Goal: Task Accomplishment & Management: Manage account settings

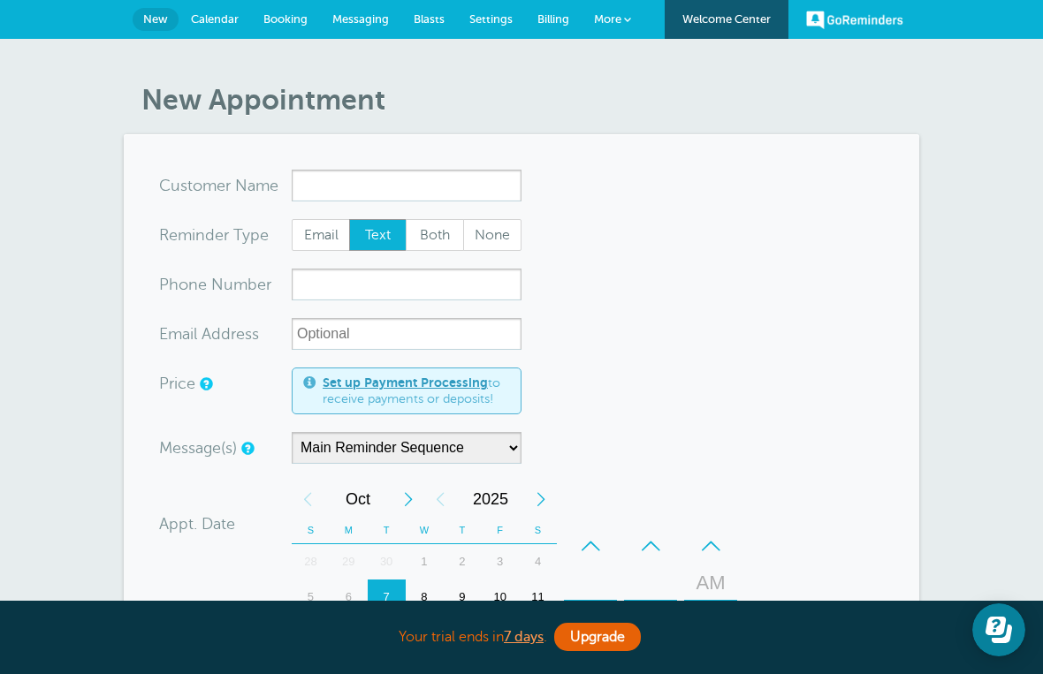
click at [216, 22] on span "Calendar" at bounding box center [215, 18] width 48 height 13
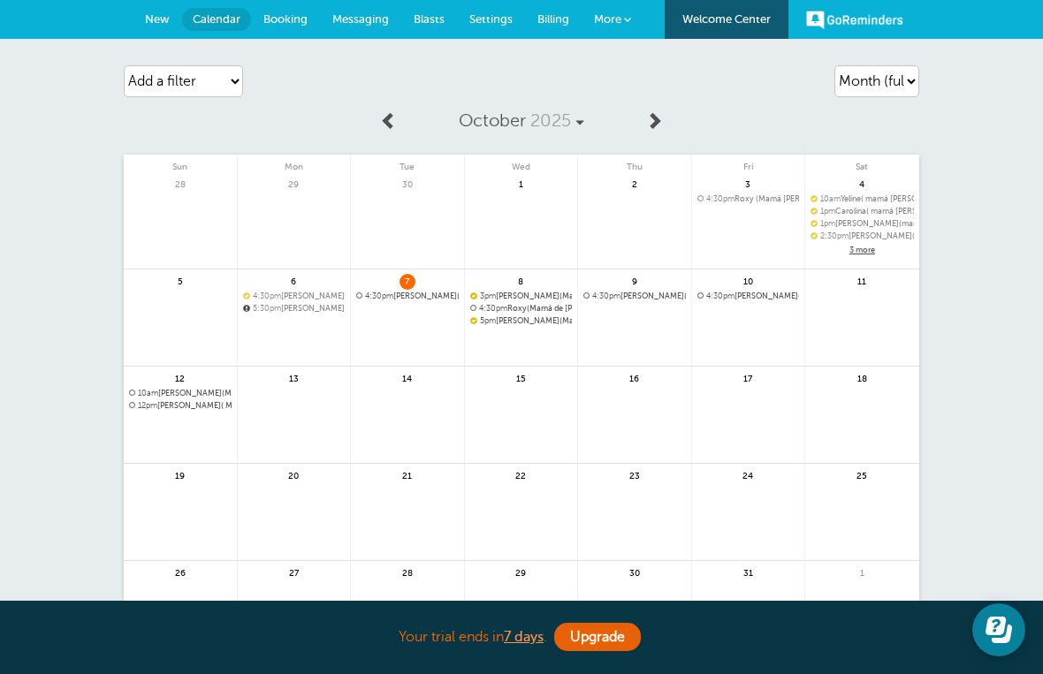
click at [429, 304] on link at bounding box center [407, 342] width 113 height 77
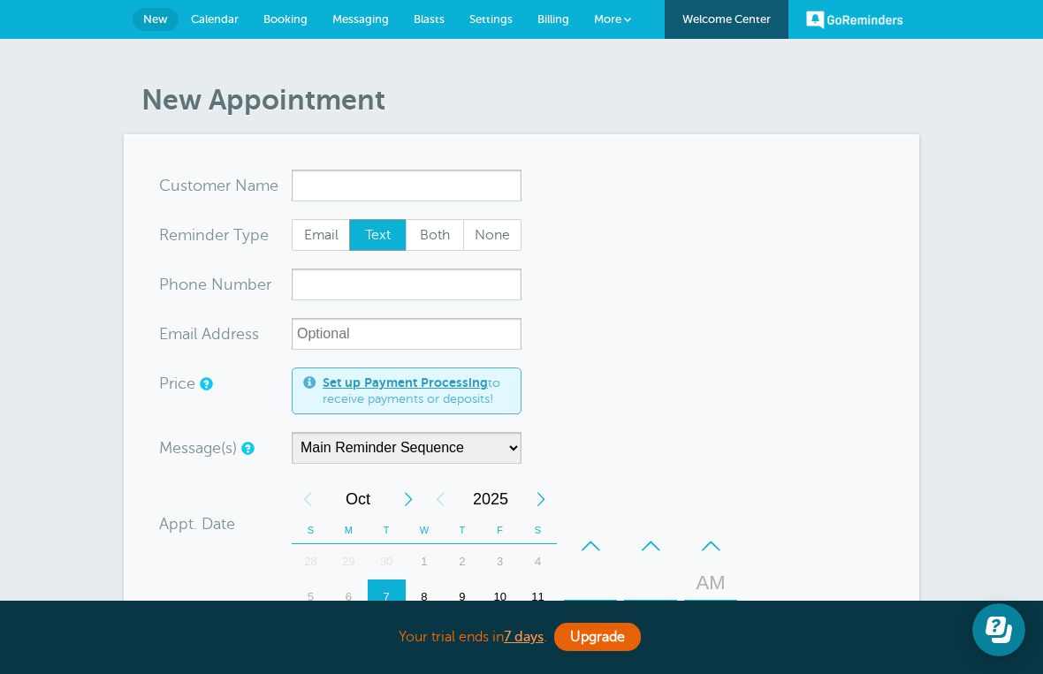
click at [371, 23] on span "Messaging" at bounding box center [360, 18] width 57 height 13
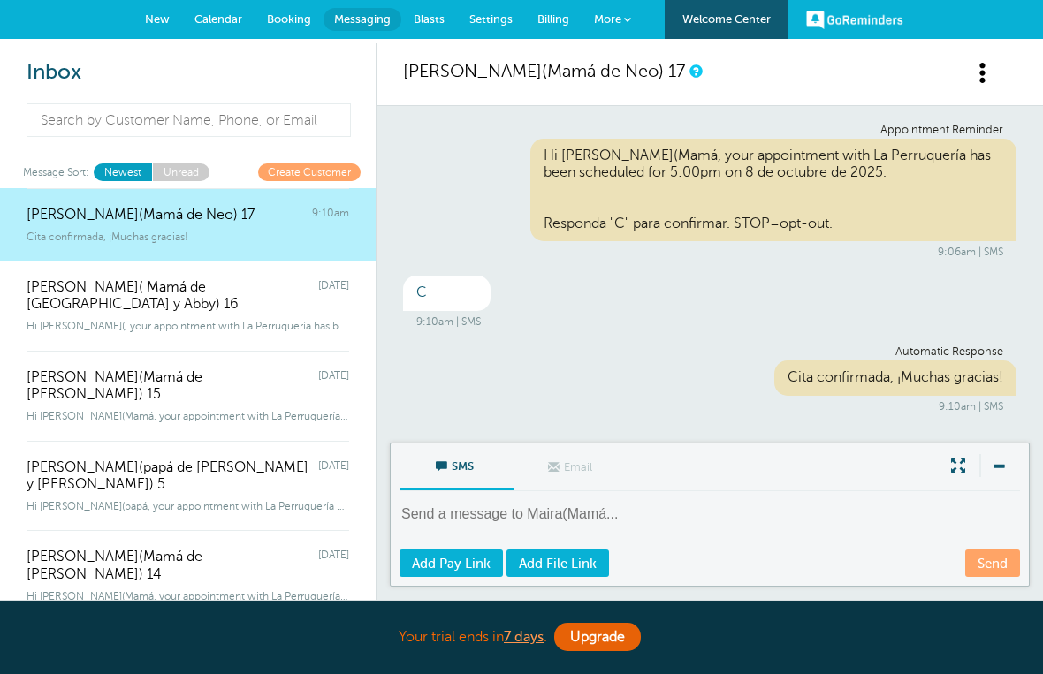
click at [223, 28] on link "Calendar" at bounding box center [218, 19] width 72 height 39
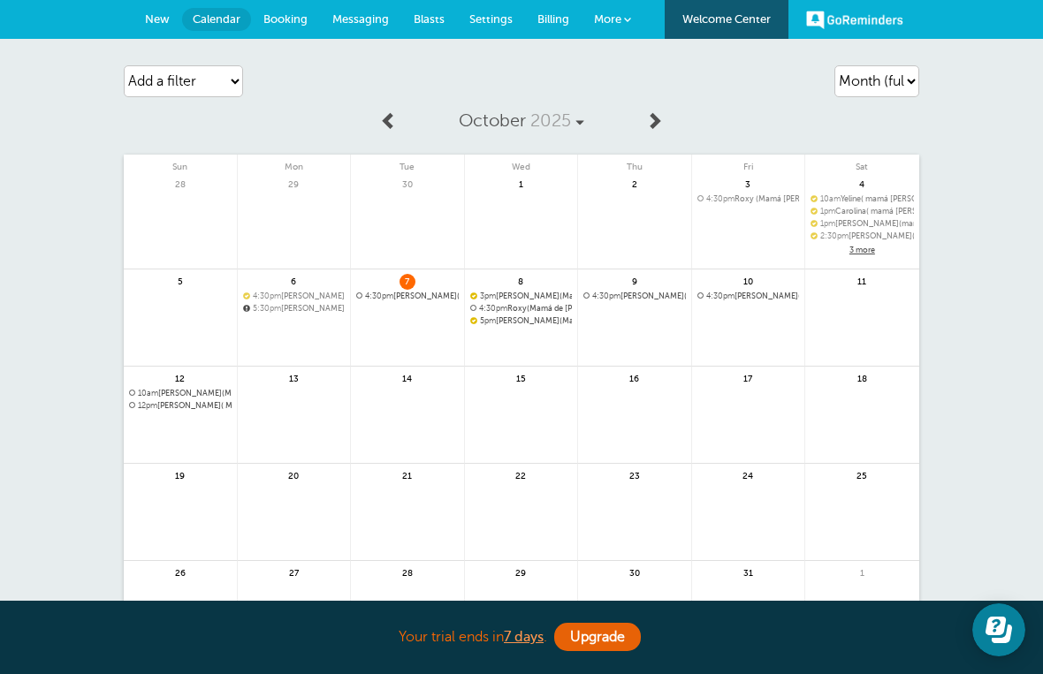
click at [434, 292] on span "4:30pm Yeisa(Mamá de Lulú) 11" at bounding box center [407, 297] width 102 height 10
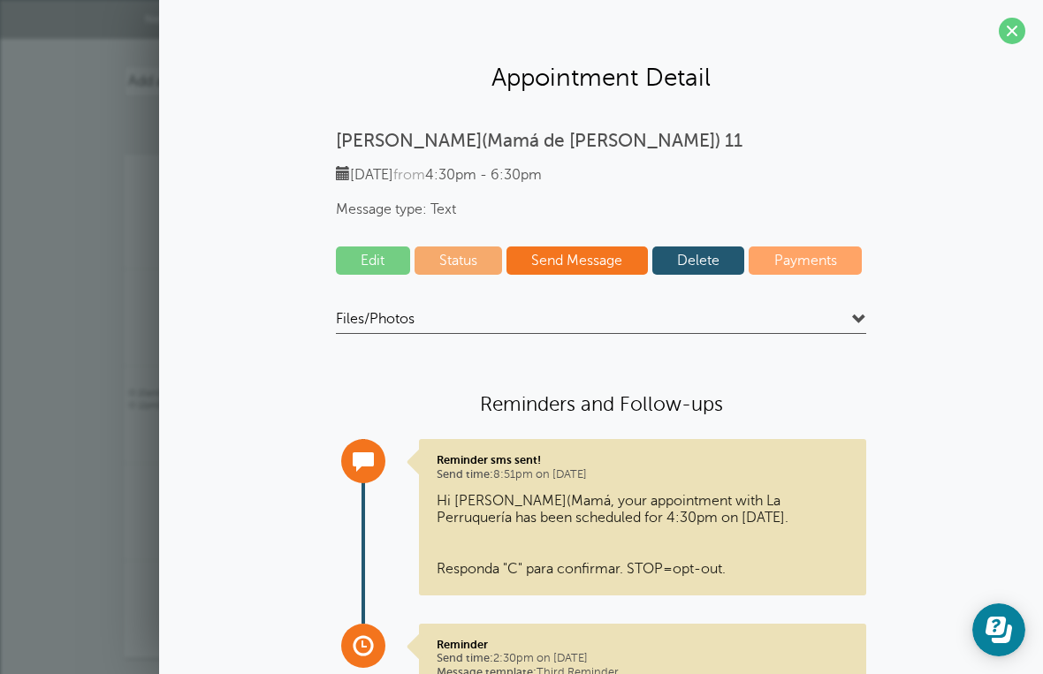
click at [459, 255] on link "Status" at bounding box center [458, 260] width 88 height 28
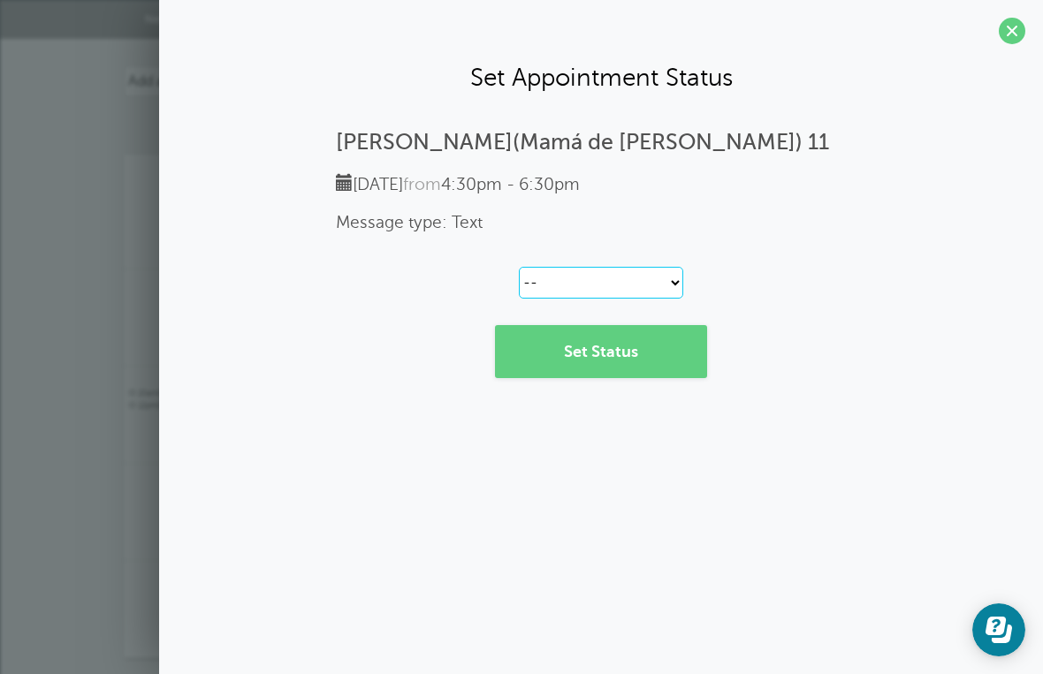
click at [679, 289] on select "-- Confirmed Reschedule Requested Cancelled" at bounding box center [601, 283] width 164 height 32
select select "canceled"
click at [640, 350] on link "Set Status" at bounding box center [601, 351] width 212 height 53
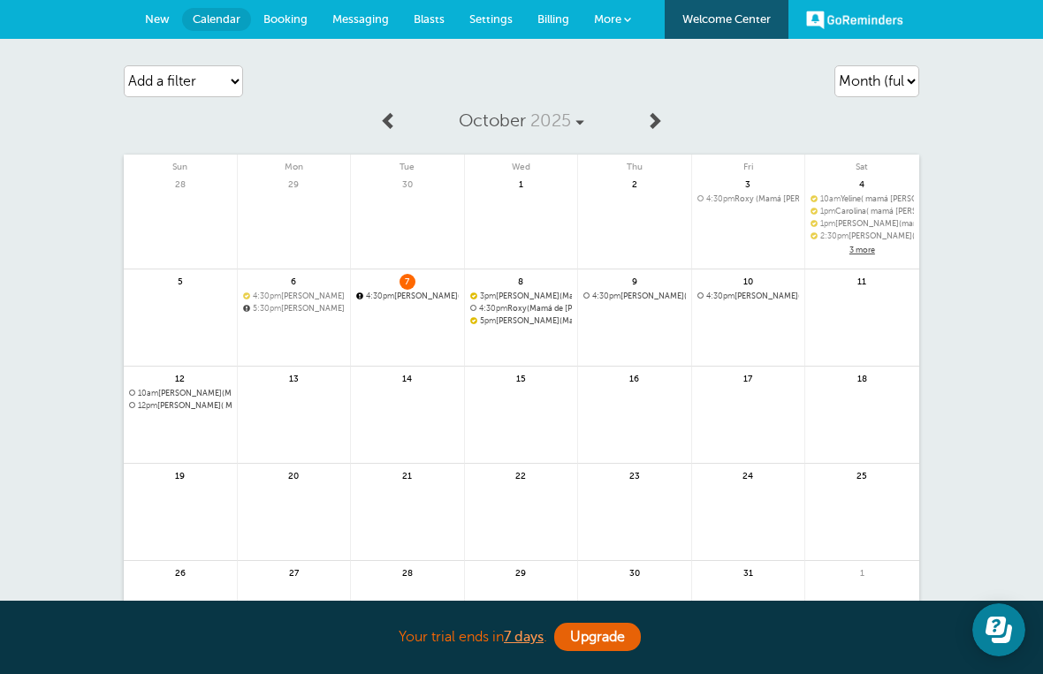
click at [357, 34] on link "Messaging" at bounding box center [360, 19] width 81 height 39
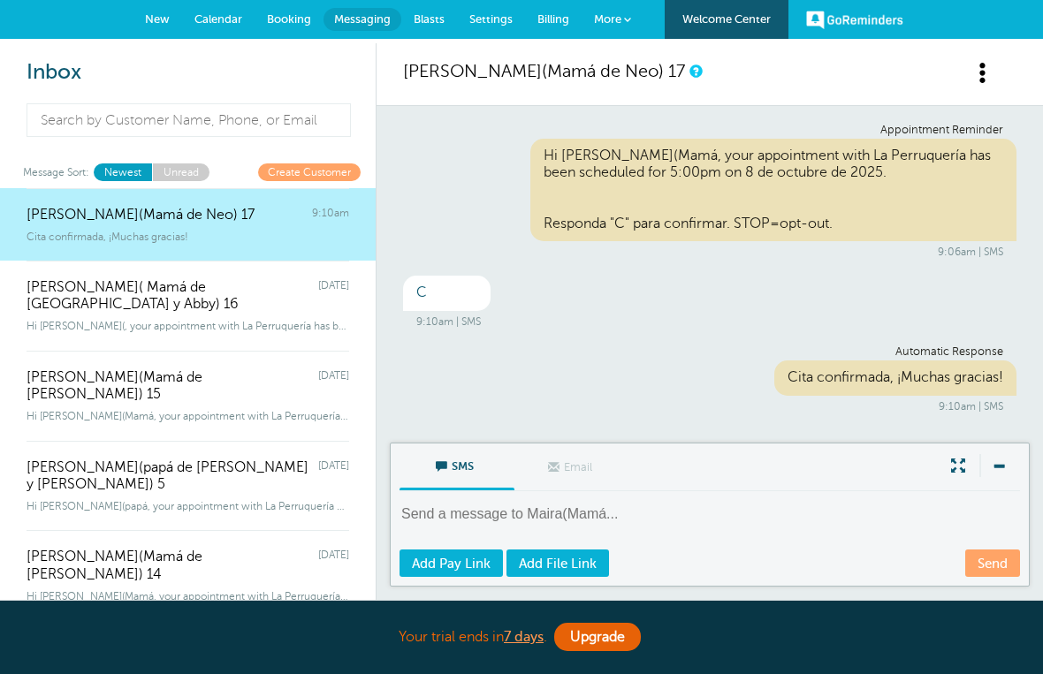
click at [306, 178] on link "Create Customer" at bounding box center [309, 171] width 102 height 17
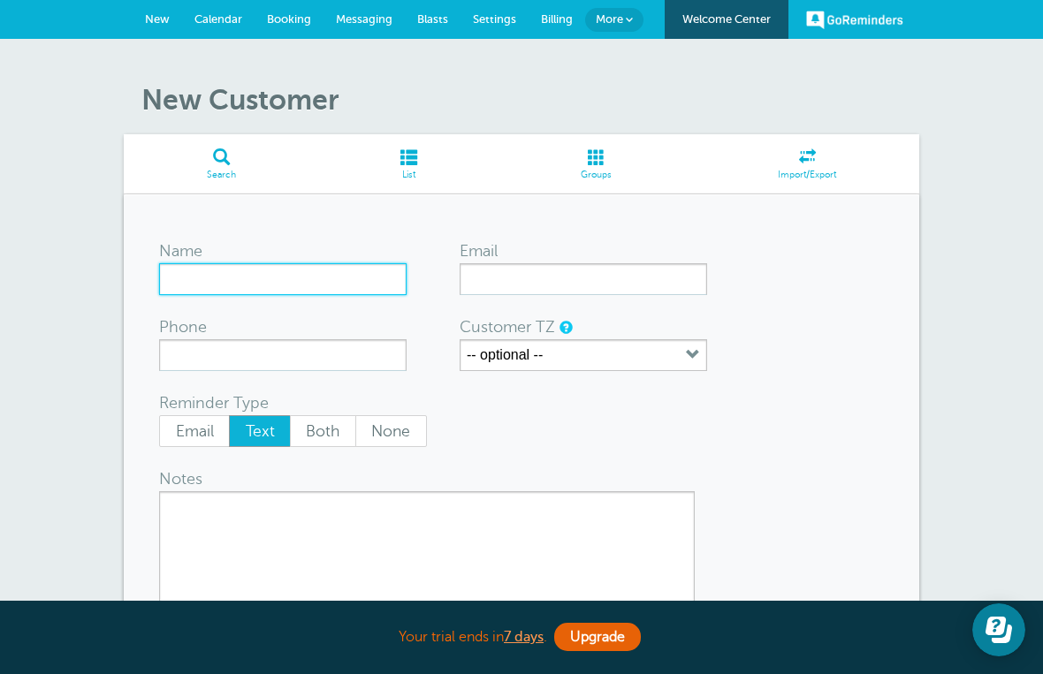
click at [338, 284] on input "Name" at bounding box center [282, 279] width 247 height 32
click at [395, 283] on input "Claudia (Mamá de Chai)" at bounding box center [282, 279] width 247 height 32
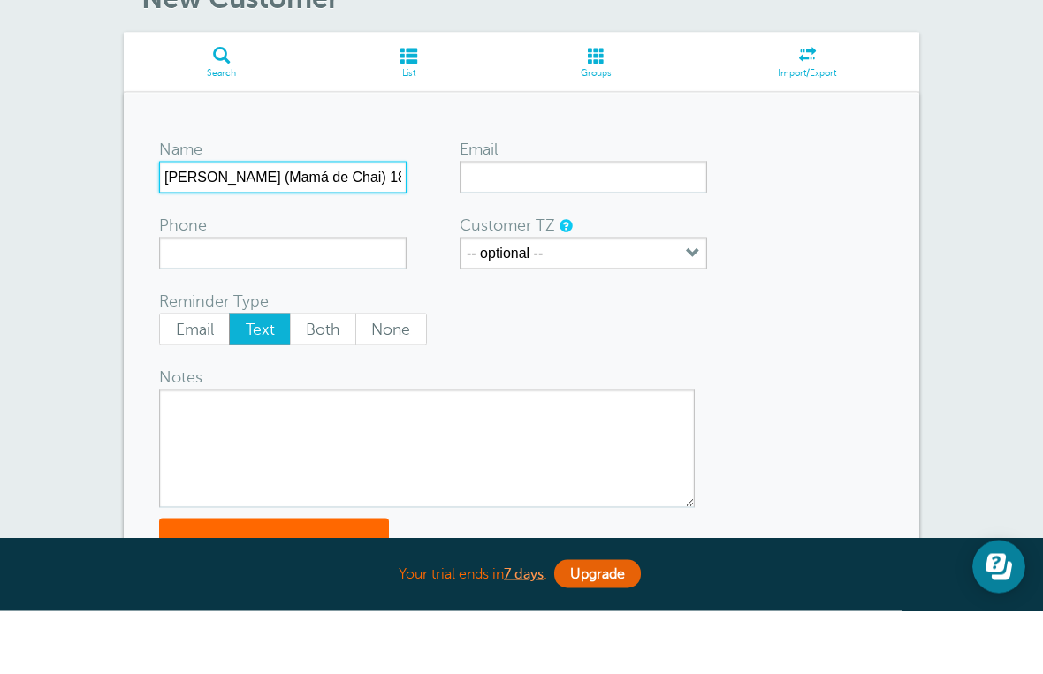
scroll to position [42, 0]
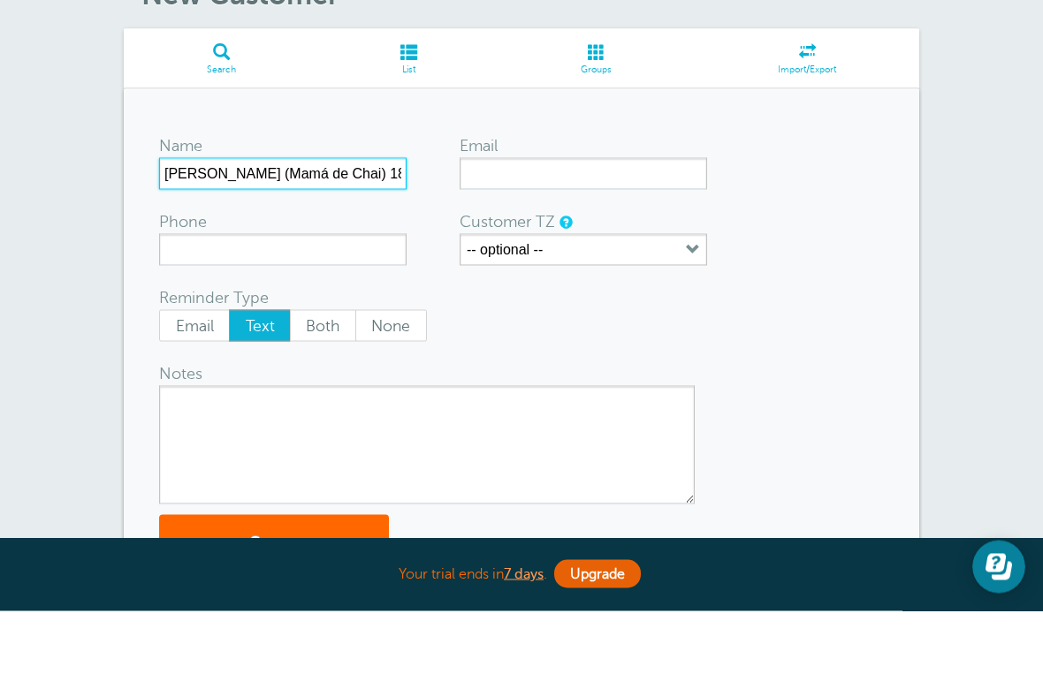
type input "Claudia (Mamá de Chai) 18"
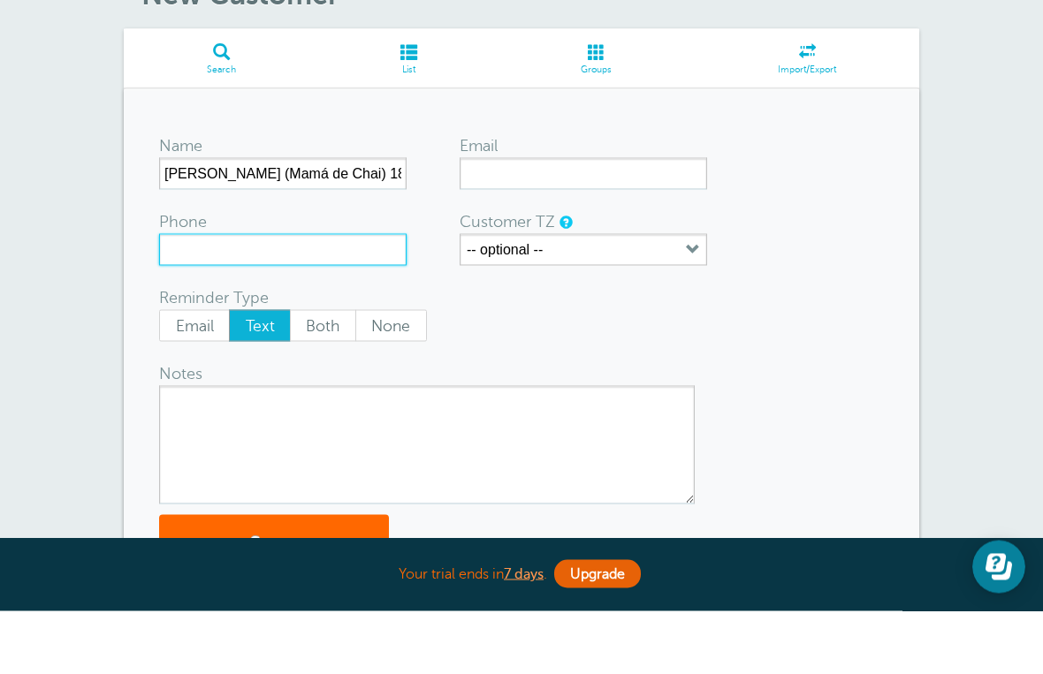
click at [359, 297] on input "Phone" at bounding box center [282, 313] width 247 height 32
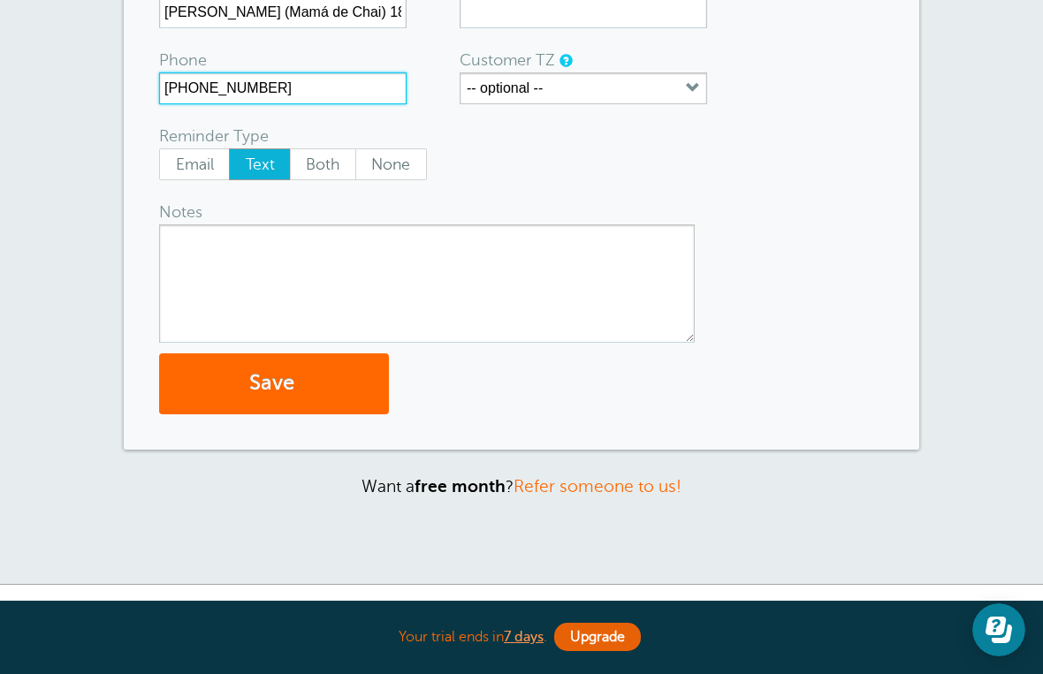
scroll to position [258, 0]
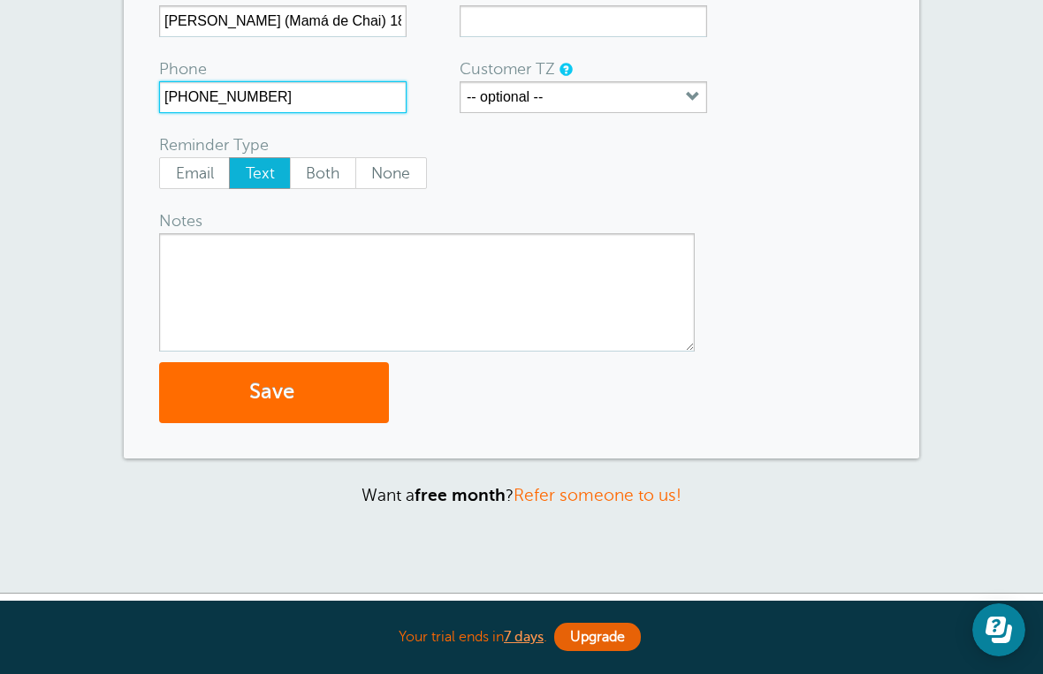
type input "201 920 6192"
click at [324, 393] on button "Save" at bounding box center [274, 392] width 230 height 61
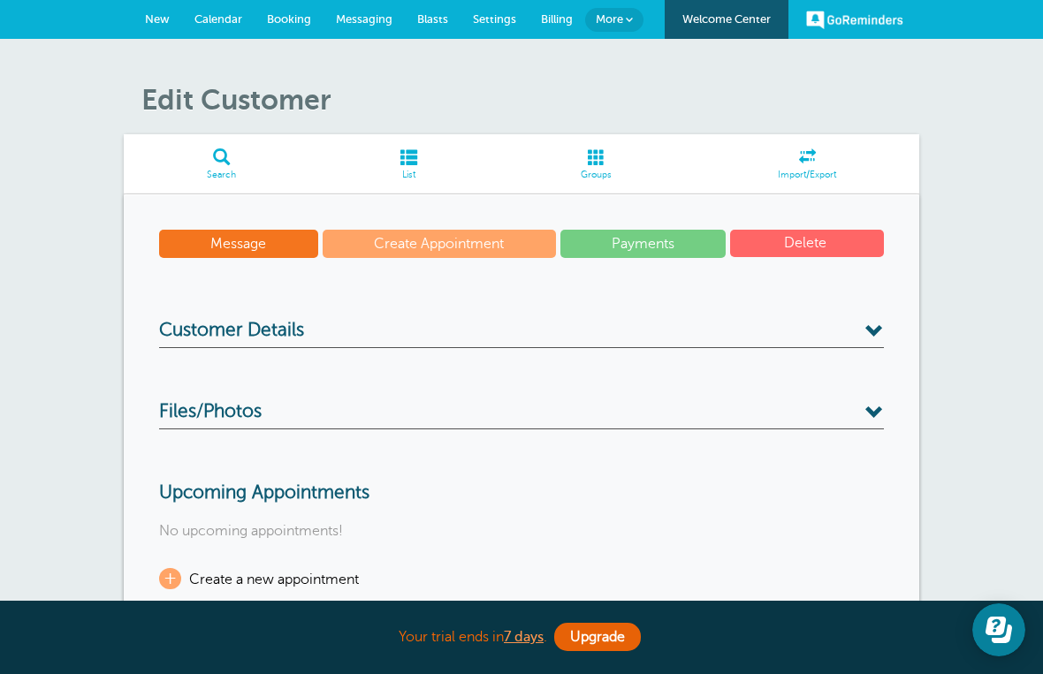
click at [517, 232] on link "Create Appointment" at bounding box center [438, 244] width 233 height 28
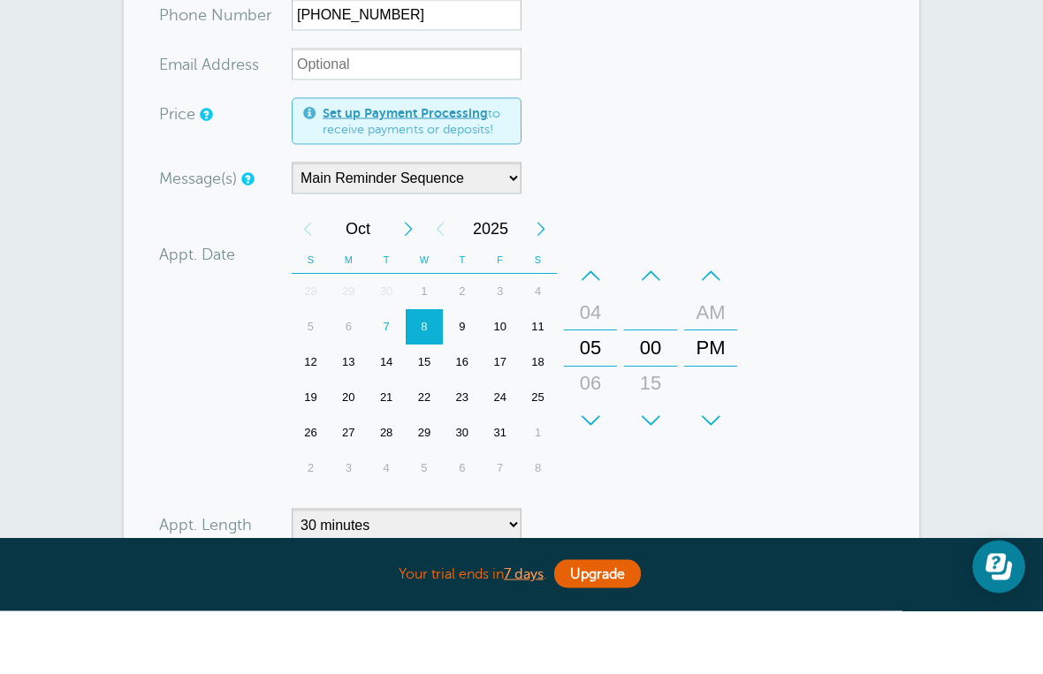
scroll to position [212, 0]
click at [390, 373] on div "7" at bounding box center [387, 390] width 38 height 35
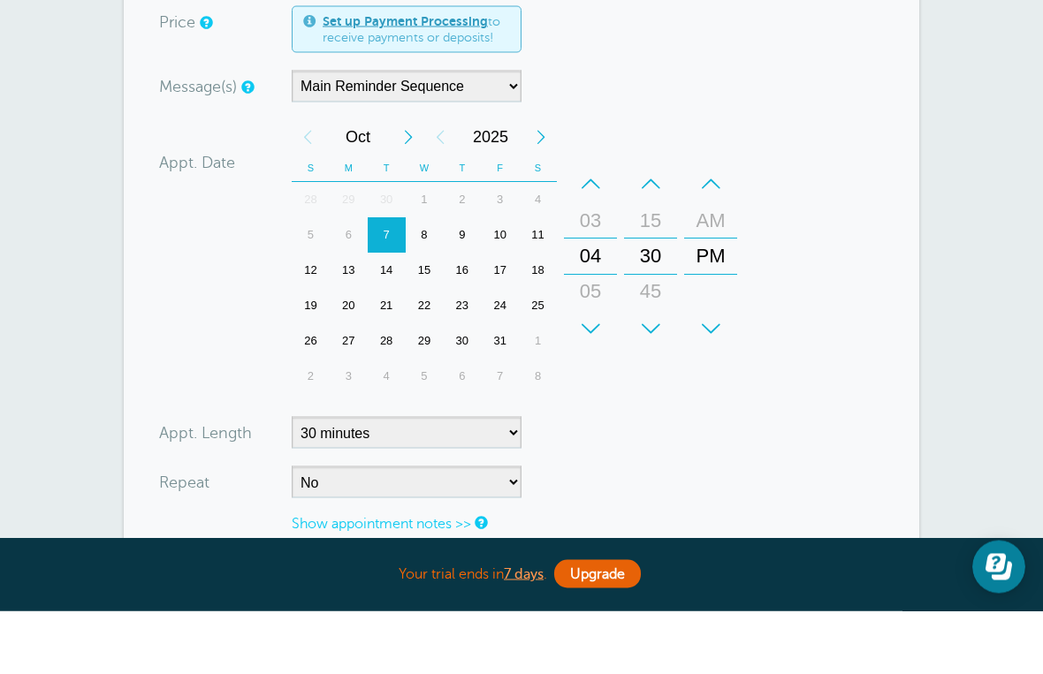
scroll to position [315, 0]
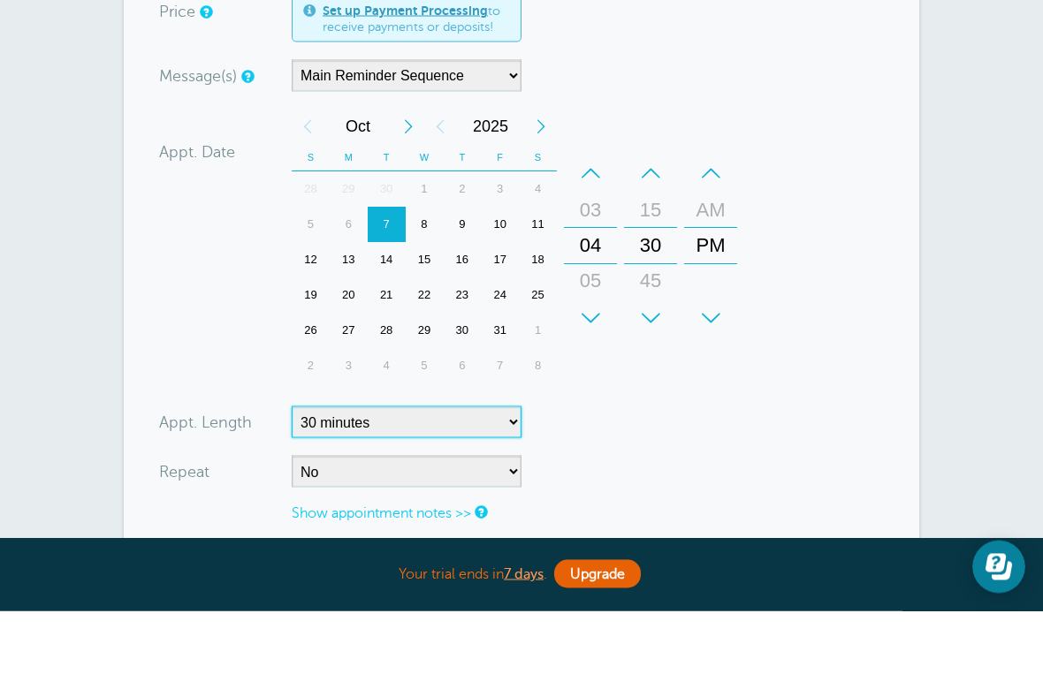
click at [506, 469] on select "5 minutes 10 minutes 15 minutes 20 minutes 25 minutes 30 minutes 35 minutes 40 …" at bounding box center [407, 485] width 230 height 32
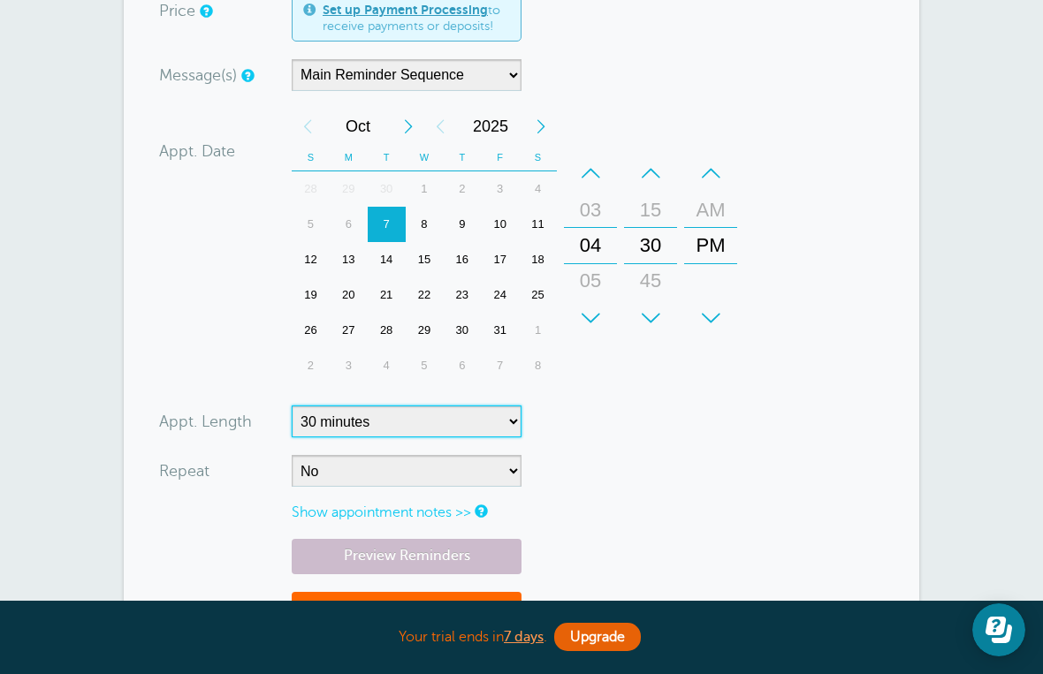
select select "120"
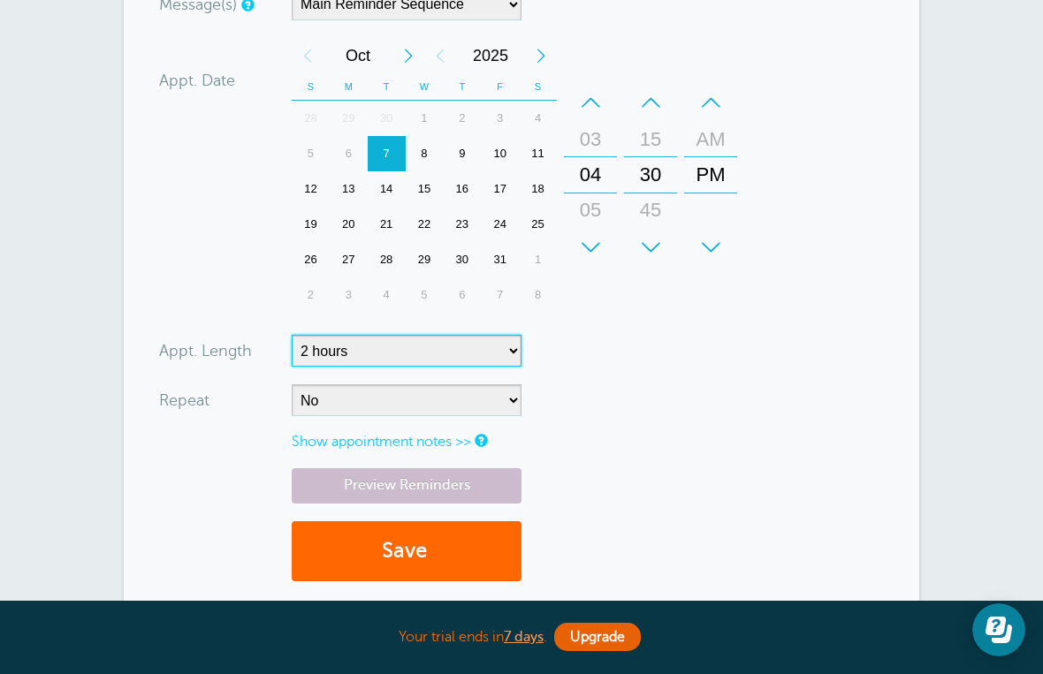
scroll to position [487, 0]
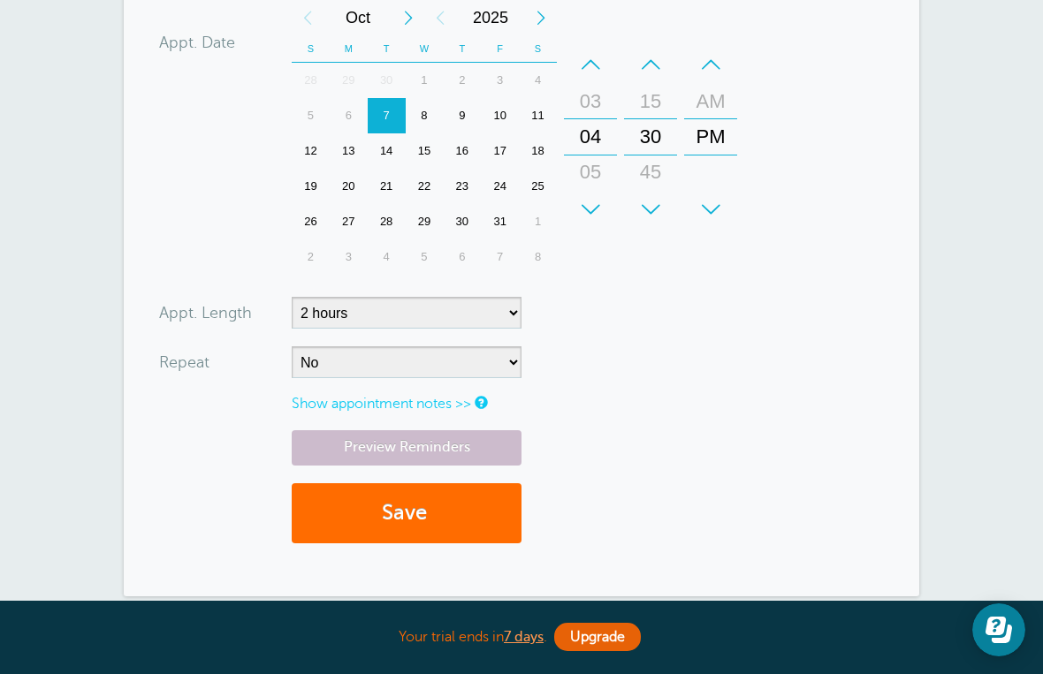
click at [447, 515] on button "Save" at bounding box center [407, 513] width 230 height 61
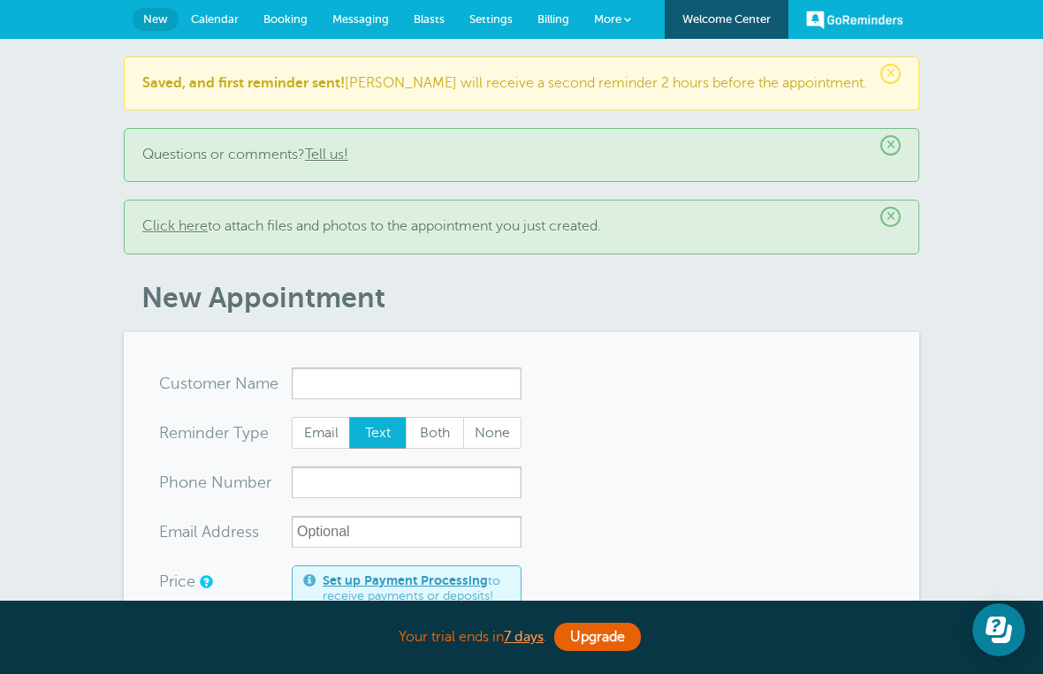
click at [362, 27] on link "Messaging" at bounding box center [360, 19] width 81 height 39
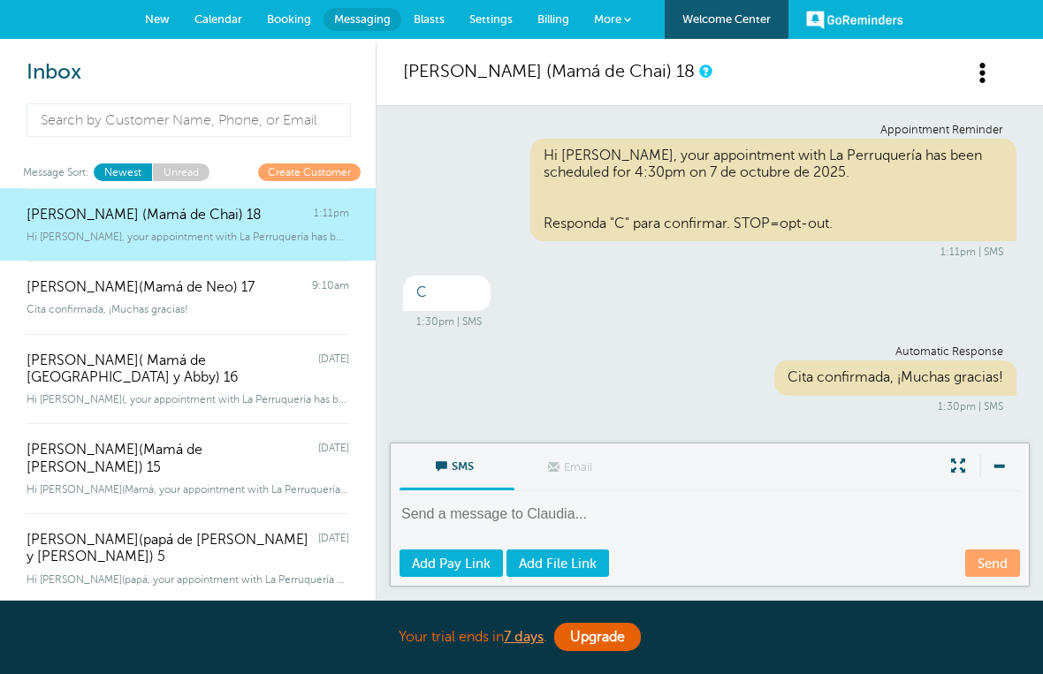
click at [163, 21] on span "New" at bounding box center [157, 18] width 25 height 13
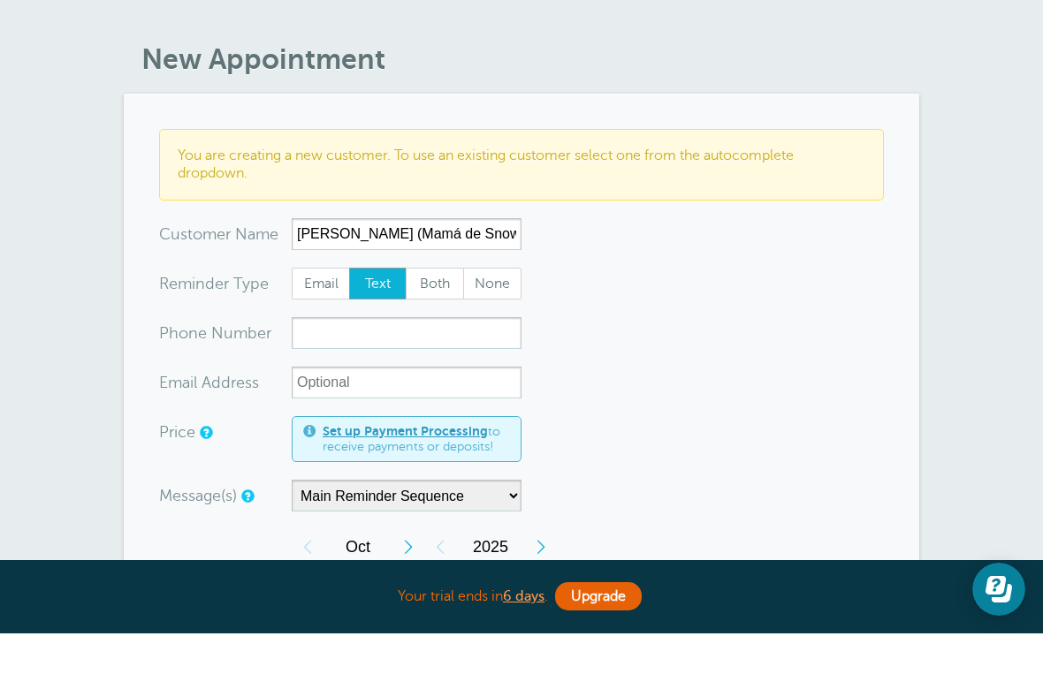
scroll to position [7, 0]
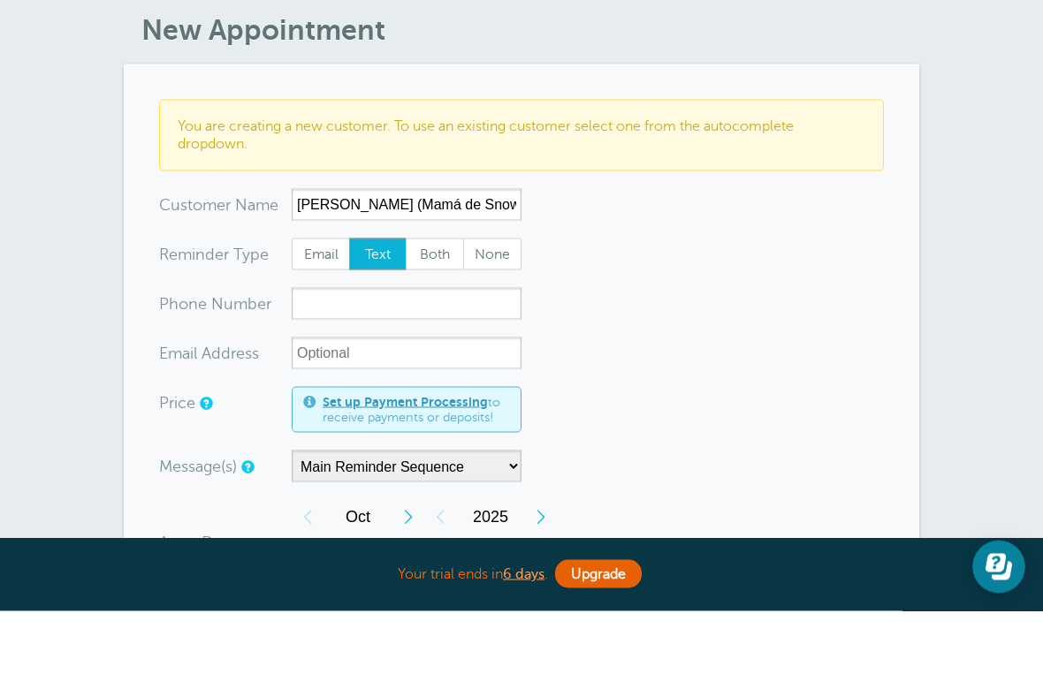
type input "Lourdes (Mamá de Snow) 19"
click at [434, 351] on input "xxx-no-autofill" at bounding box center [407, 367] width 230 height 32
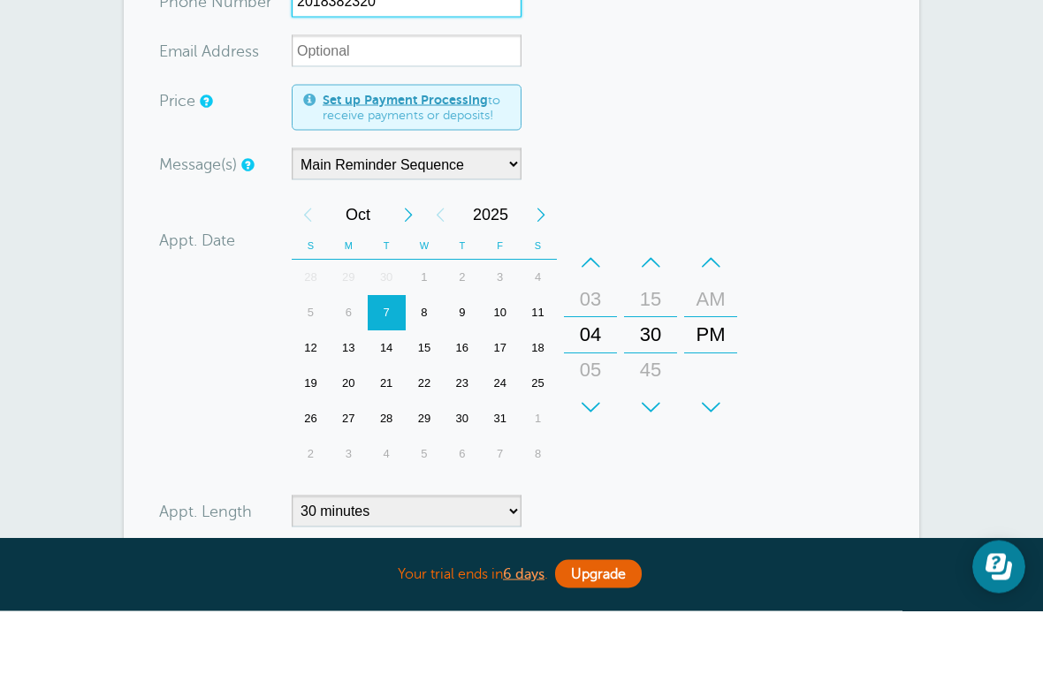
scroll to position [311, 0]
click at [430, 357] on div "8" at bounding box center [425, 374] width 38 height 35
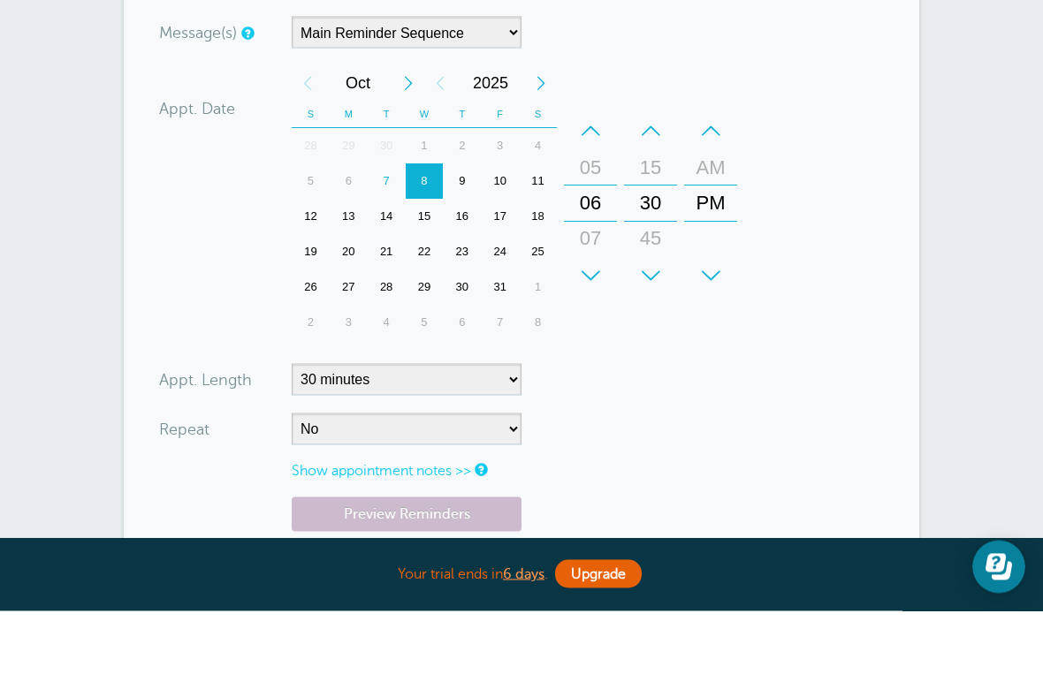
scroll to position [444, 0]
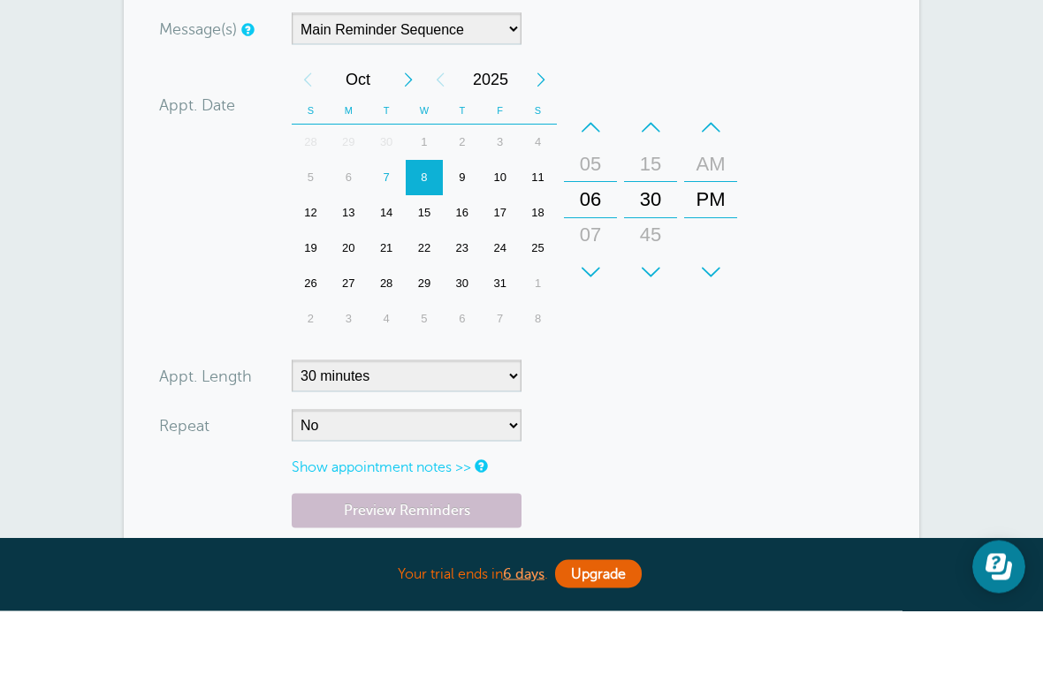
type input "2018382320"
click at [520, 423] on select "5 minutes 10 minutes 15 minutes 20 minutes 25 minutes 30 minutes 35 minutes 40 …" at bounding box center [407, 439] width 230 height 32
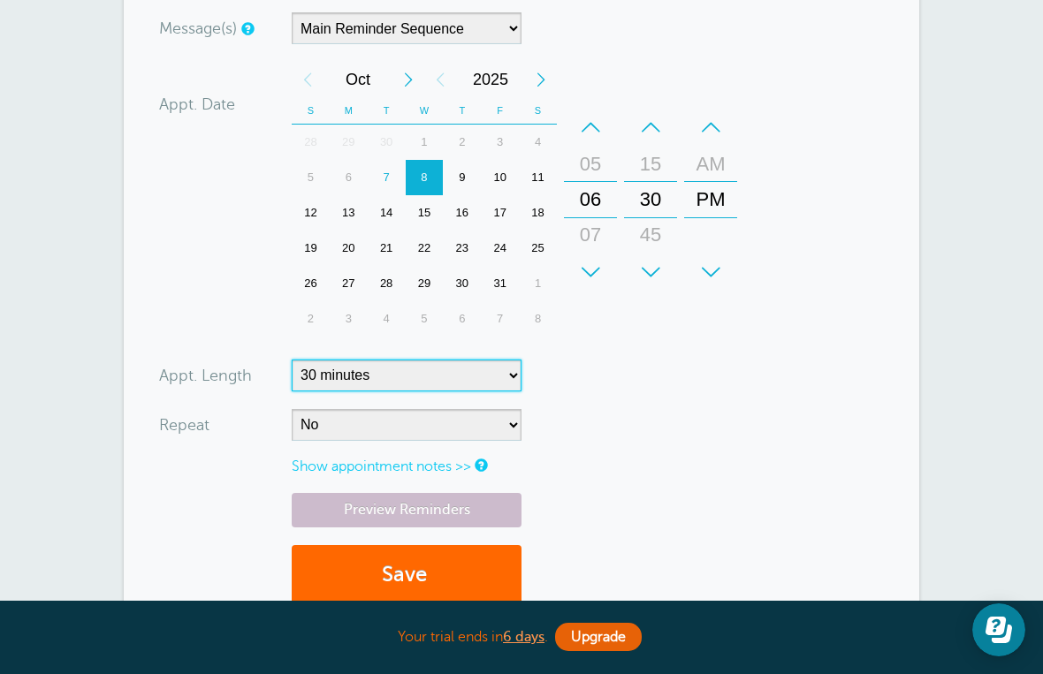
select select "120"
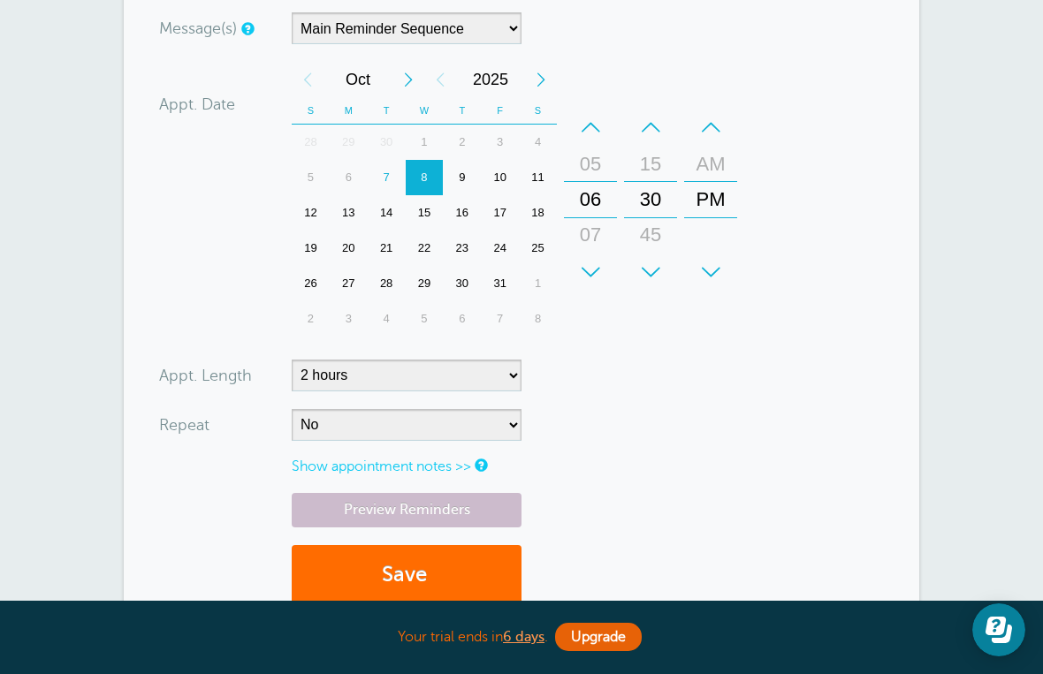
click at [455, 576] on button "Save" at bounding box center [407, 575] width 230 height 61
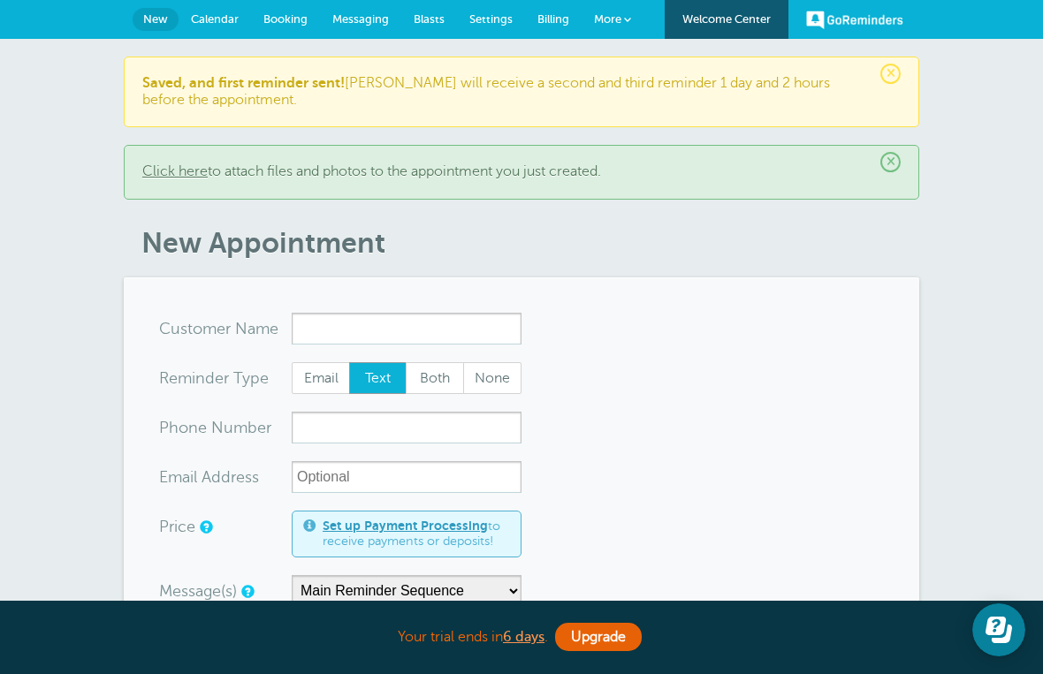
click at [360, 30] on link "Messaging" at bounding box center [360, 19] width 81 height 39
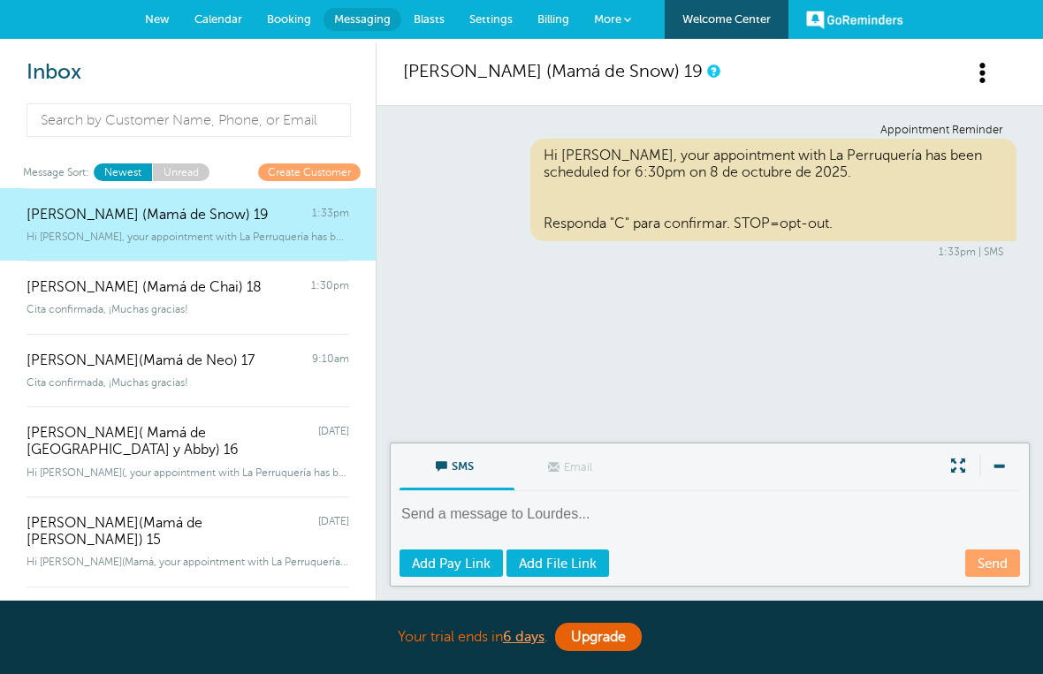
click at [217, 20] on span "Calendar" at bounding box center [218, 18] width 48 height 13
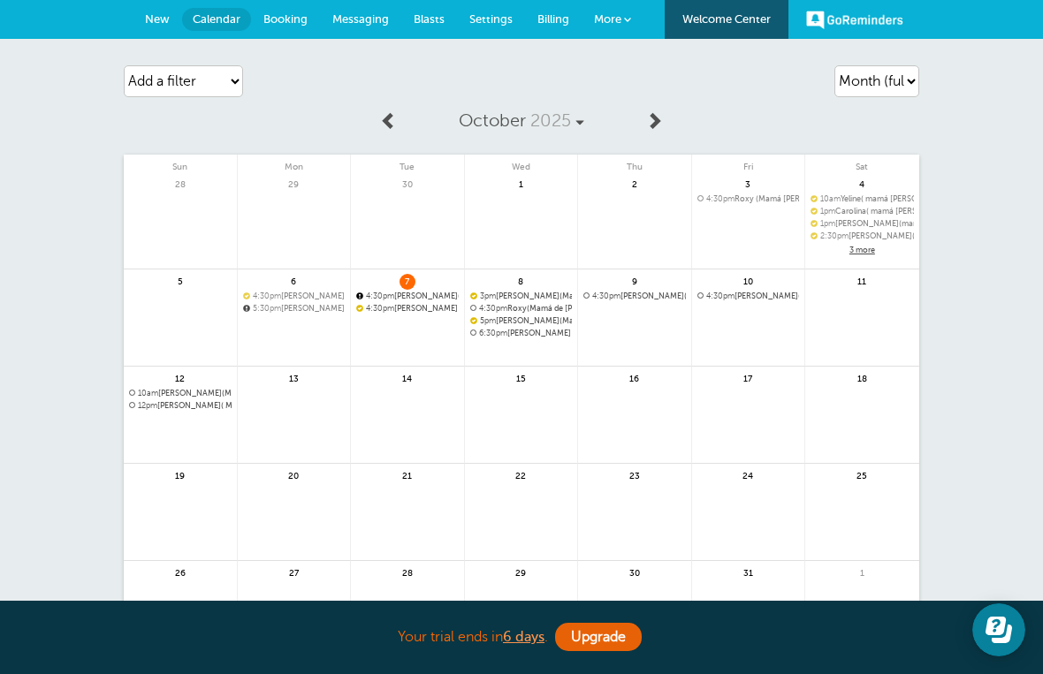
click at [383, 7] on link "Messaging" at bounding box center [360, 19] width 81 height 39
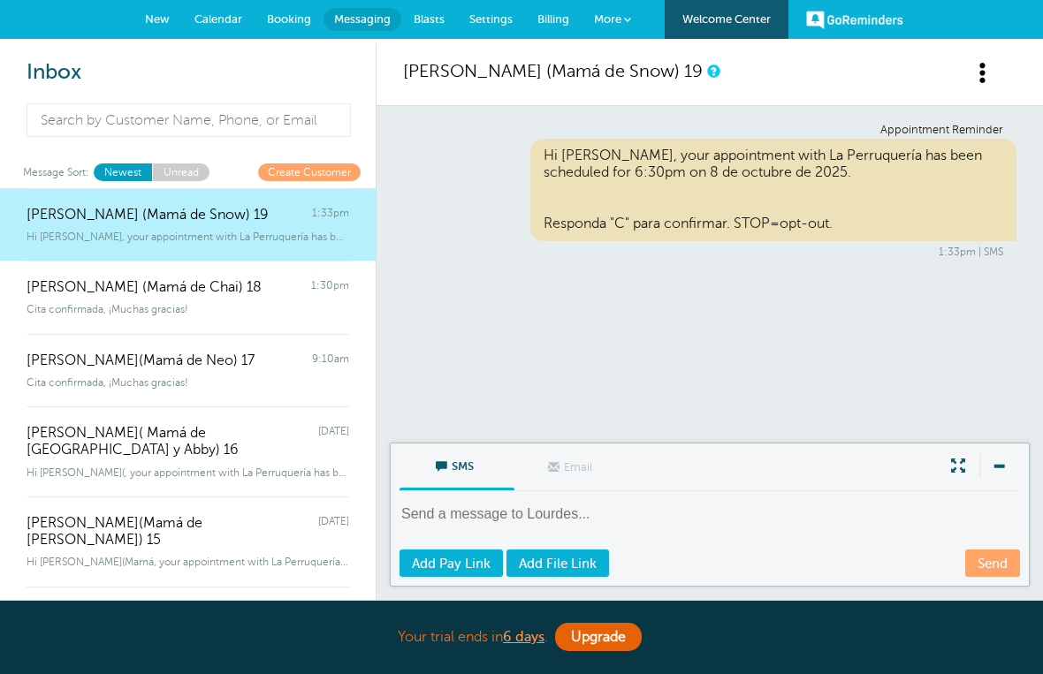
click at [433, 20] on span "Blasts" at bounding box center [428, 18] width 31 height 13
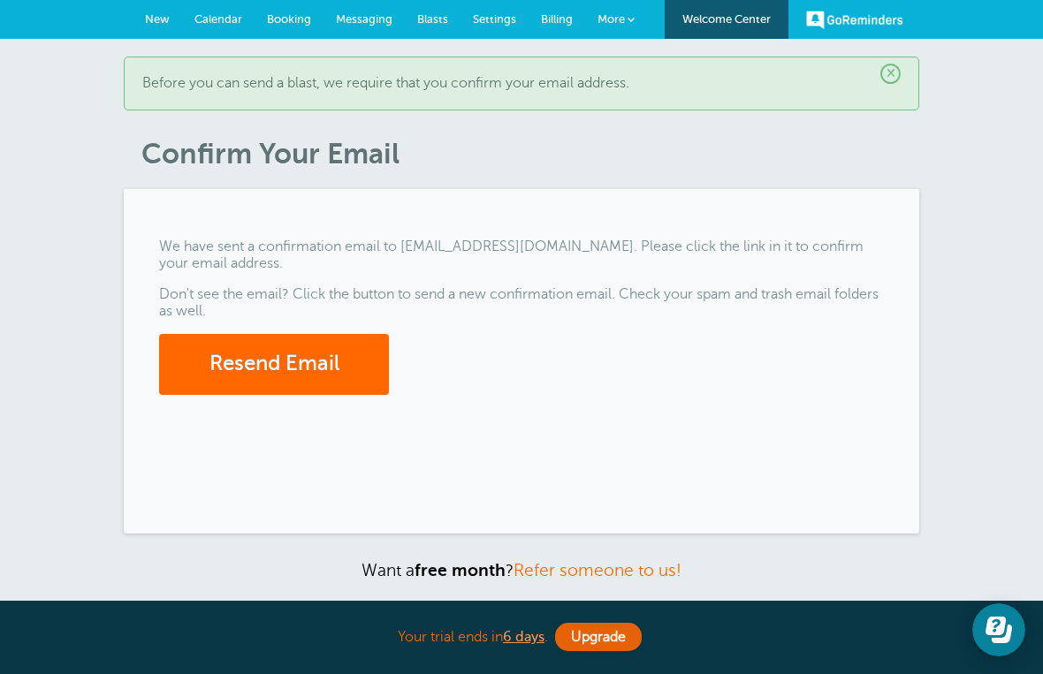
click at [157, 27] on link "New" at bounding box center [157, 19] width 49 height 39
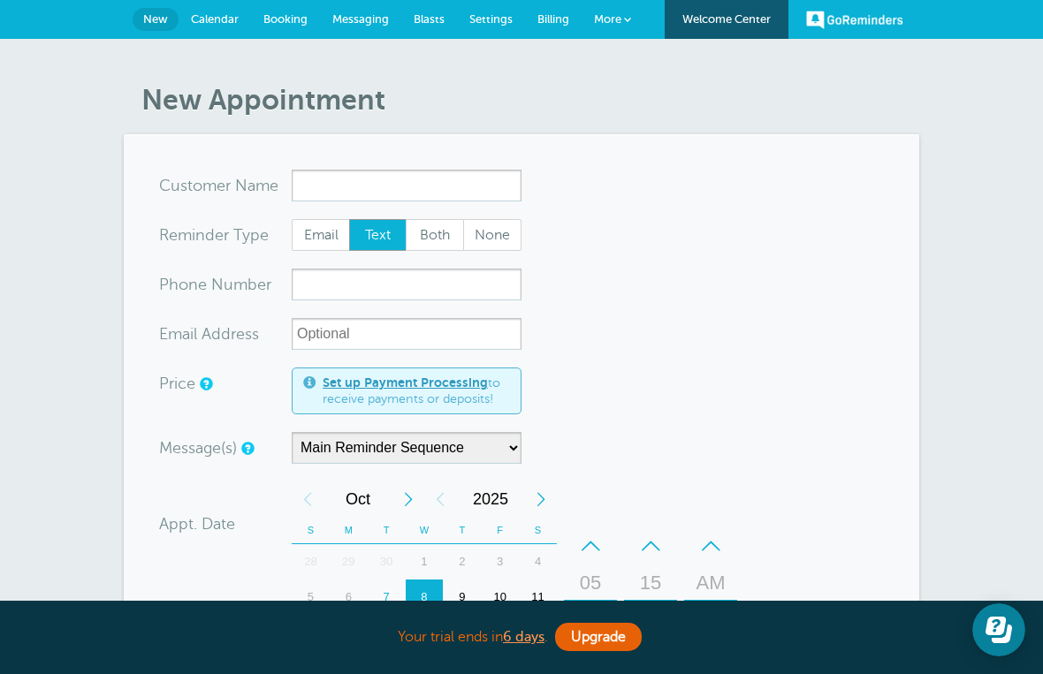
click at [202, 16] on span "Calendar" at bounding box center [215, 18] width 48 height 13
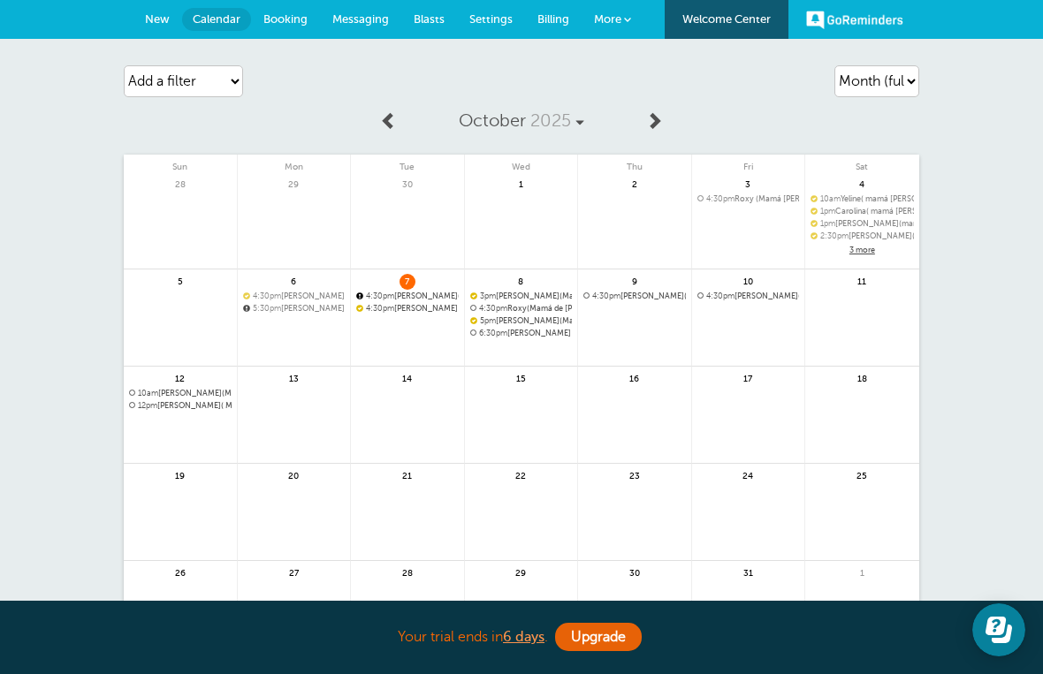
click at [301, 22] on span "Booking" at bounding box center [285, 18] width 44 height 13
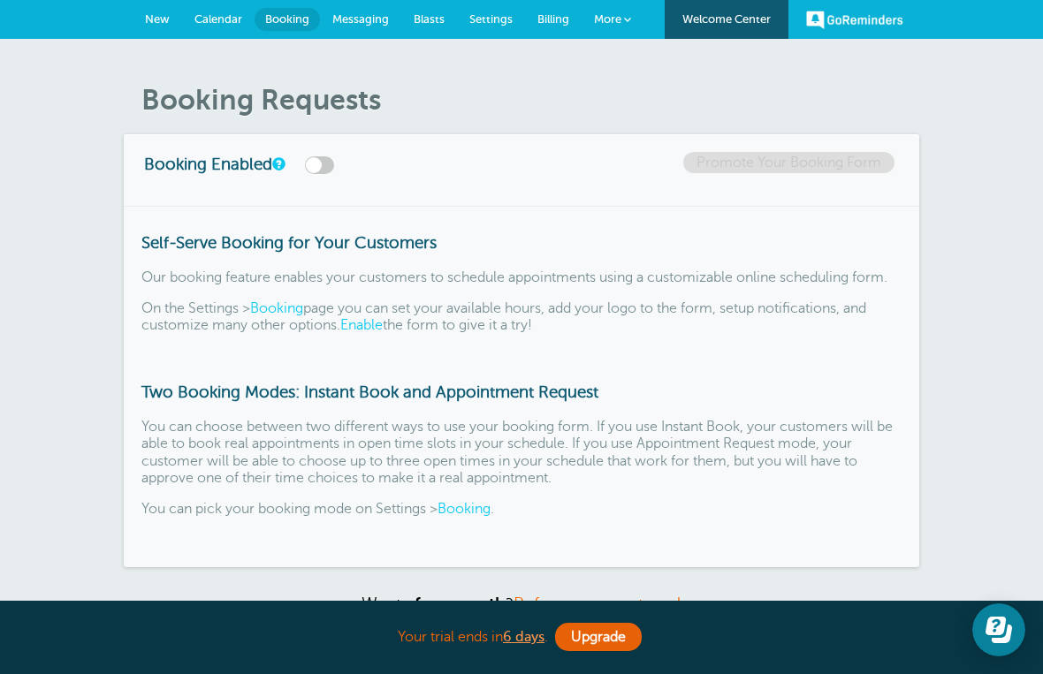
click at [348, 25] on span "Messaging" at bounding box center [360, 18] width 57 height 13
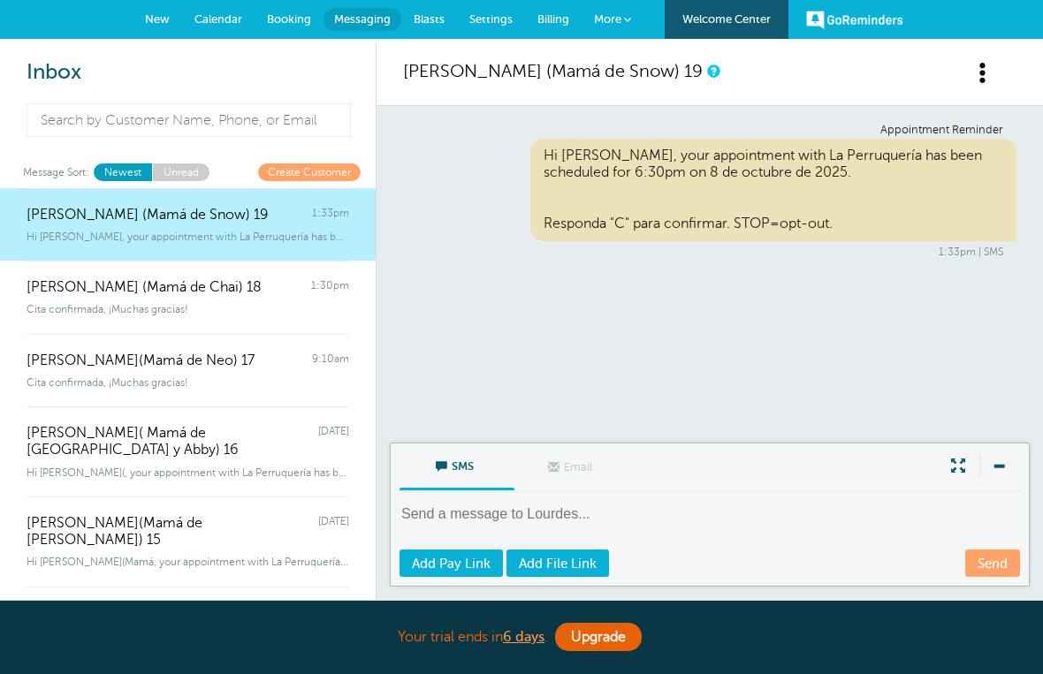
click at [986, 79] on span at bounding box center [983, 73] width 22 height 22
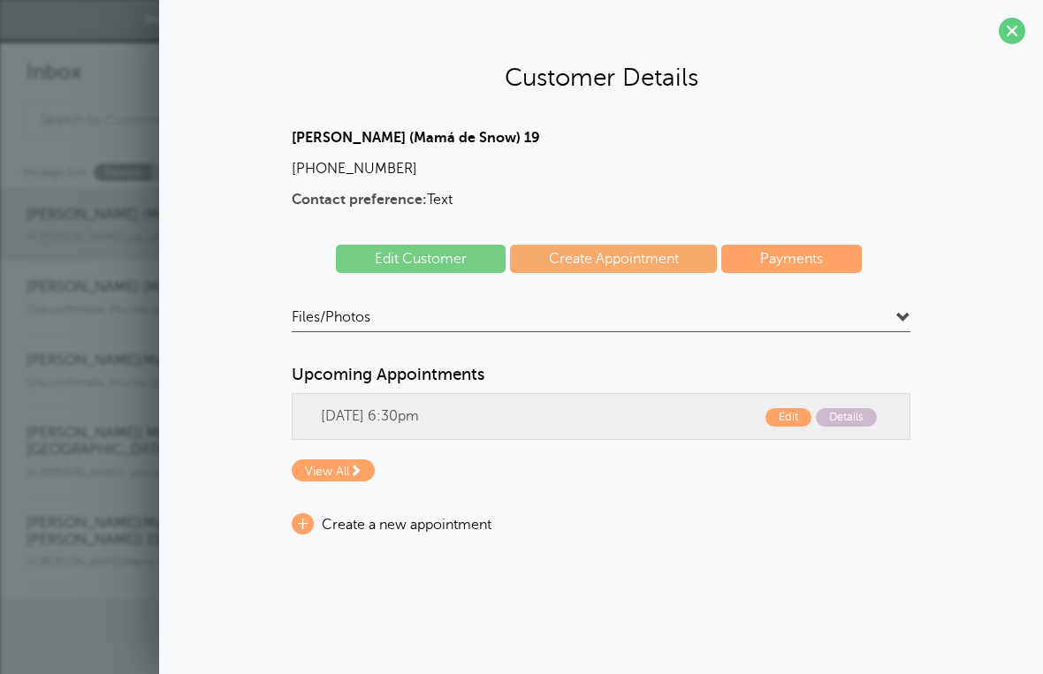
click at [1008, 49] on section "Customer Details Lourdes (Mamá de Snow) 19 (201) 838-2320 Contact preference: T…" at bounding box center [600, 288] width 883 height 576
click at [1012, 27] on span at bounding box center [1011, 31] width 27 height 27
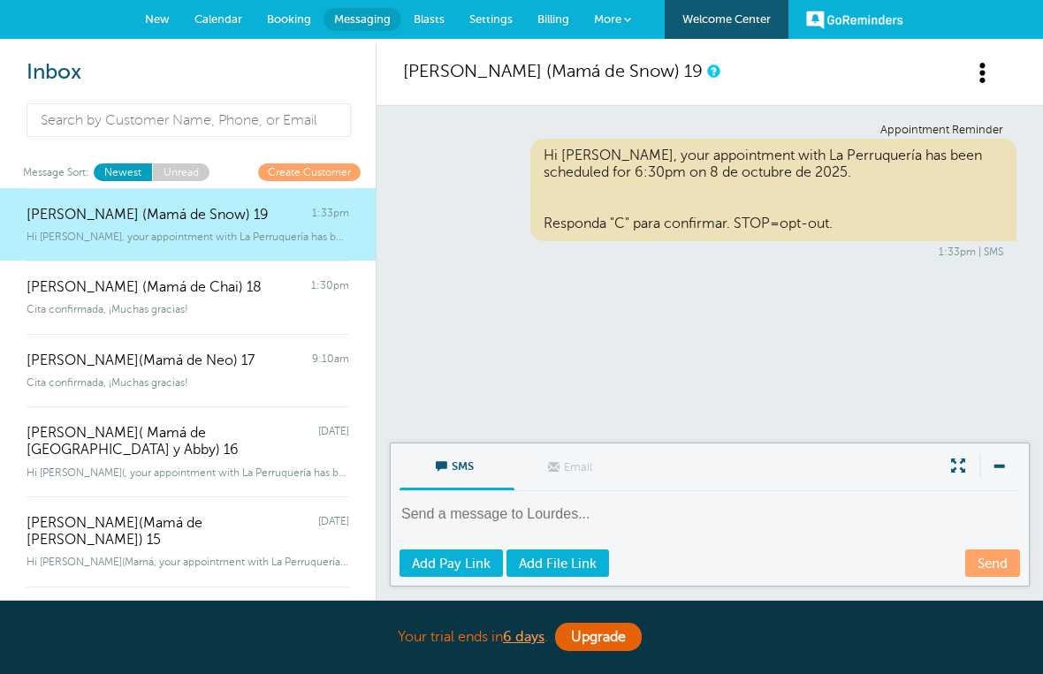
click at [435, 22] on span "Blasts" at bounding box center [428, 18] width 31 height 13
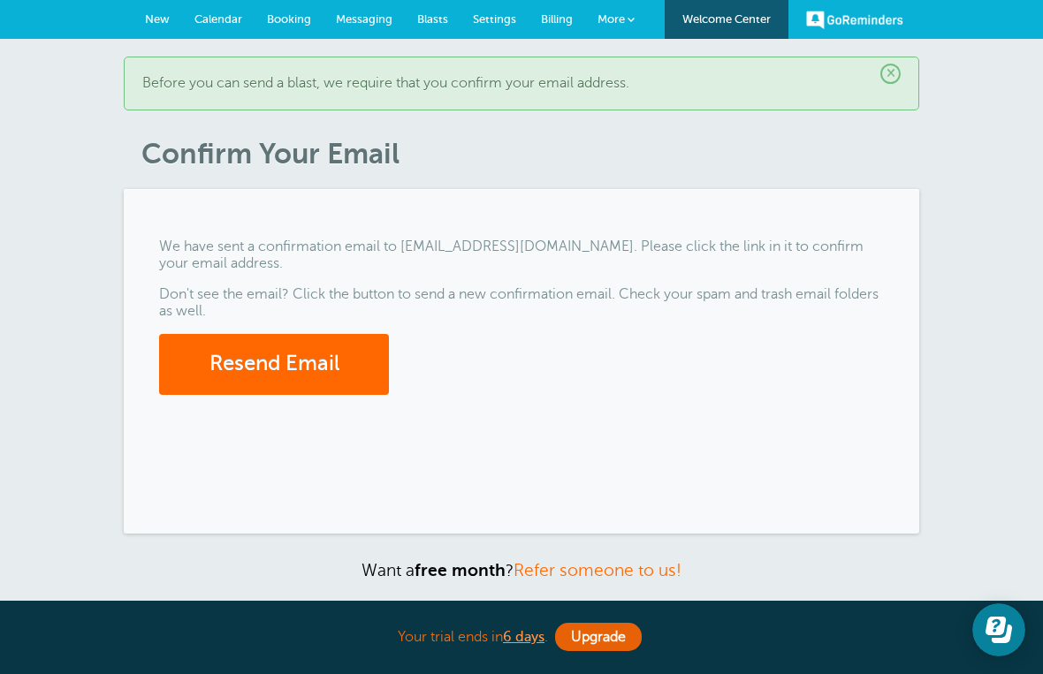
click at [508, 12] on span "Settings" at bounding box center [494, 18] width 43 height 13
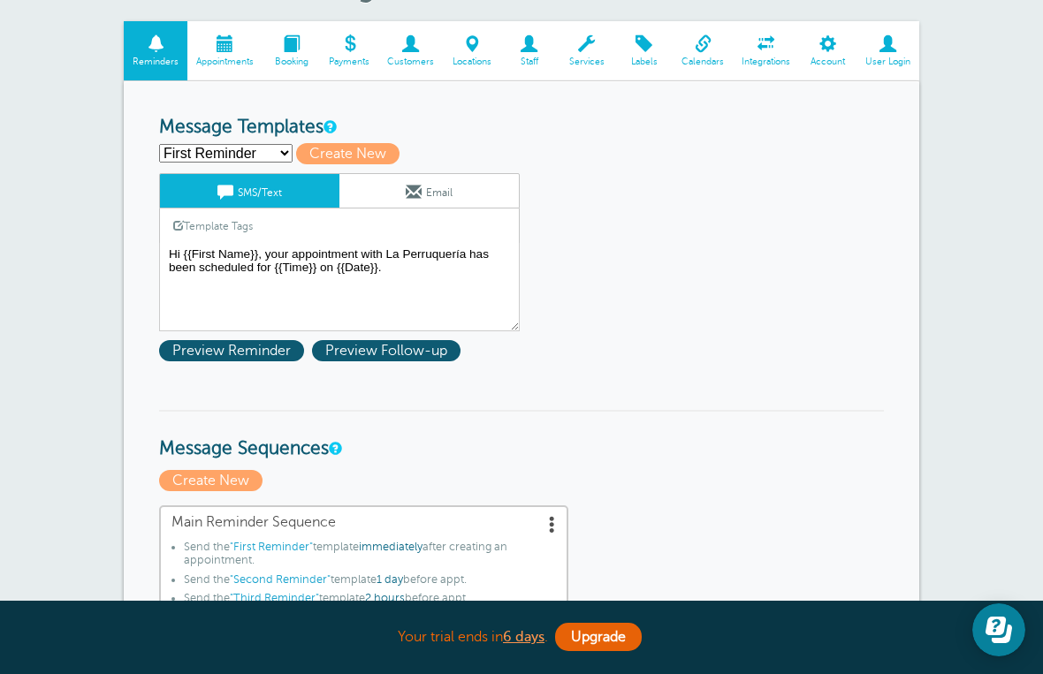
scroll to position [116, 0]
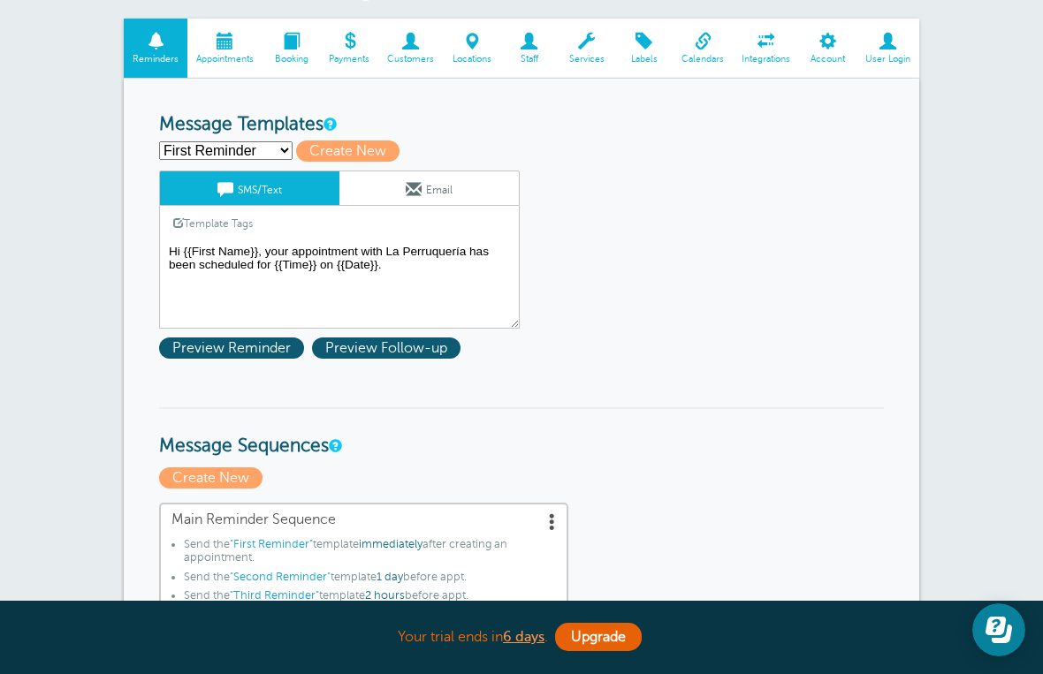
click at [216, 250] on textarea "Hi {{First Name}}, your appointment with La Perruquería has been scheduled for …" at bounding box center [339, 284] width 360 height 88
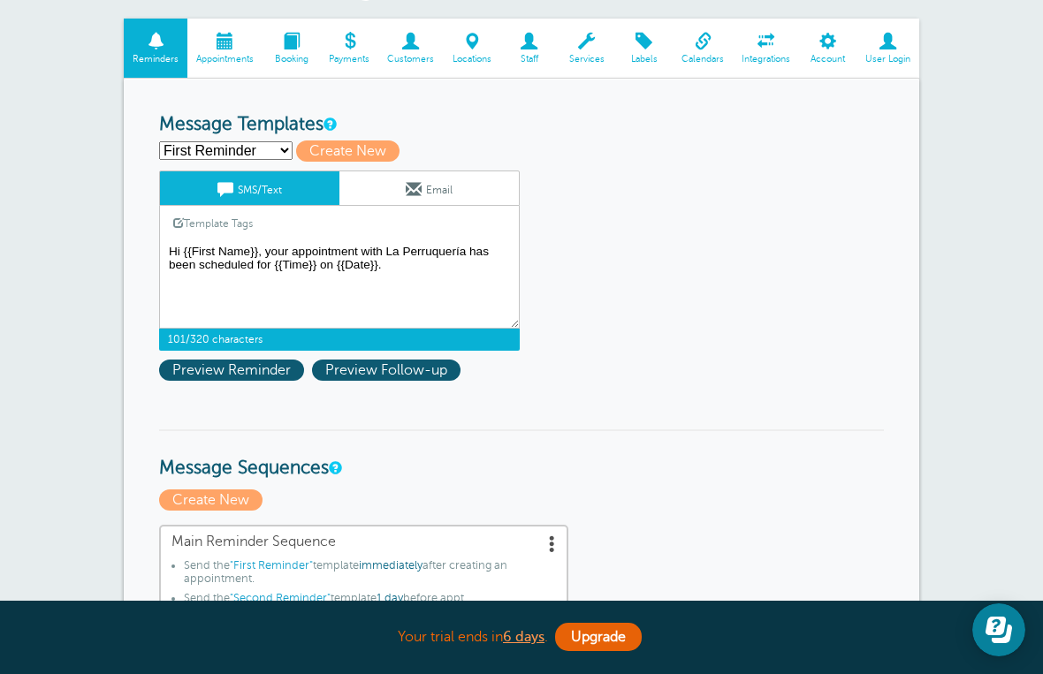
click at [422, 277] on textarea "Hi {{First Name}}, your appointment with La Perruquería has been scheduled for …" at bounding box center [339, 284] width 360 height 88
type textarea "H"
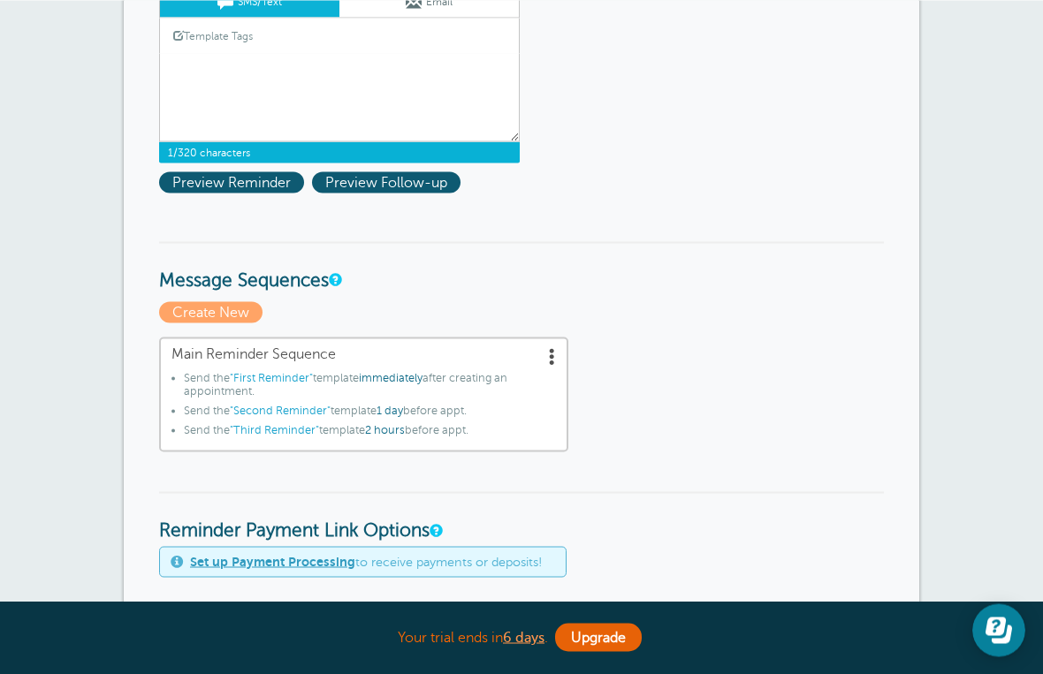
scroll to position [305, 0]
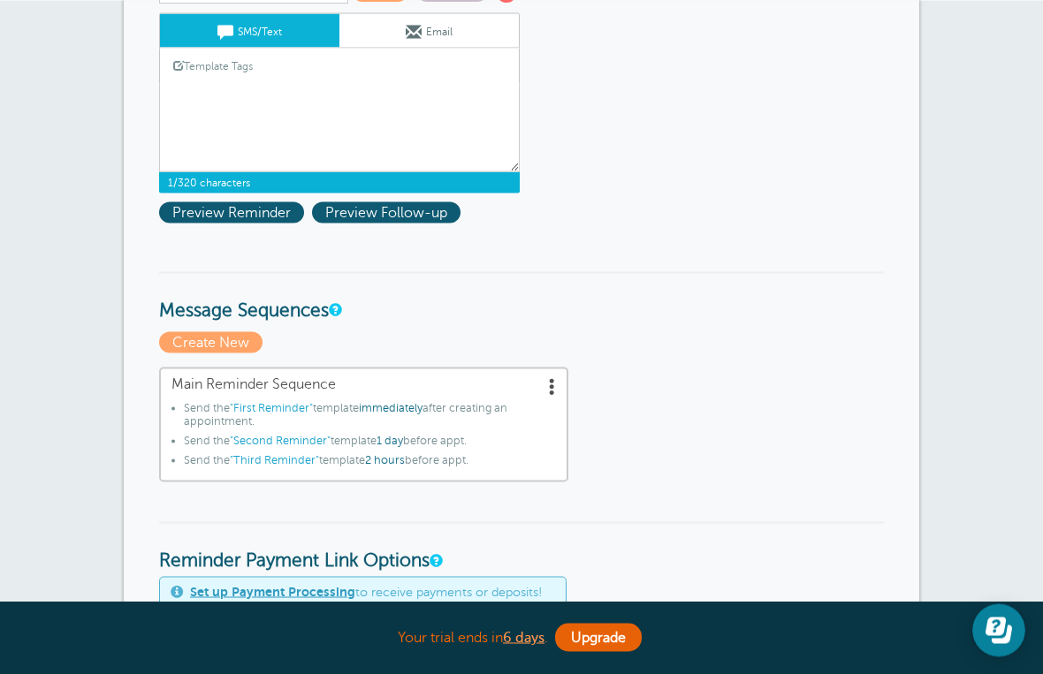
click at [277, 413] on span ""First Reminder"" at bounding box center [271, 407] width 83 height 12
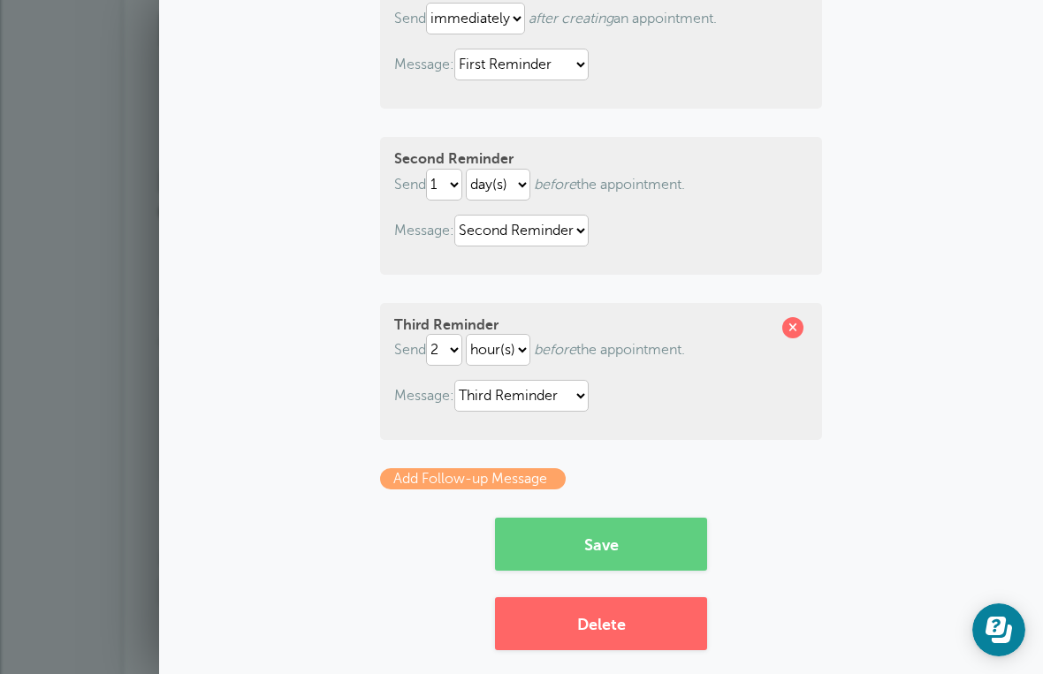
scroll to position [251, 0]
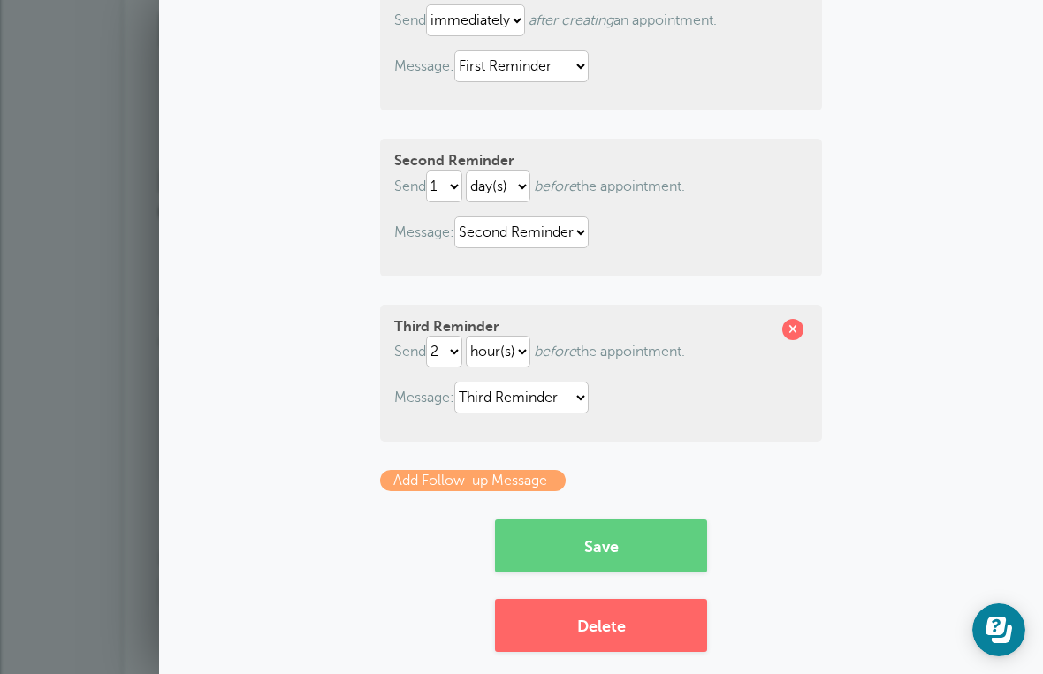
click at [495, 488] on link "Add Follow-up Message" at bounding box center [473, 480] width 186 height 21
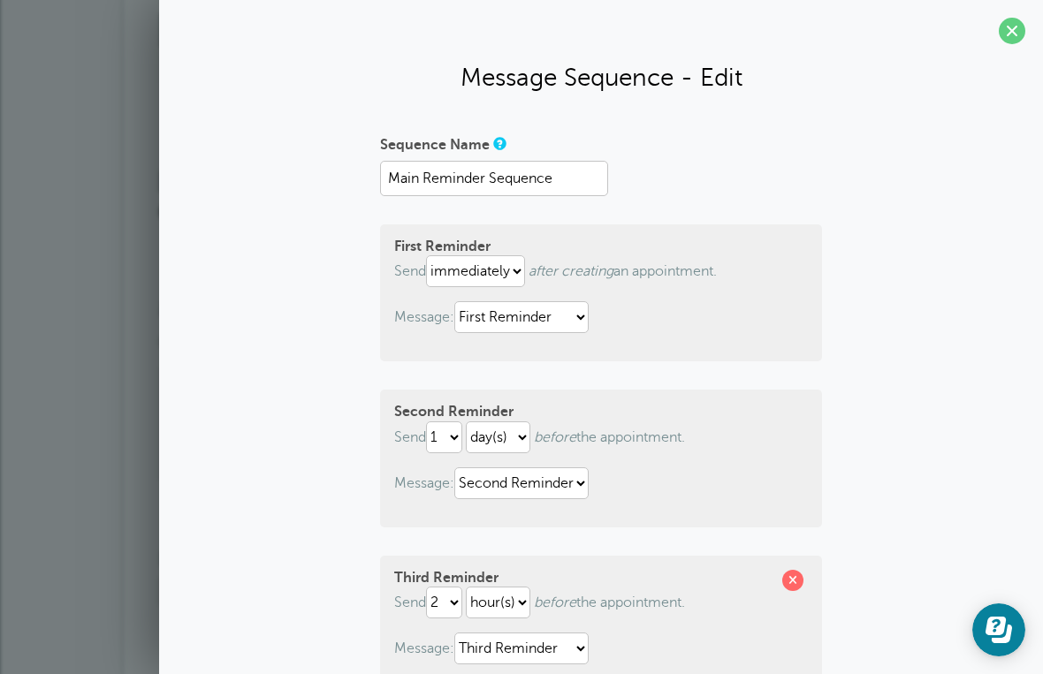
scroll to position [0, 0]
click at [1041, 25] on section "Message Sequence - Edit Sequence Name Main Reminder Sequence First Reminder Sen…" at bounding box center [600, 554] width 883 height 1108
click at [1016, 30] on span at bounding box center [1011, 31] width 27 height 27
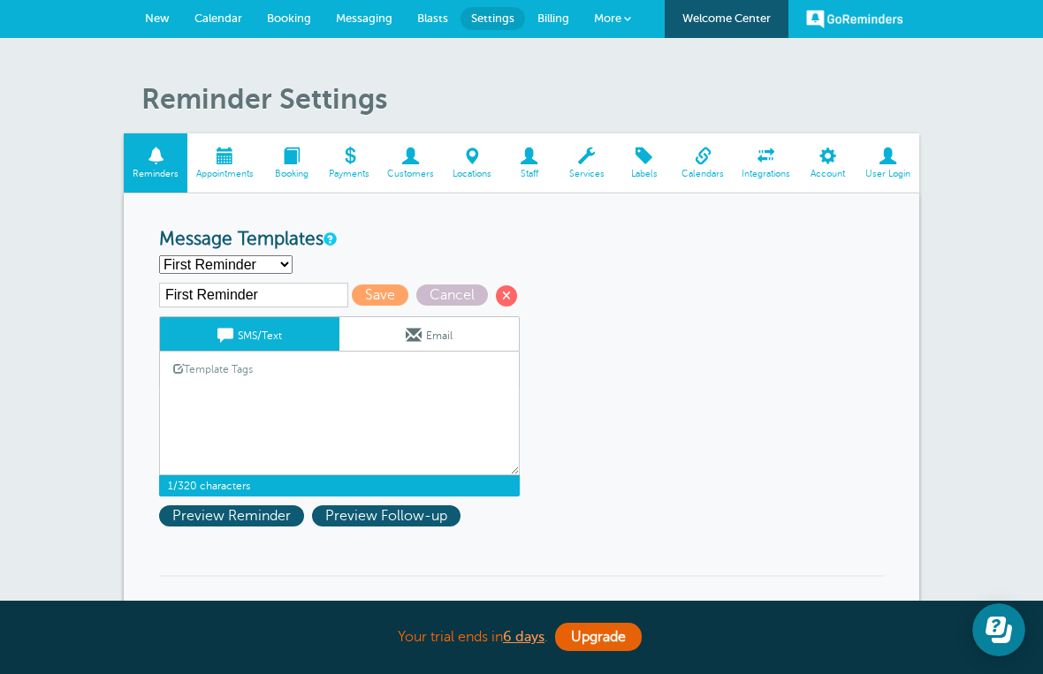
scroll to position [4, 0]
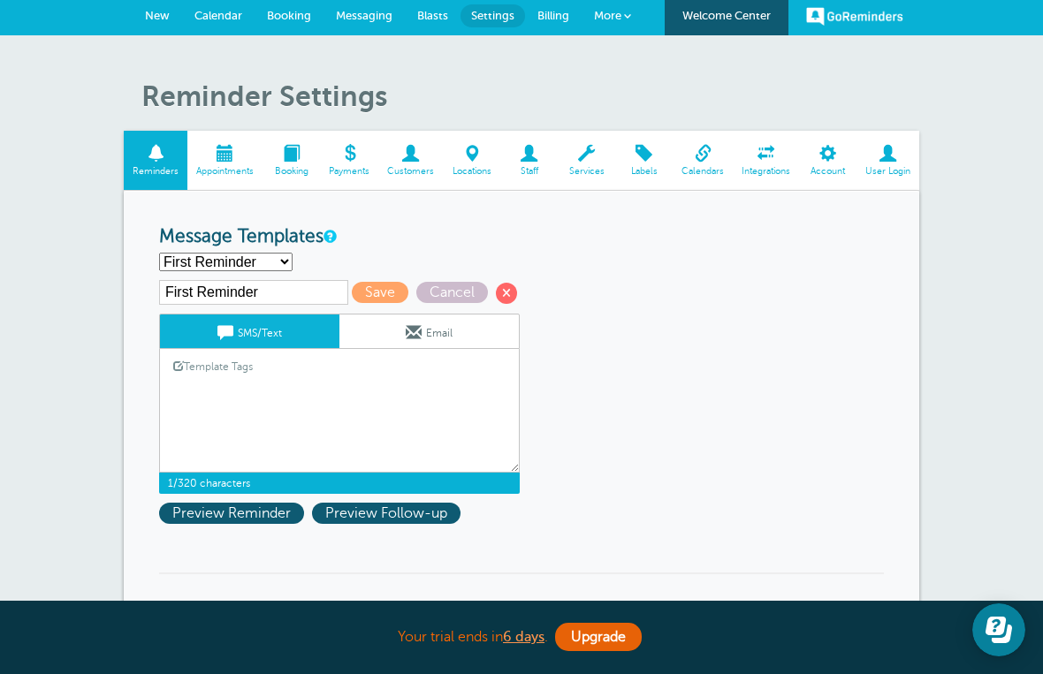
click at [259, 394] on textarea "Hi {{First Name}}, your appointment with La Perruquería has been scheduled for …" at bounding box center [339, 428] width 360 height 88
type textarea "!"
type textarea "1"
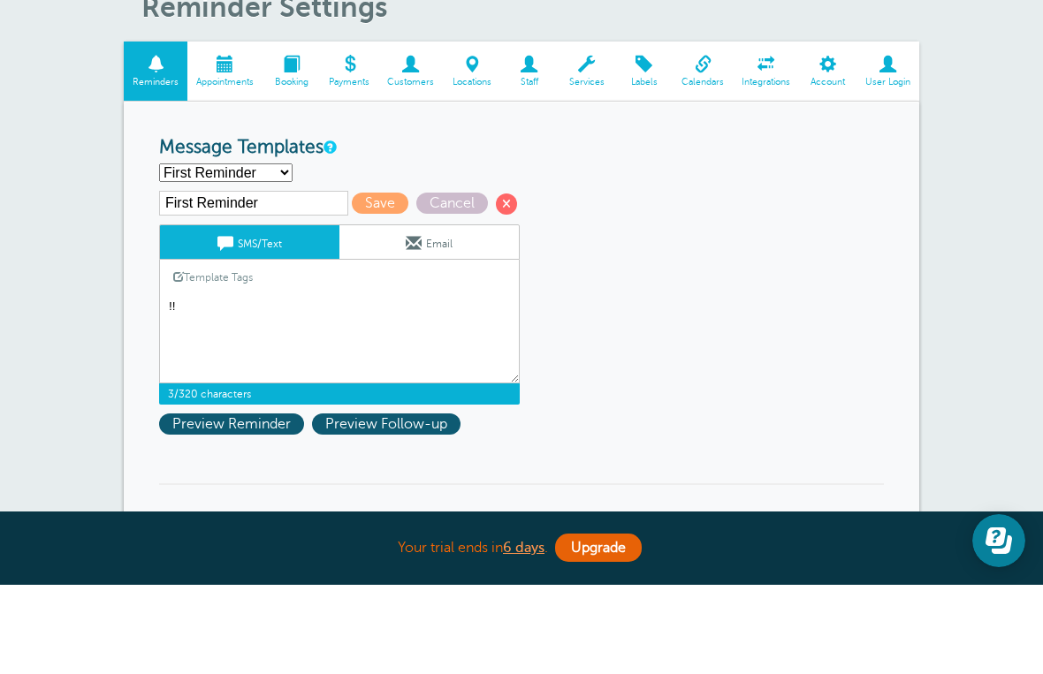
type textarea "!"
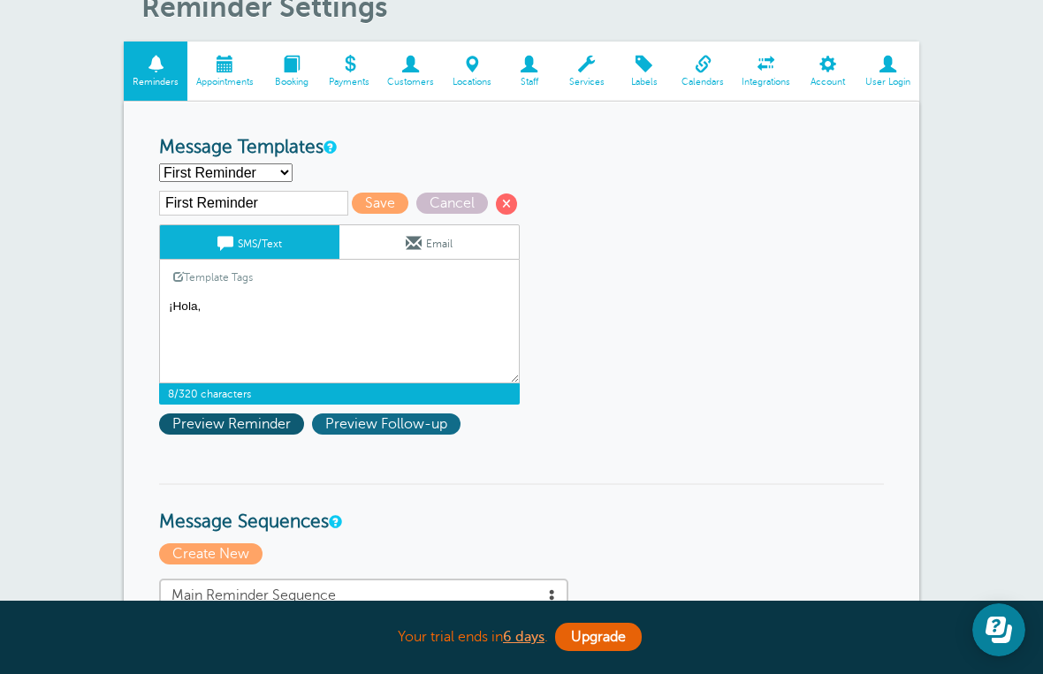
type textarea "¡Hola,"
click at [417, 428] on span "Preview Follow-up" at bounding box center [386, 423] width 148 height 21
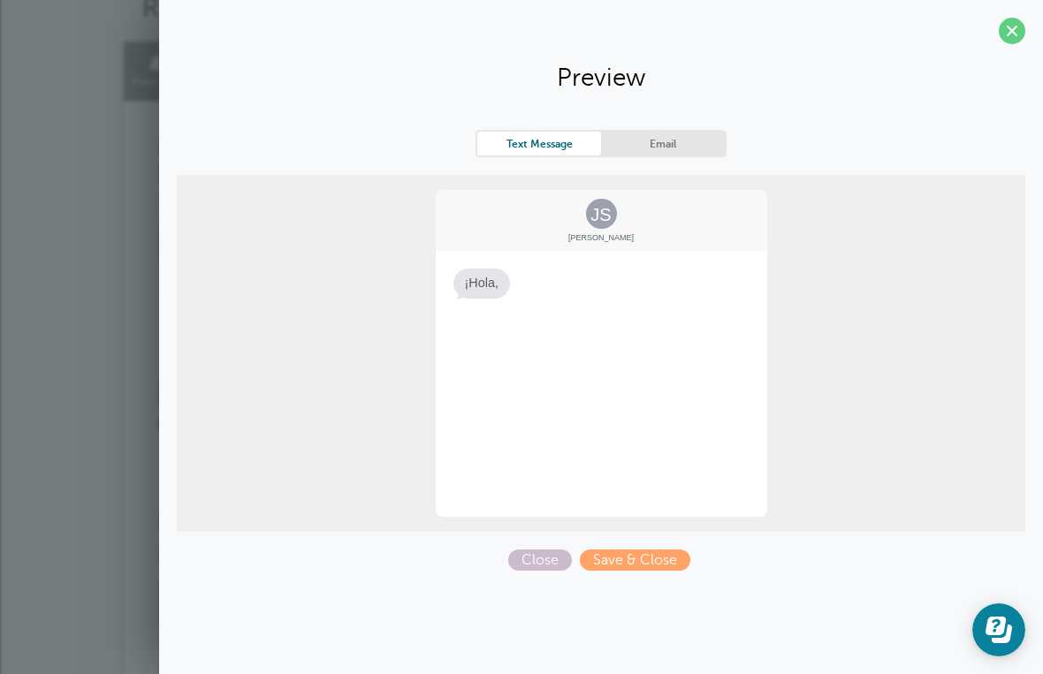
click at [578, 283] on div "JS Jane Smith ¡Hola," at bounding box center [601, 353] width 335 height 330
click at [545, 565] on span "Close" at bounding box center [540, 560] width 64 height 21
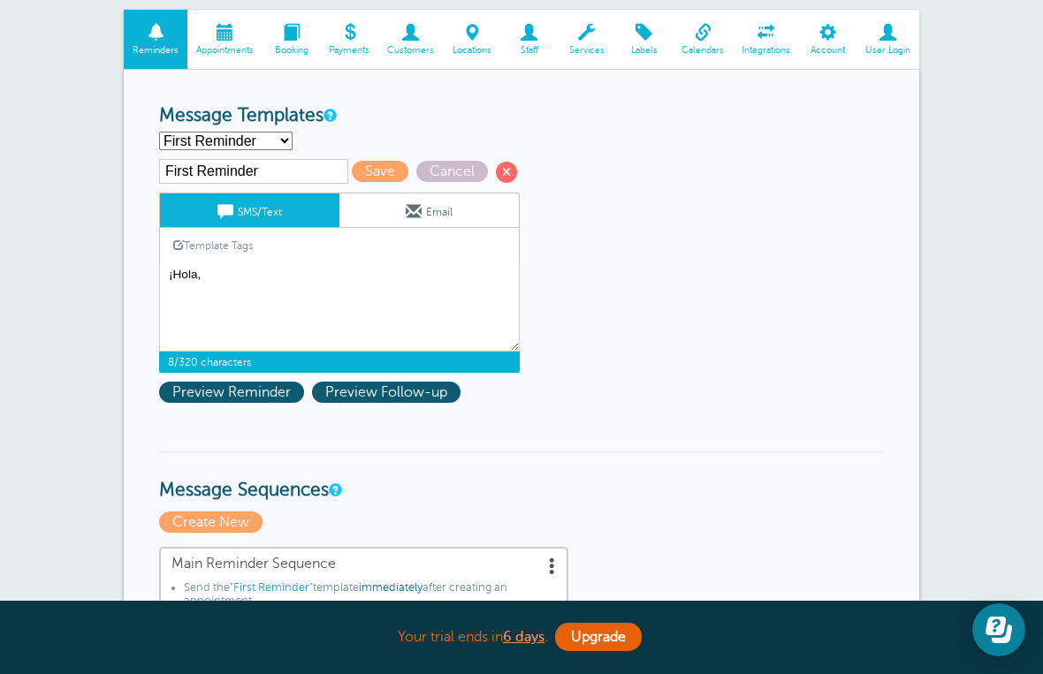
scroll to position [125, 0]
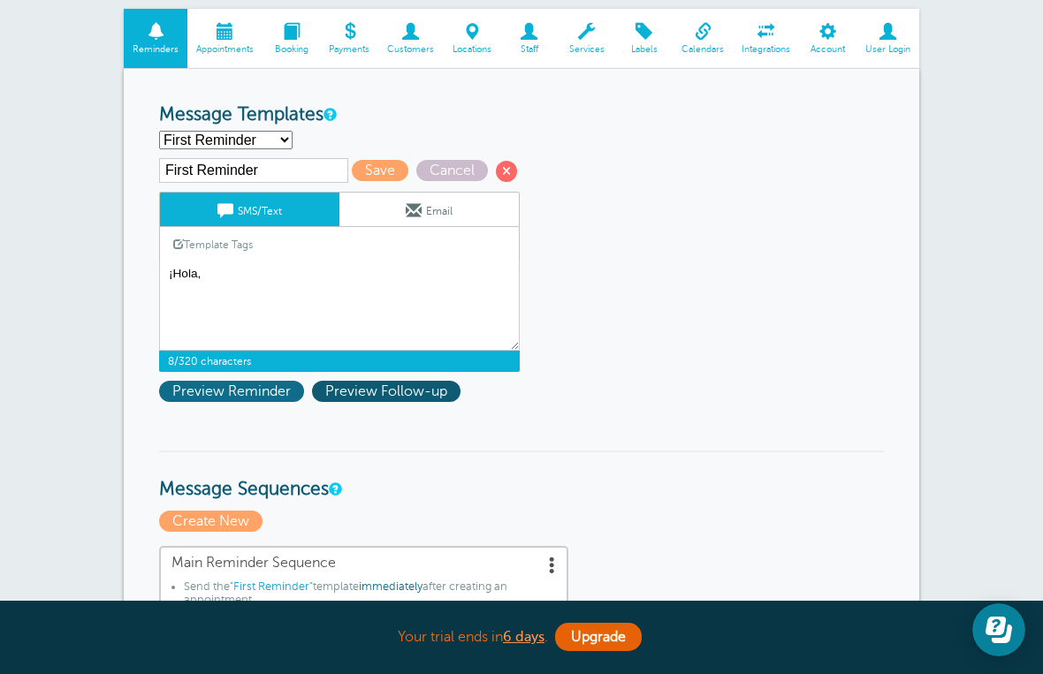
click at [272, 398] on span "Preview Reminder" at bounding box center [231, 391] width 145 height 21
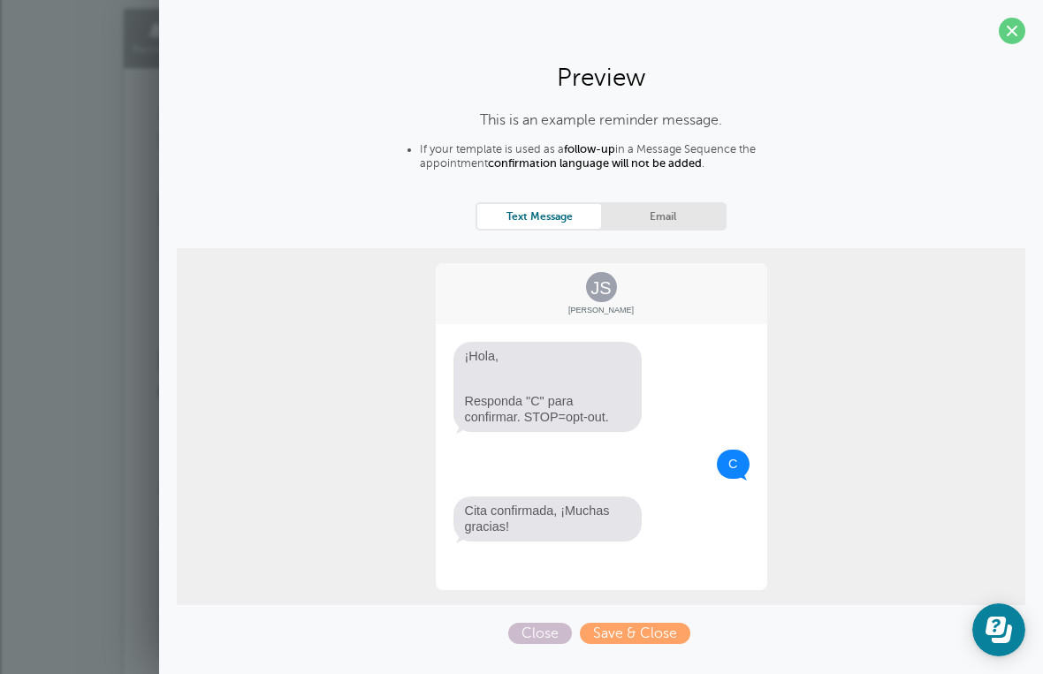
click at [1025, 42] on section "Preview This is an example reminder message. If your template is used as a foll…" at bounding box center [600, 328] width 883 height 657
click at [1027, 41] on section "Preview This is an example reminder message. If your template is used as a foll…" at bounding box center [600, 328] width 883 height 657
click at [1011, 34] on span at bounding box center [1011, 31] width 27 height 27
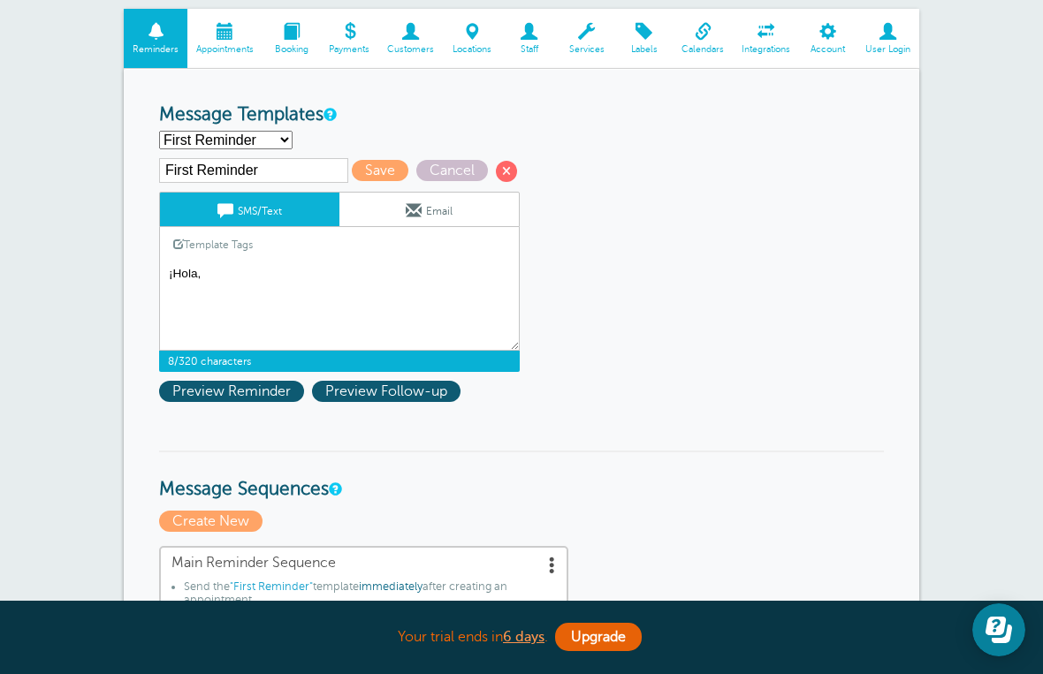
click at [273, 309] on textarea "Hi {{First Name}}, your appointment with La Perruquería has been scheduled for …" at bounding box center [339, 306] width 360 height 88
click at [220, 290] on textarea "Hi {{First Name}}, your appointment with La Perruquería has been scheduled for …" at bounding box center [339, 306] width 360 height 88
click at [229, 290] on textarea "Hi {{First Name}}, your appointment with La Perruquería has been scheduled for …" at bounding box center [339, 306] width 360 height 88
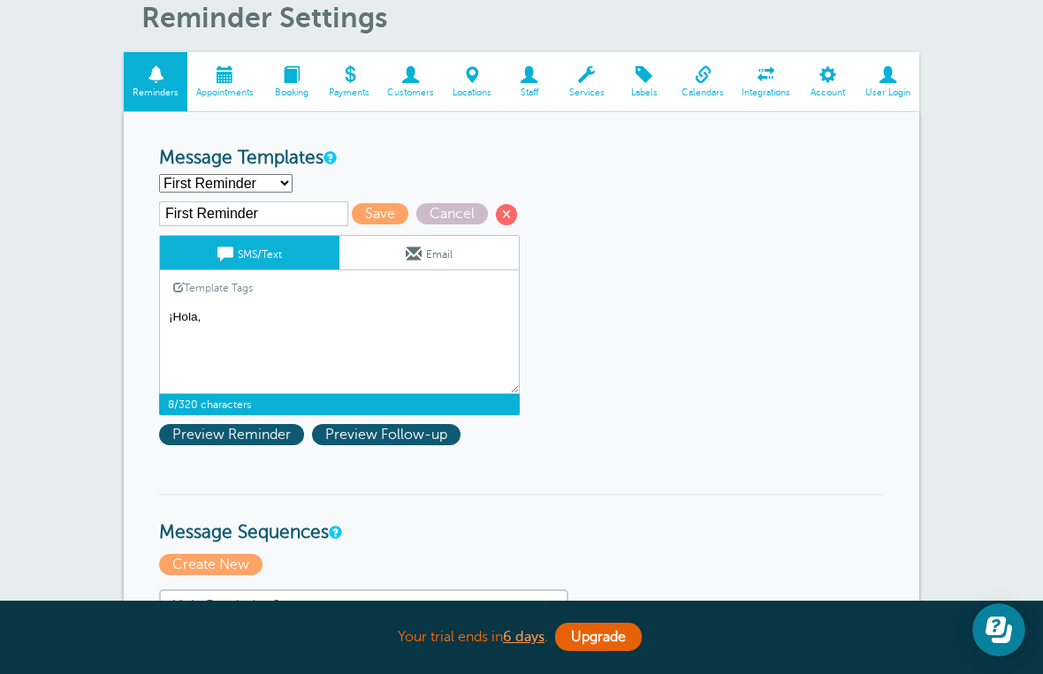
scroll to position [0, 0]
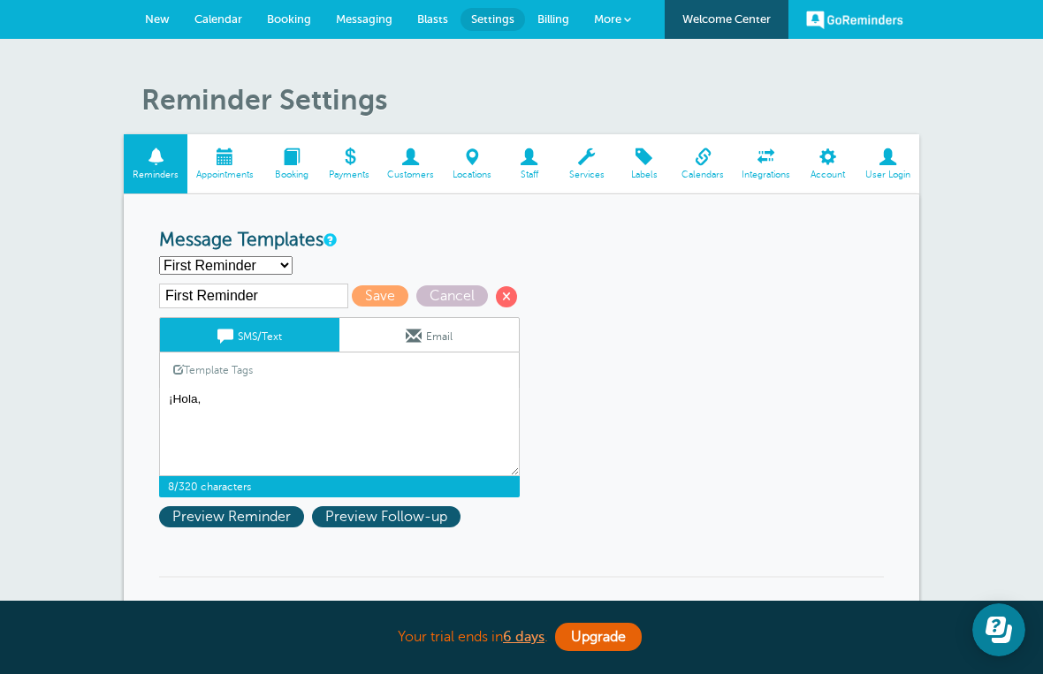
click at [861, 29] on link "GoReminders" at bounding box center [854, 19] width 97 height 39
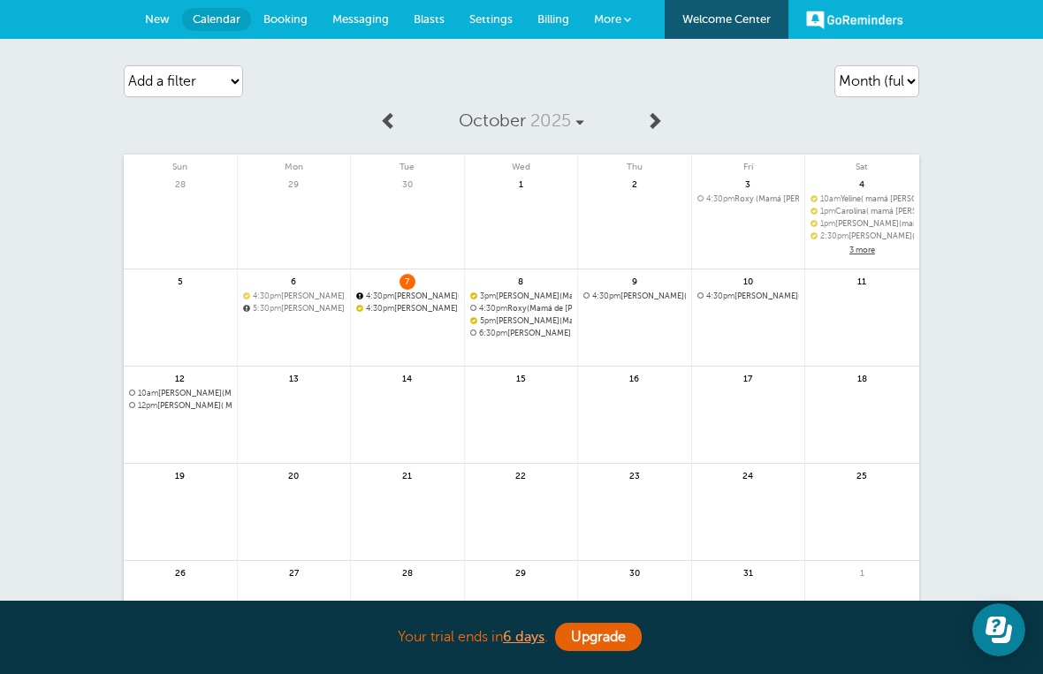
click at [883, 32] on link "GoReminders" at bounding box center [854, 19] width 97 height 39
click at [746, 9] on link "Welcome Center" at bounding box center [726, 19] width 124 height 39
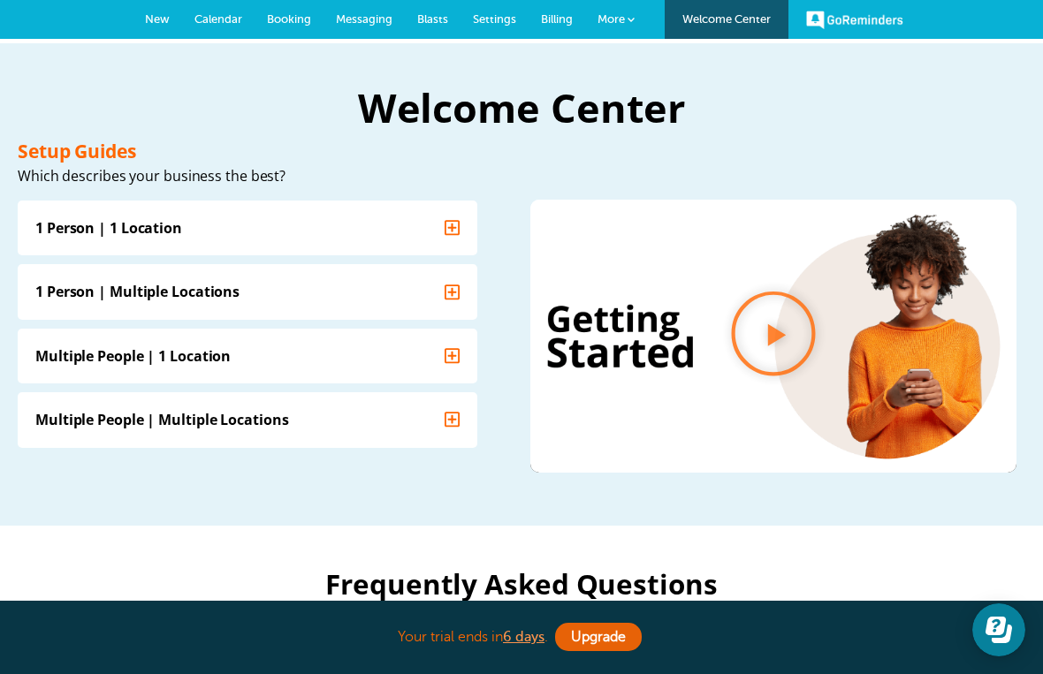
click at [626, 25] on link "More" at bounding box center [616, 20] width 62 height 40
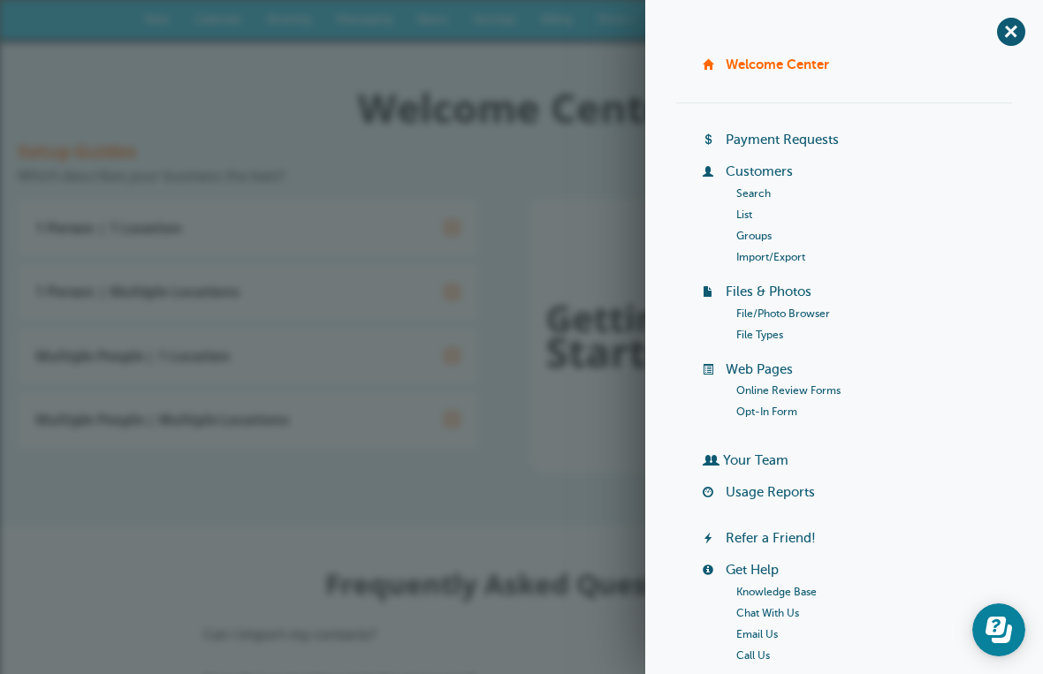
click at [785, 169] on link "Customers" at bounding box center [758, 171] width 67 height 14
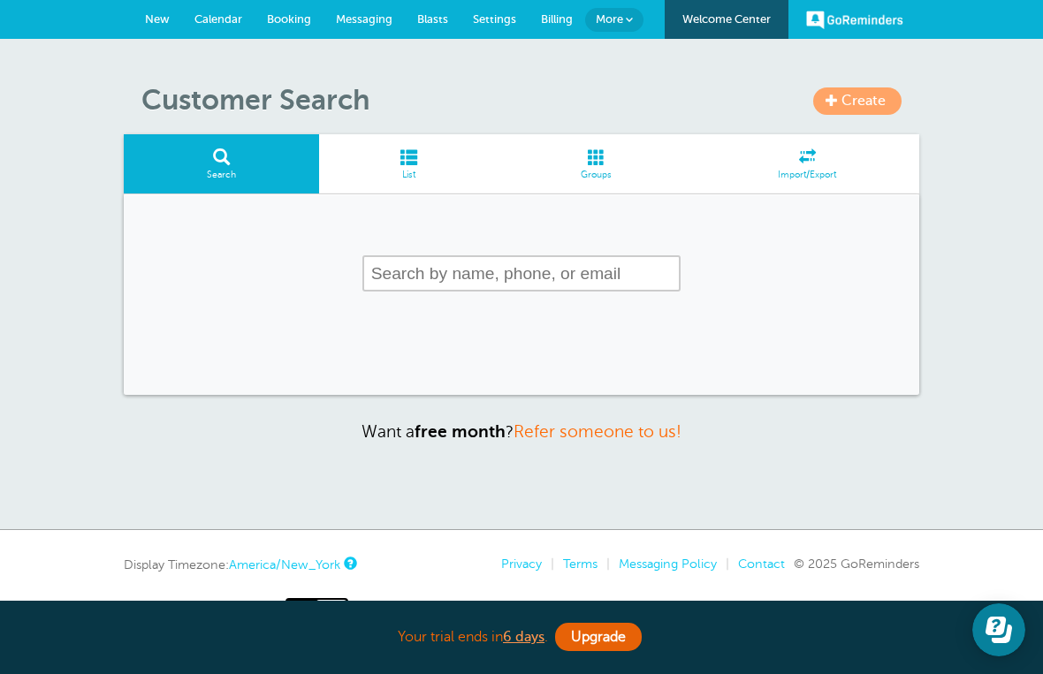
click at [636, 18] on link "More" at bounding box center [614, 20] width 58 height 24
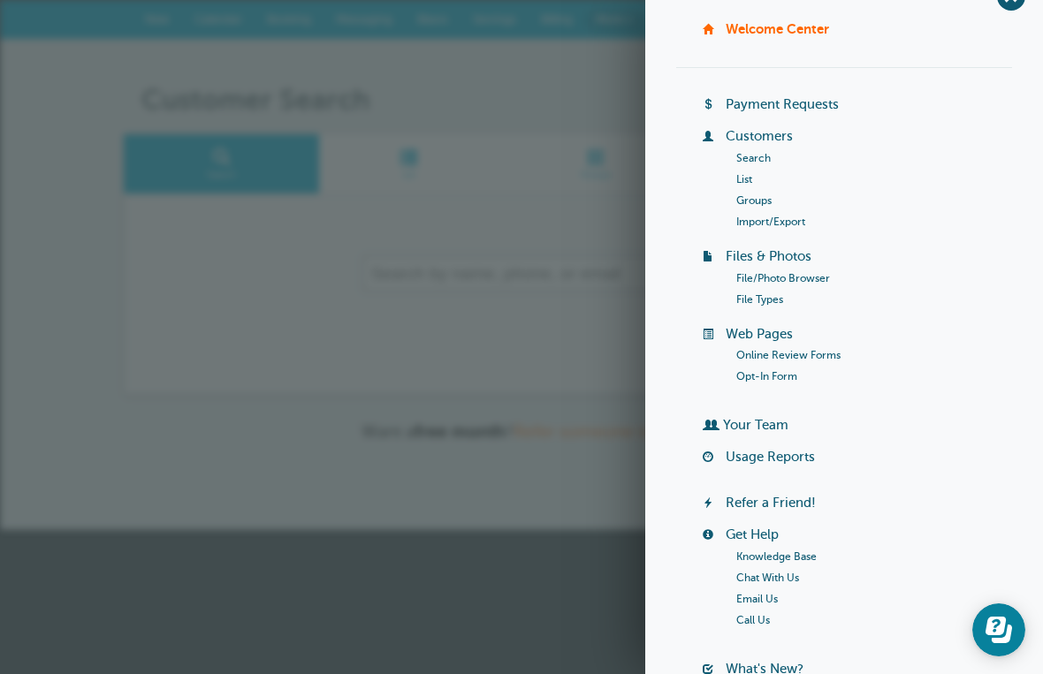
scroll to position [34, 0]
click at [772, 295] on link "File Types" at bounding box center [759, 300] width 47 height 12
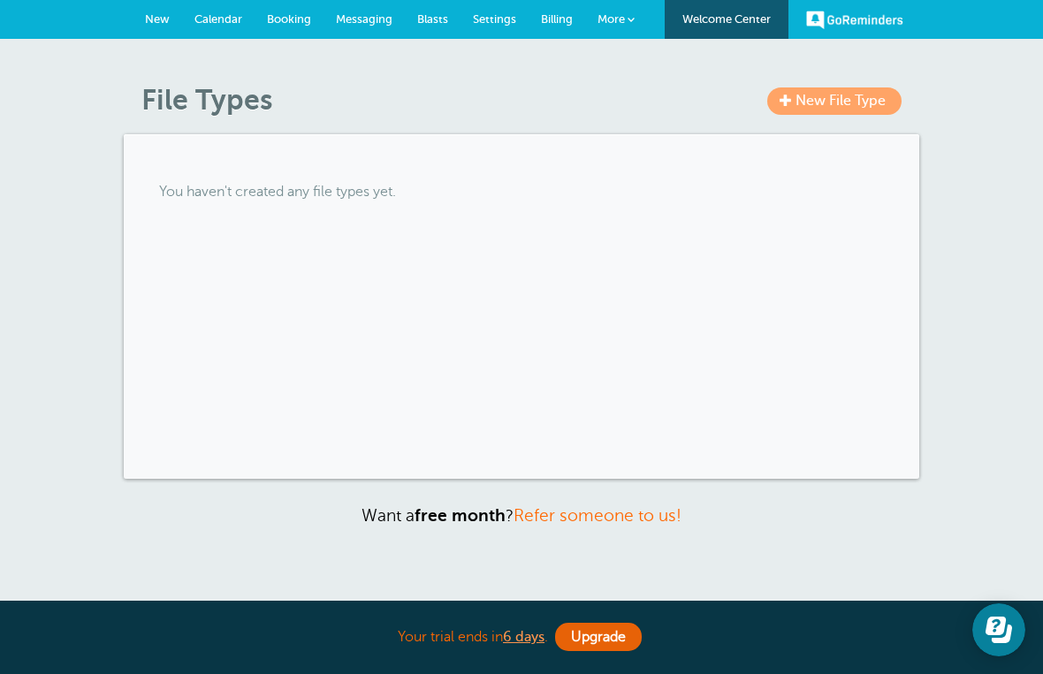
click at [519, 29] on link "Settings" at bounding box center [494, 19] width 68 height 39
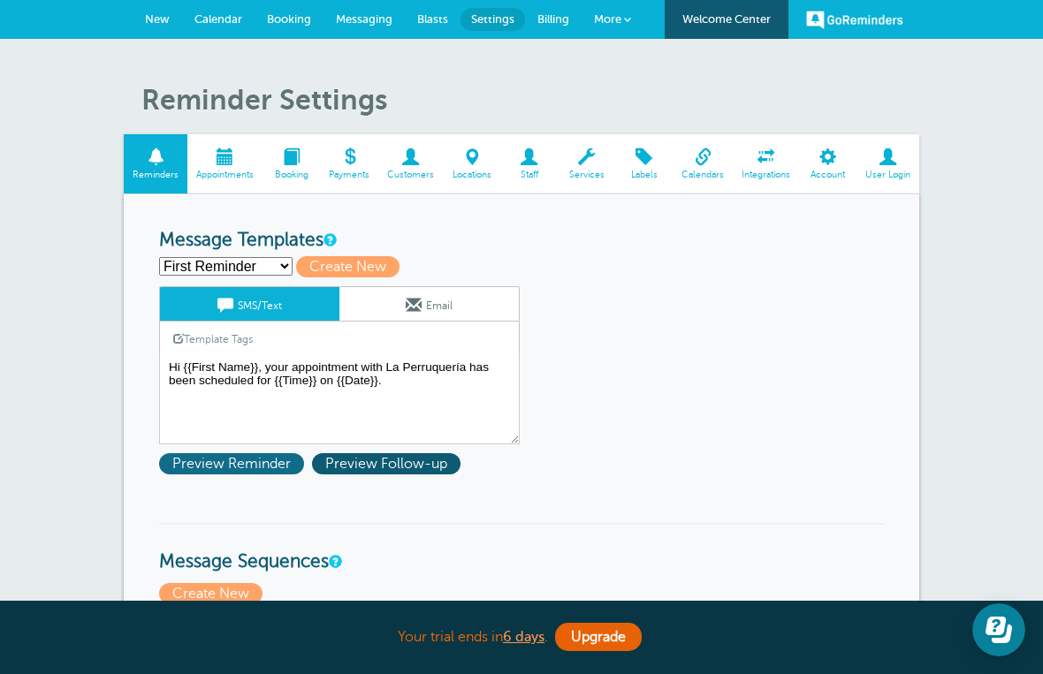
click at [231, 463] on span "Preview Reminder" at bounding box center [231, 463] width 145 height 21
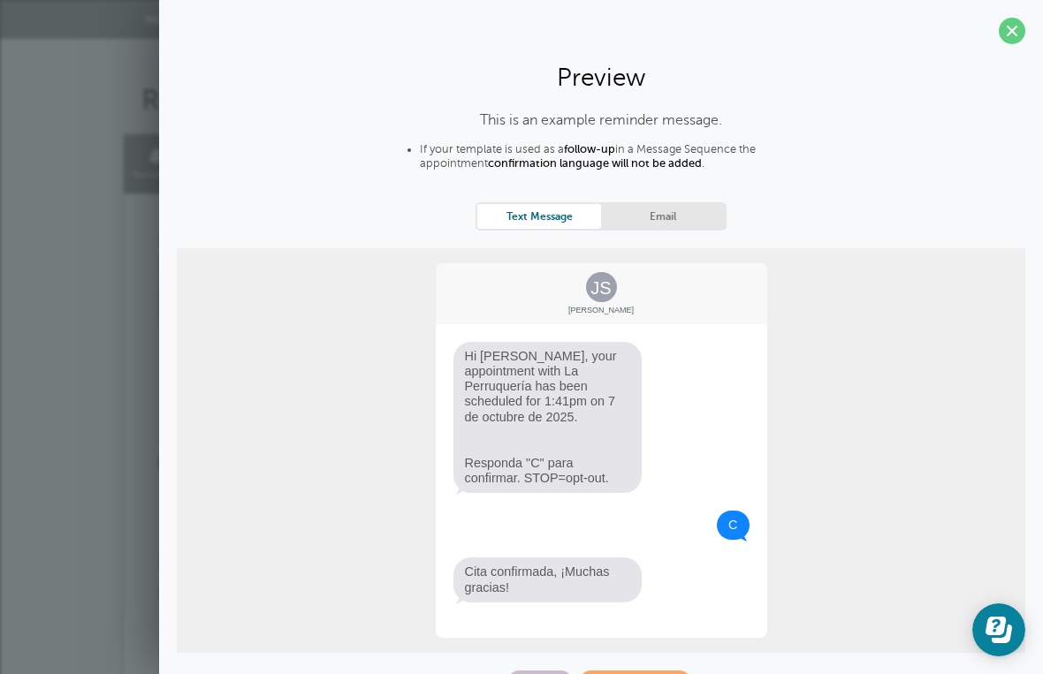
click at [618, 420] on span "Hi [PERSON_NAME], your appointment with La Perruquería has been scheduled for 1…" at bounding box center [547, 418] width 189 height 152
click at [1016, 39] on span at bounding box center [1011, 31] width 27 height 27
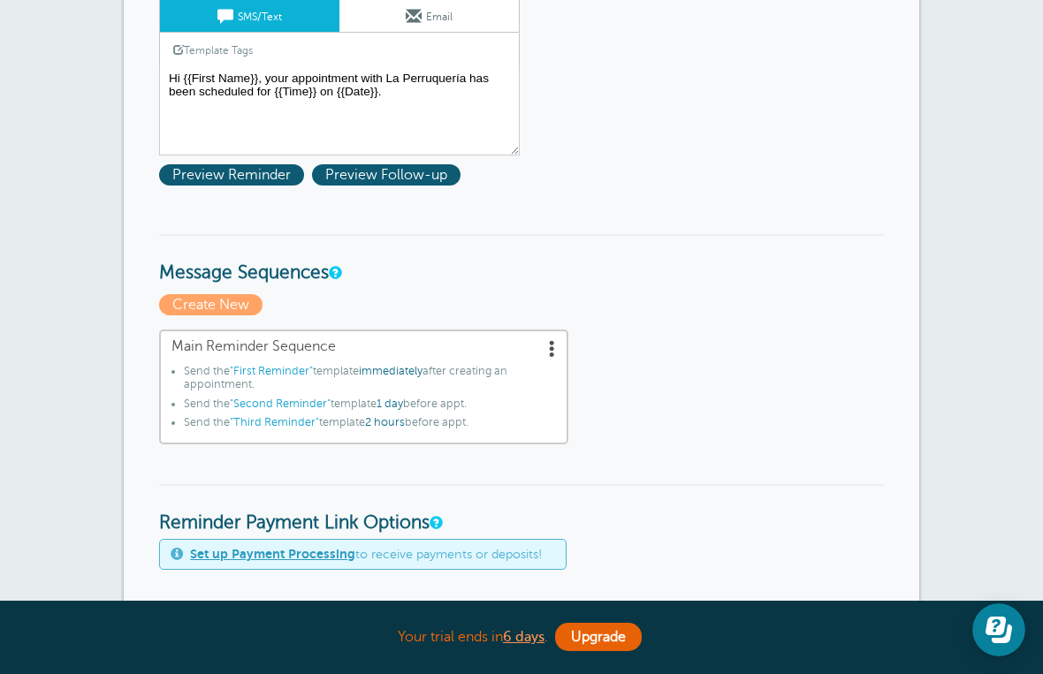
scroll to position [292, 0]
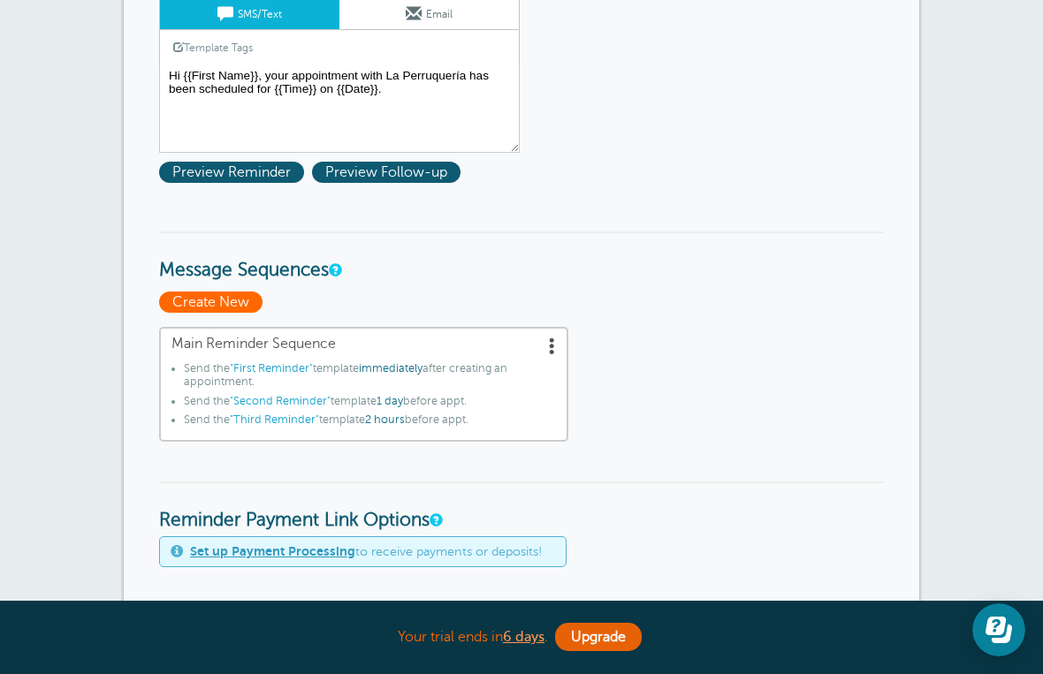
click at [241, 300] on span "Create New" at bounding box center [210, 302] width 103 height 21
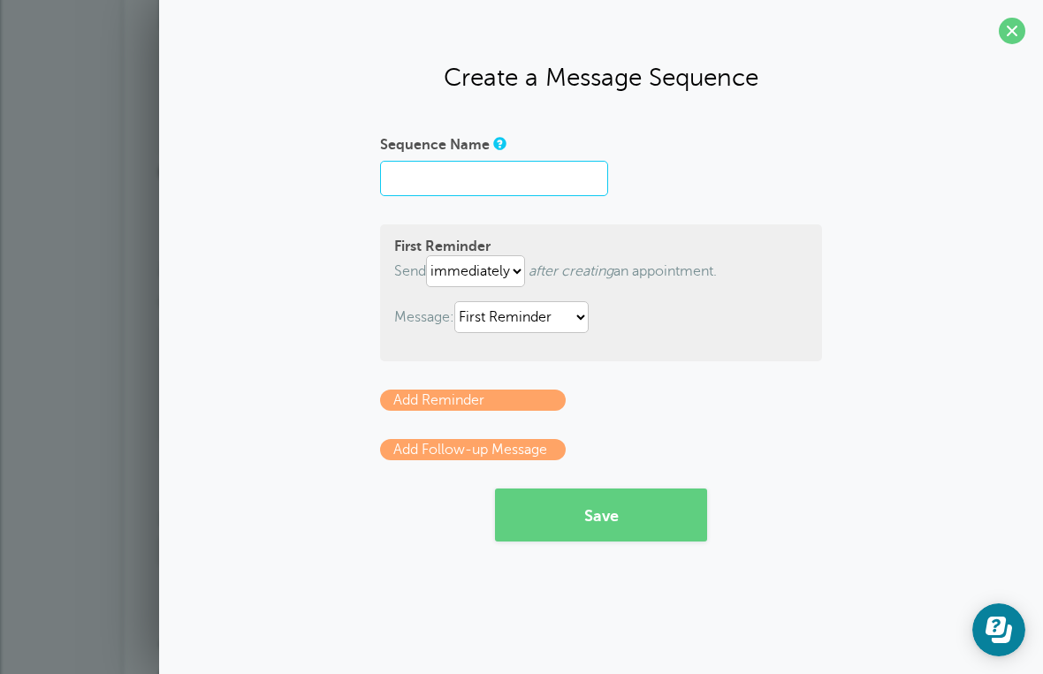
click at [575, 178] on input "Sequence Name" at bounding box center [494, 178] width 228 height 35
click at [481, 411] on link "Add Reminder" at bounding box center [473, 400] width 186 height 21
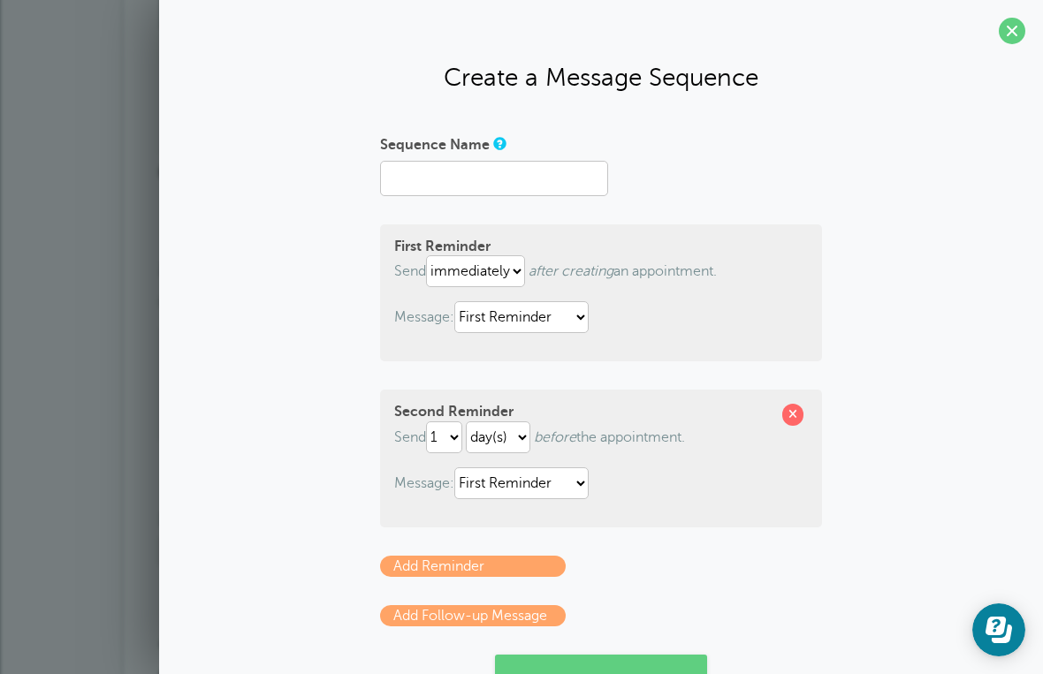
scroll to position [0, 0]
click at [568, 178] on input "Sequence Name" at bounding box center [494, 178] width 228 height 35
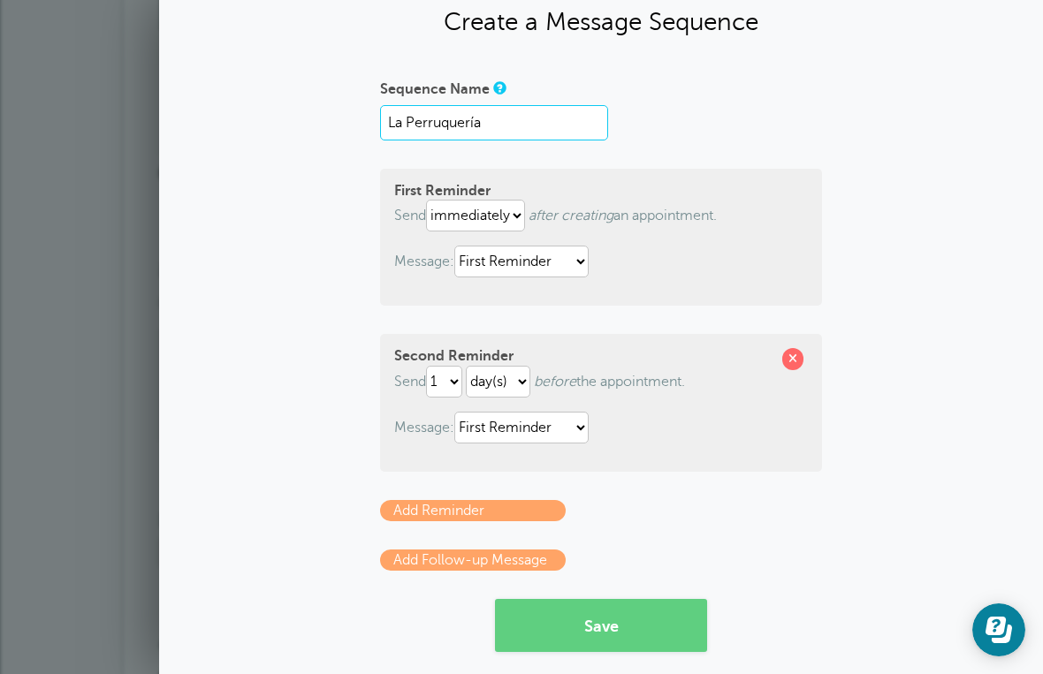
scroll to position [56, 0]
type input "La Perruquería"
click at [655, 610] on button "Save" at bounding box center [601, 625] width 212 height 53
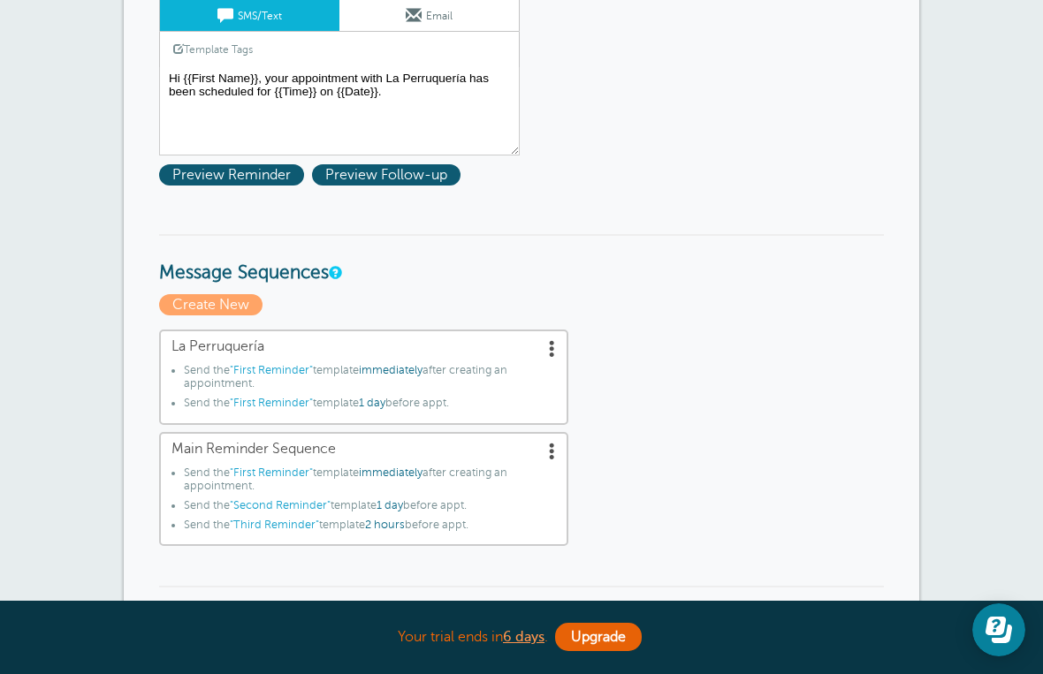
scroll to position [345, 0]
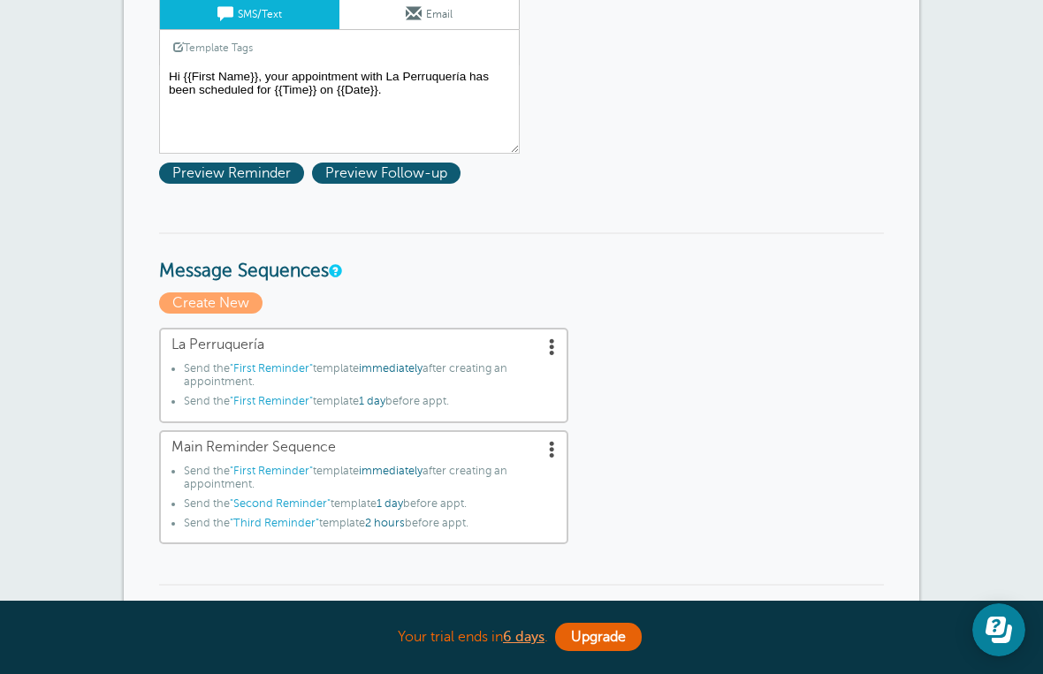
click at [565, 340] on link "La Perruquería Send the "First Reminder" template immediately after creating an…" at bounding box center [363, 375] width 409 height 95
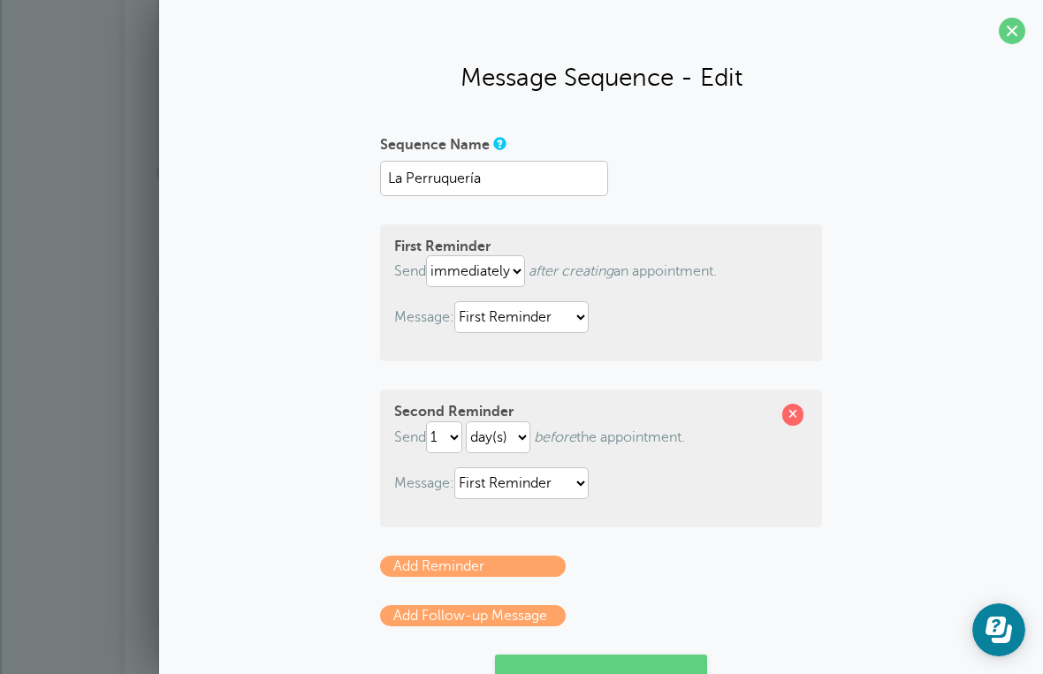
click at [952, 392] on div "Sequence Name La Perruquería First Reminder Send immediately 1 2 3 4 5 6 7 8 9 …" at bounding box center [601, 458] width 848 height 657
click at [1005, 32] on span at bounding box center [1011, 31] width 27 height 27
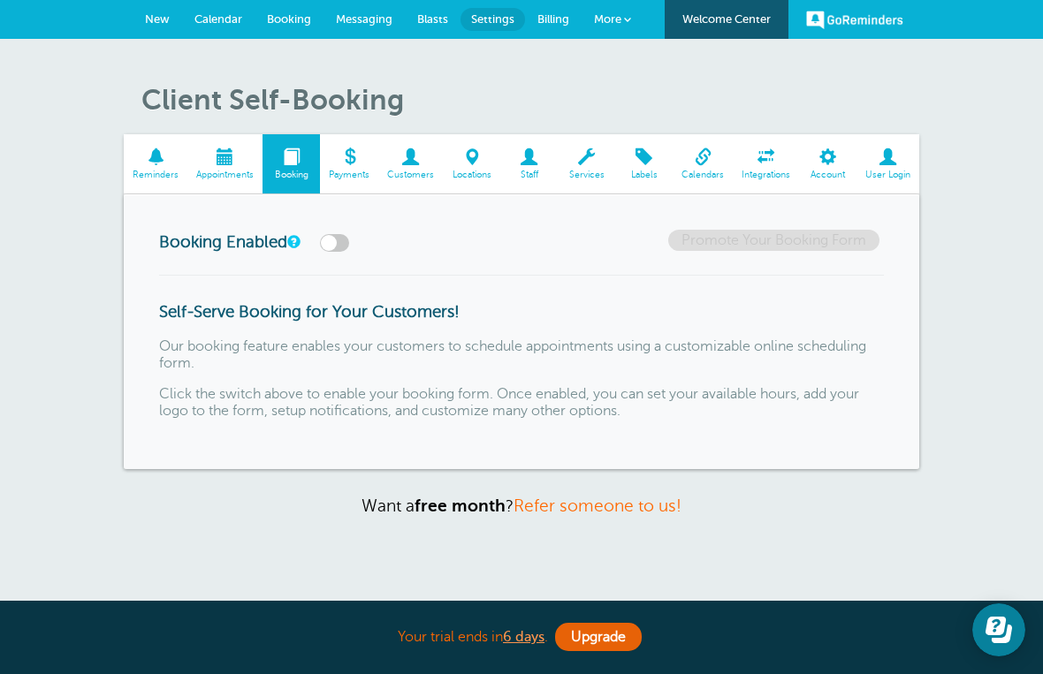
click at [405, 170] on span "Customers" at bounding box center [410, 175] width 47 height 11
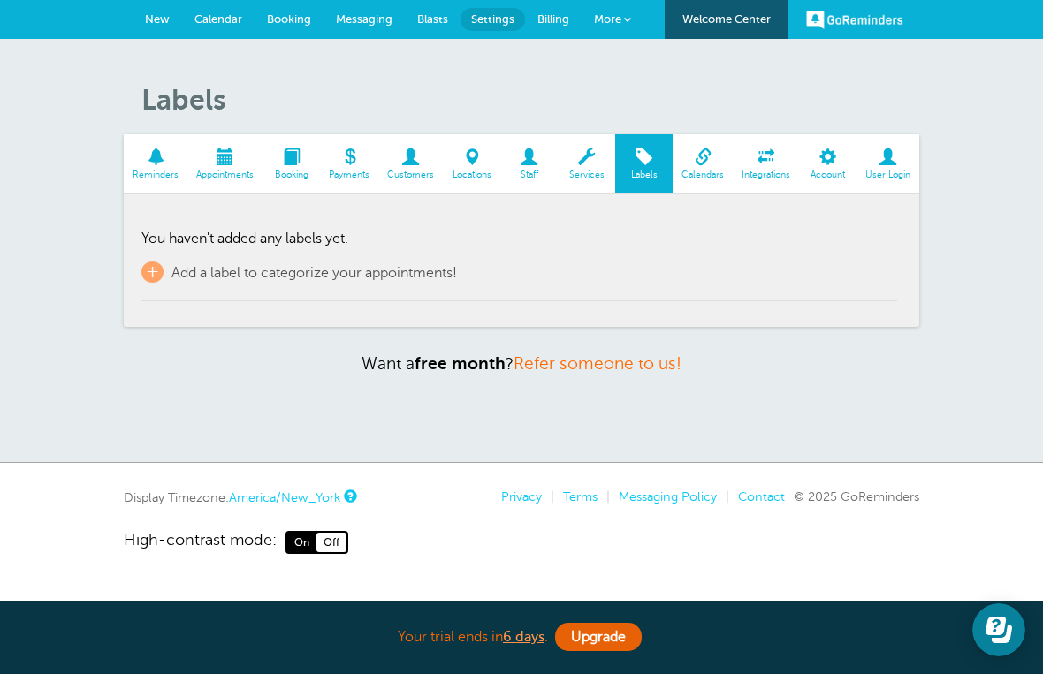
click at [713, 165] on link "Calendars" at bounding box center [702, 163] width 60 height 59
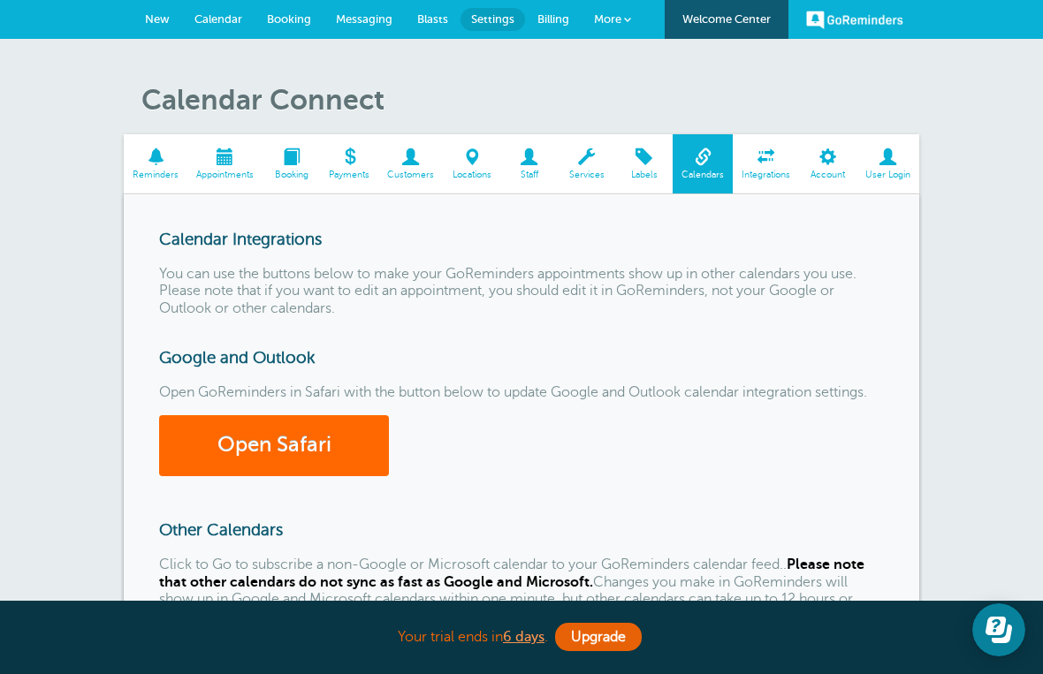
click at [768, 164] on span at bounding box center [765, 156] width 66 height 17
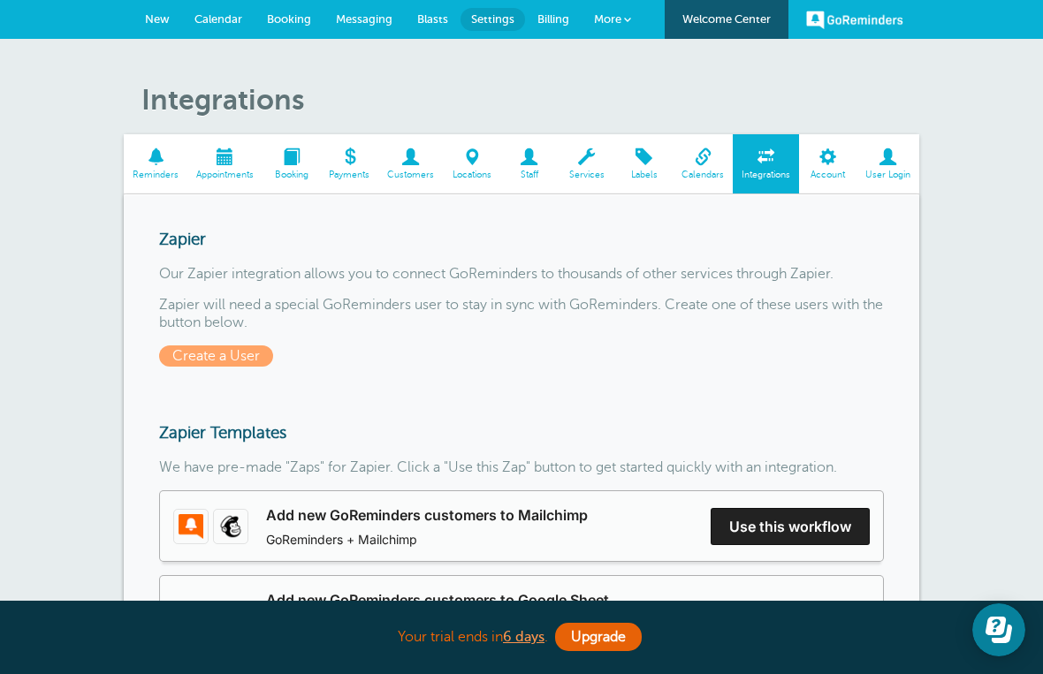
click at [830, 164] on span at bounding box center [827, 156] width 57 height 17
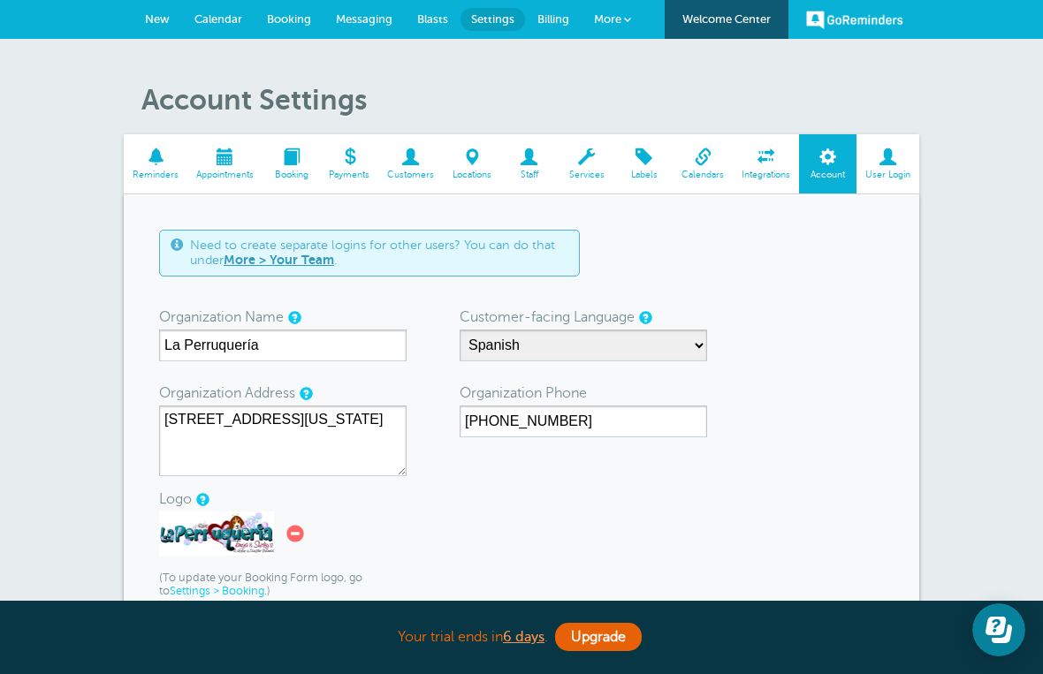
click at [892, 161] on span at bounding box center [887, 156] width 63 height 17
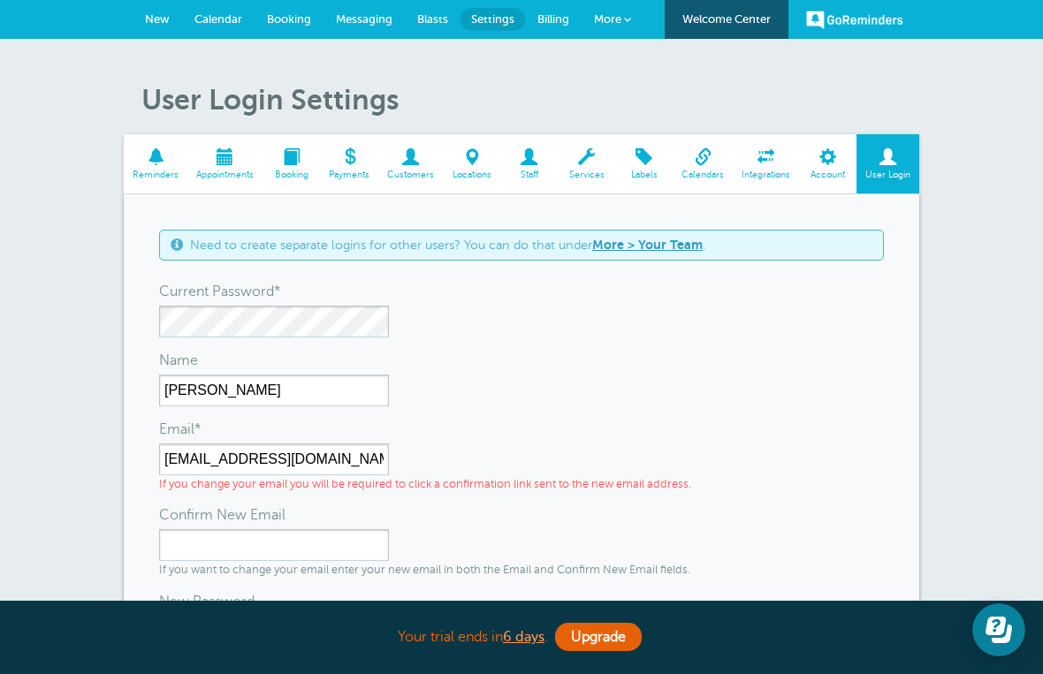
click at [892, 171] on span "User Login" at bounding box center [887, 175] width 45 height 11
click at [892, 174] on span "User Login" at bounding box center [887, 175] width 45 height 11
click at [890, 173] on span "User Login" at bounding box center [887, 175] width 45 height 11
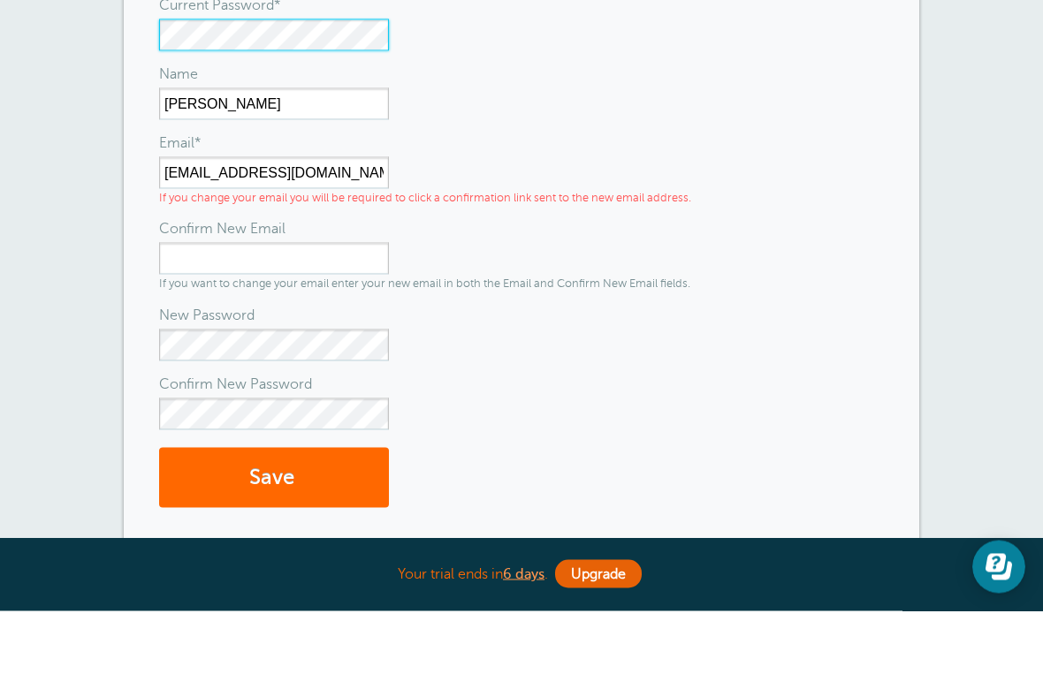
scroll to position [224, 0]
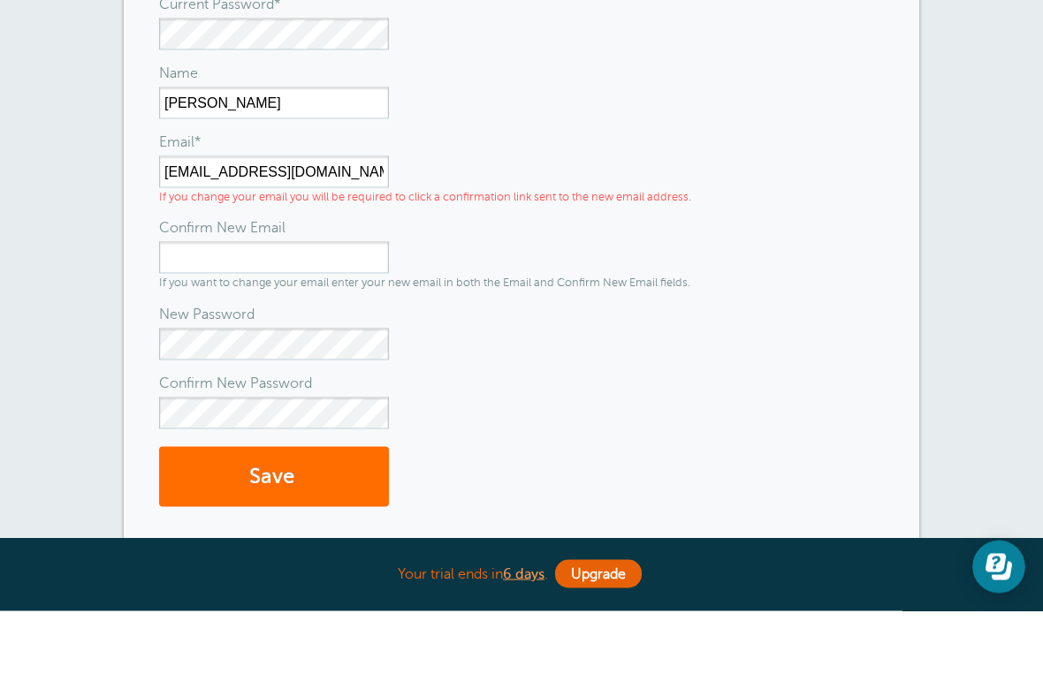
click at [313, 510] on button "Save" at bounding box center [274, 540] width 230 height 61
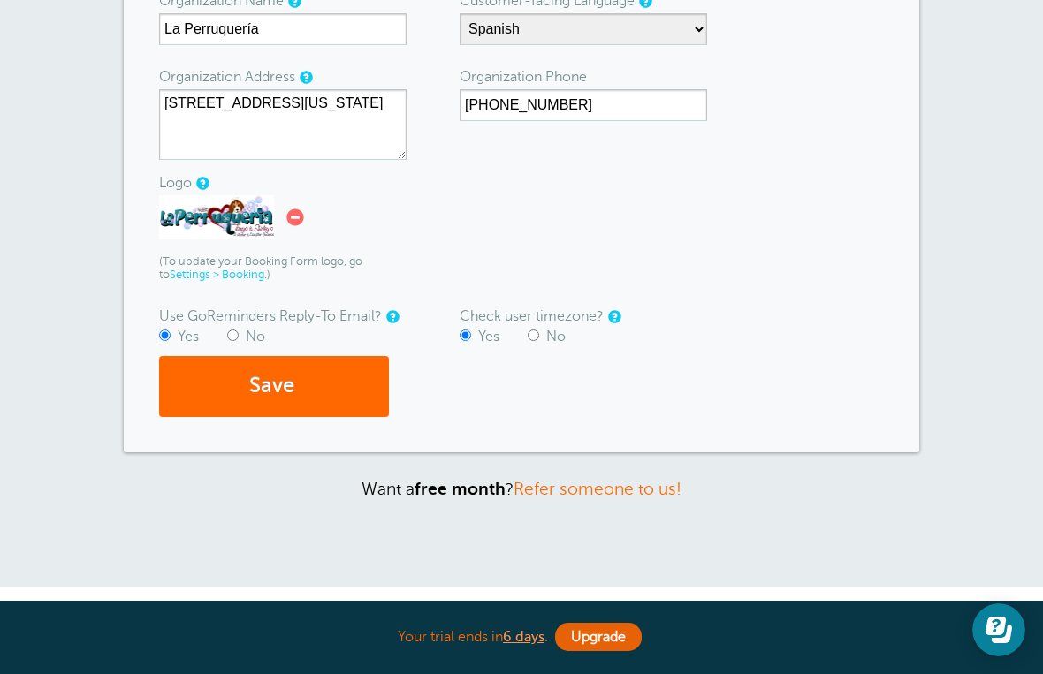
scroll to position [371, 0]
click at [287, 384] on button "Save" at bounding box center [274, 385] width 230 height 61
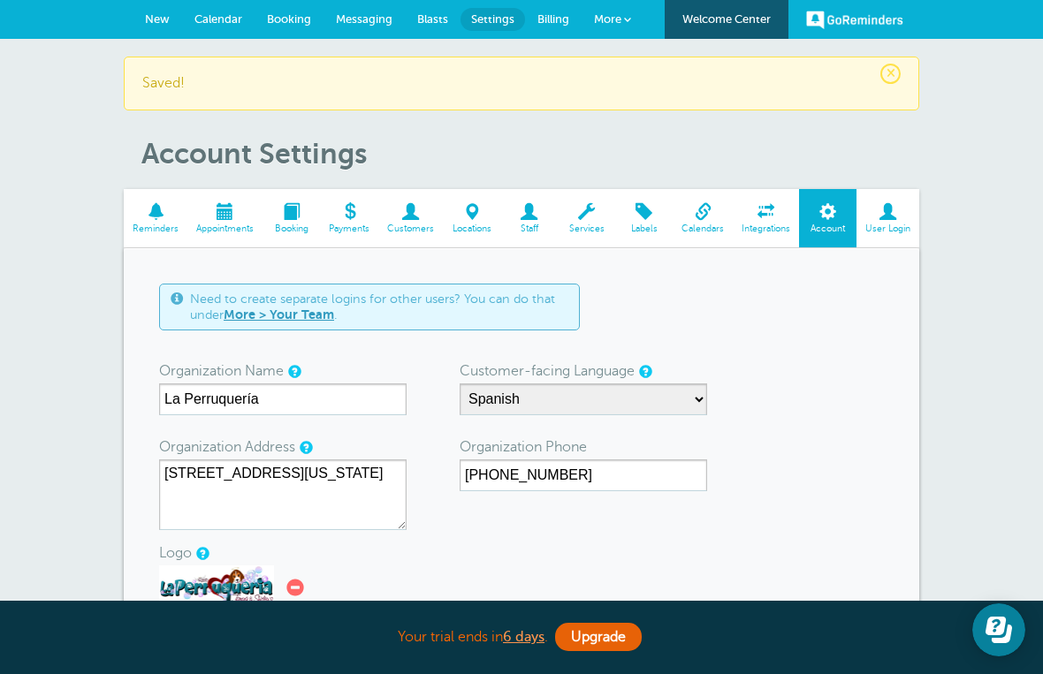
click at [305, 208] on span at bounding box center [290, 211] width 57 height 17
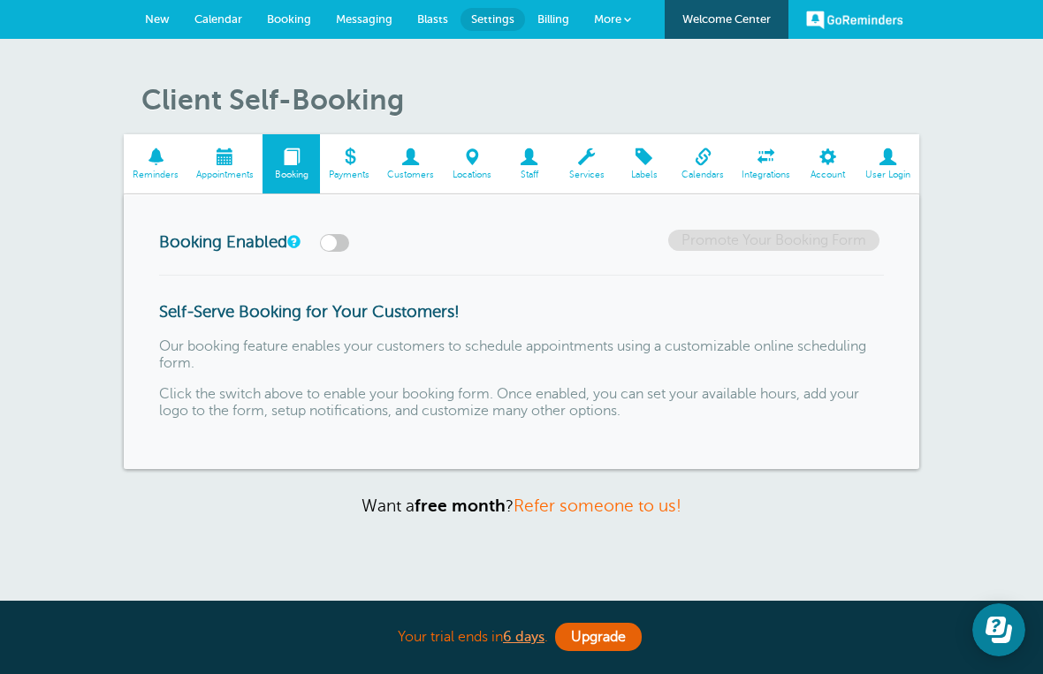
click at [271, 188] on span "Booking" at bounding box center [290, 163] width 57 height 59
click at [204, 175] on span "Appointments" at bounding box center [224, 175] width 57 height 11
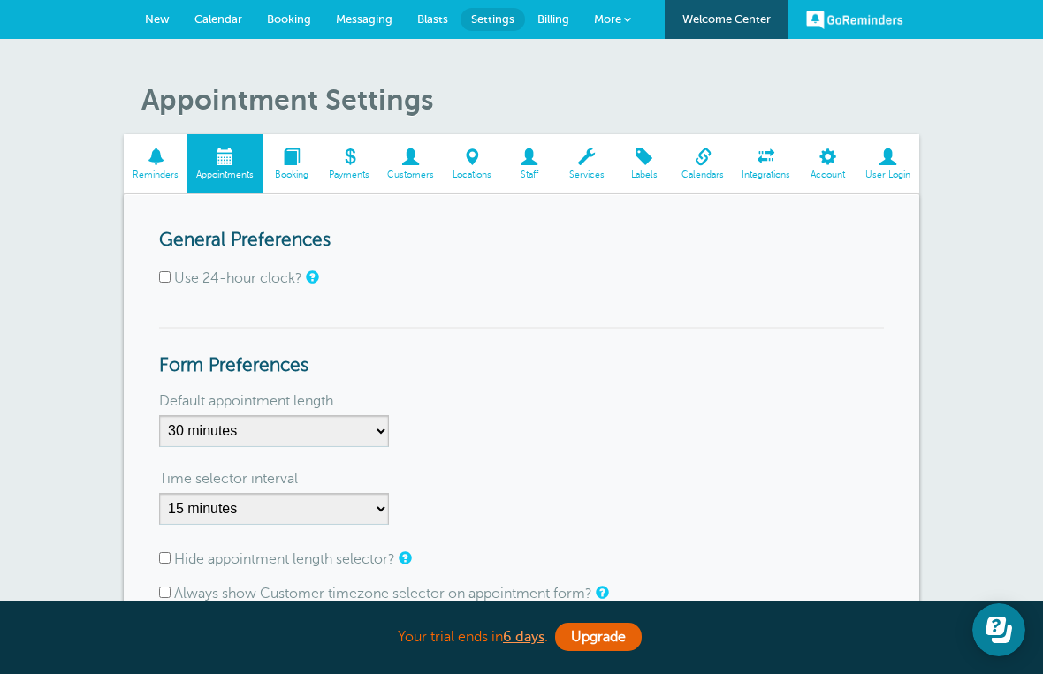
click at [154, 158] on span at bounding box center [156, 156] width 64 height 17
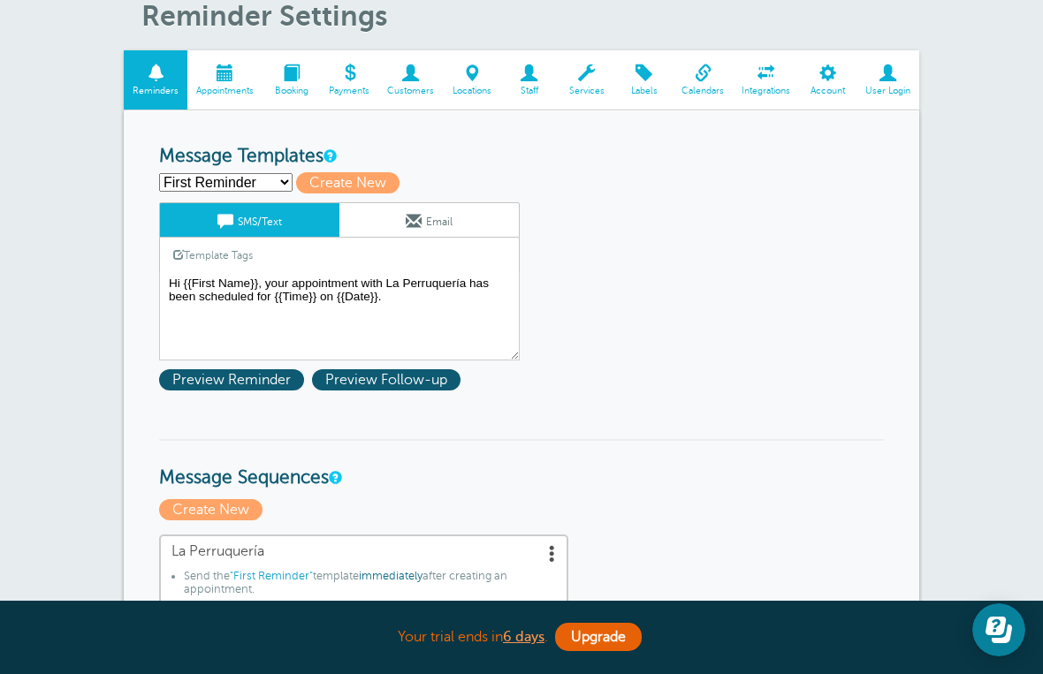
scroll to position [80, 0]
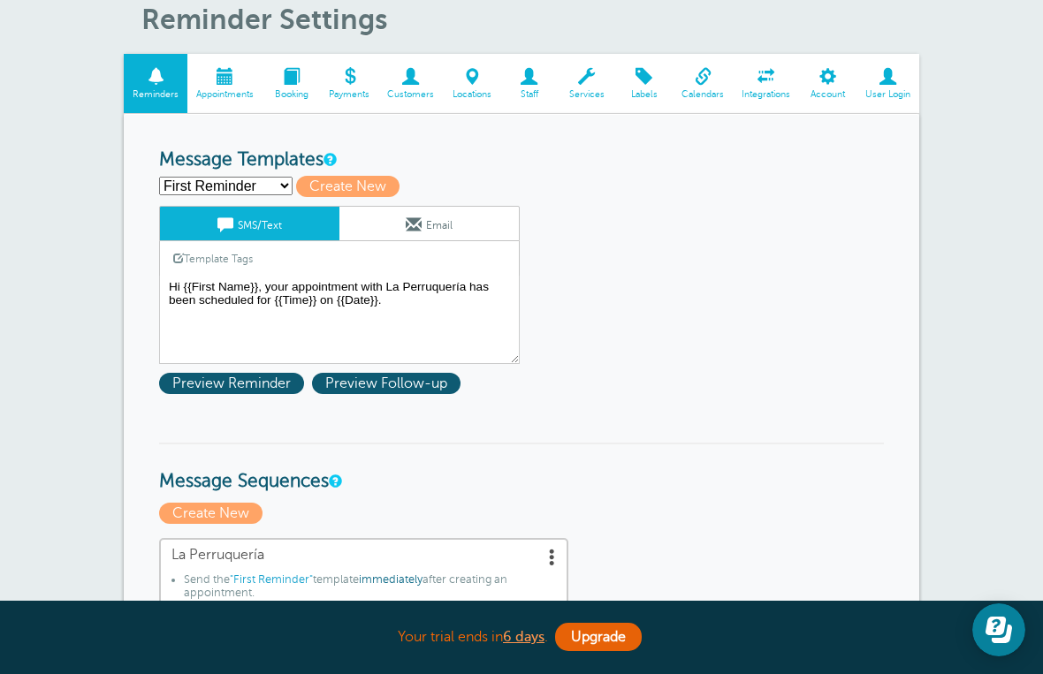
click at [372, 192] on span "Create New" at bounding box center [347, 186] width 103 height 21
select select
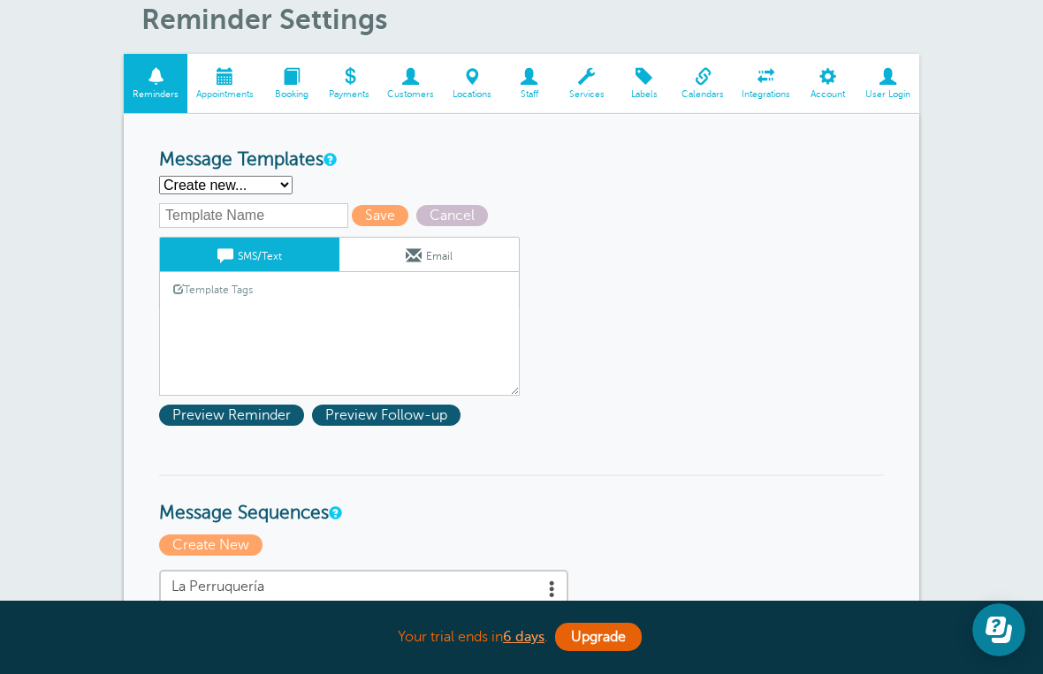
click at [331, 307] on div "Template Tags Copy SMS" at bounding box center [339, 289] width 360 height 34
click at [267, 325] on textarea "Hi {{First Name}}, your appointment with La Perruquería has been scheduled for …" at bounding box center [339, 351] width 360 height 88
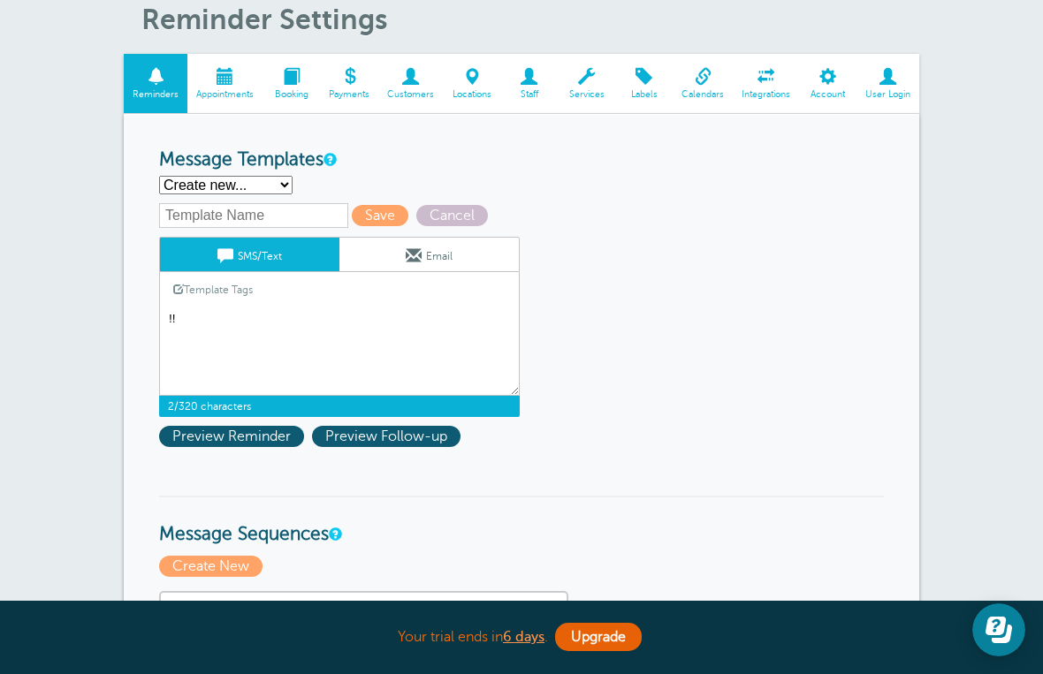
type textarea "!"
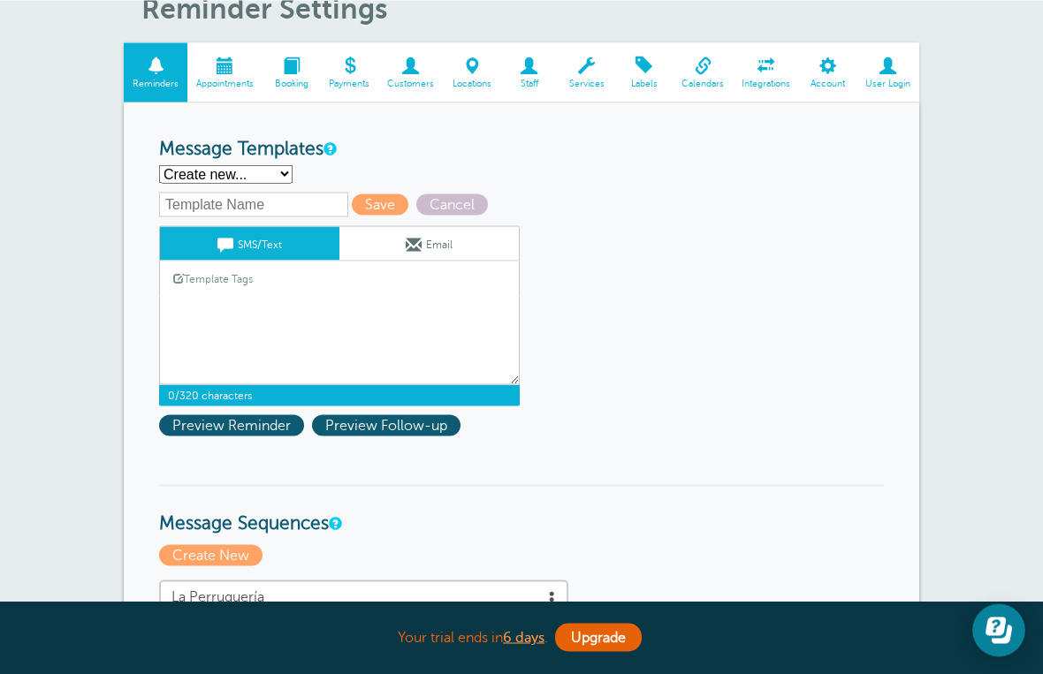
scroll to position [89, 0]
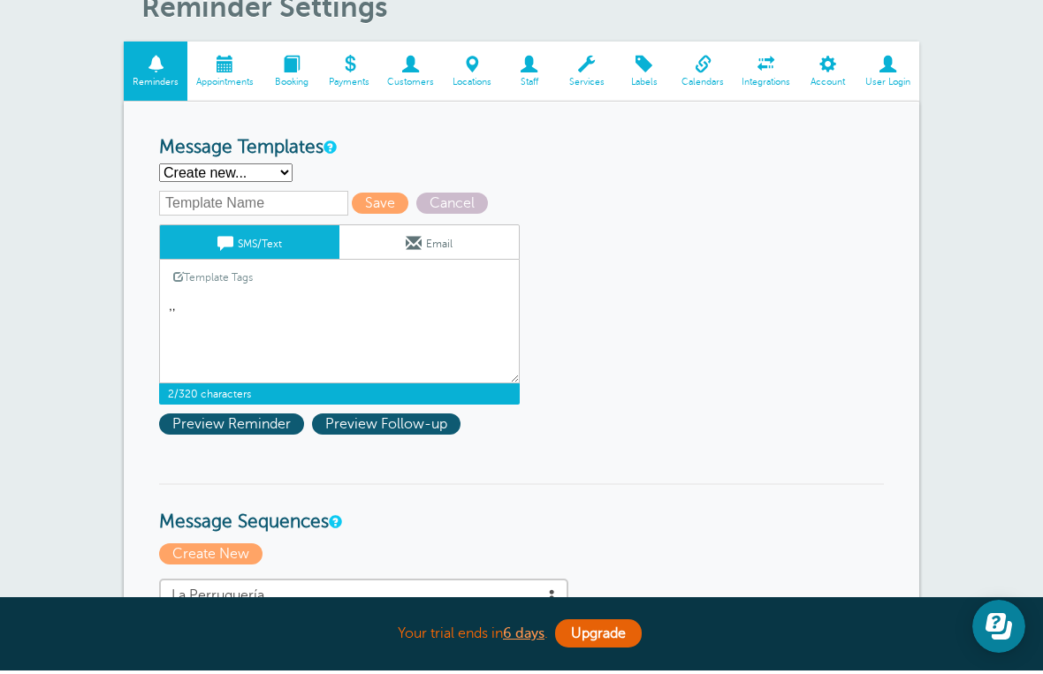
type textarea ","
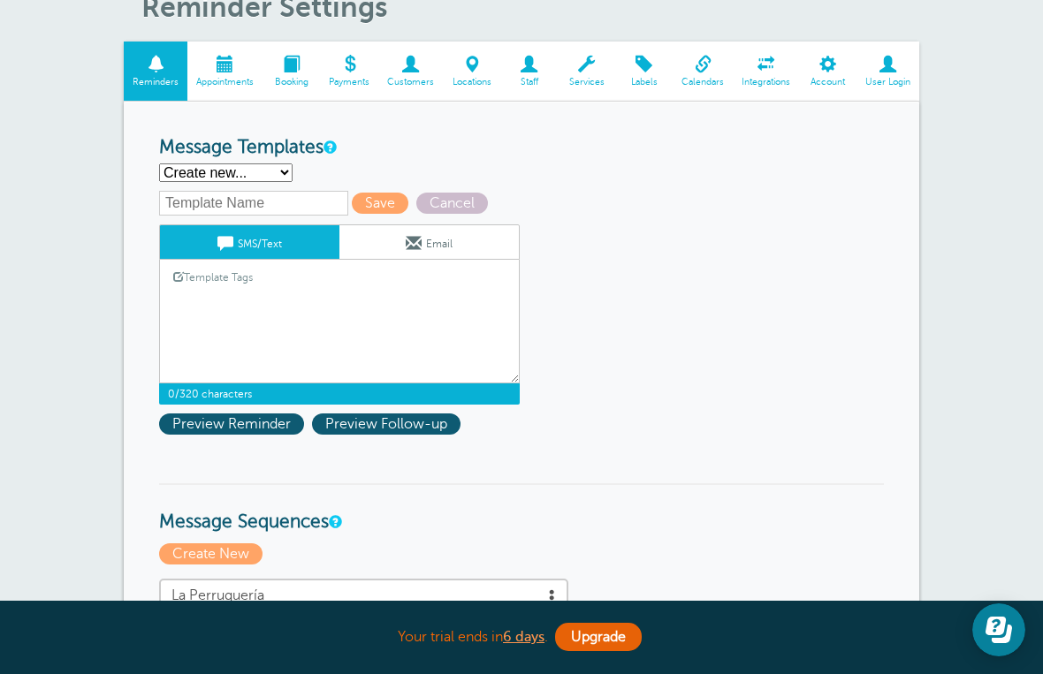
click at [378, 315] on textarea "Hi {{First Name}}, your appointment with La Perruquería has been scheduled for …" at bounding box center [339, 339] width 360 height 88
type textarea "H"
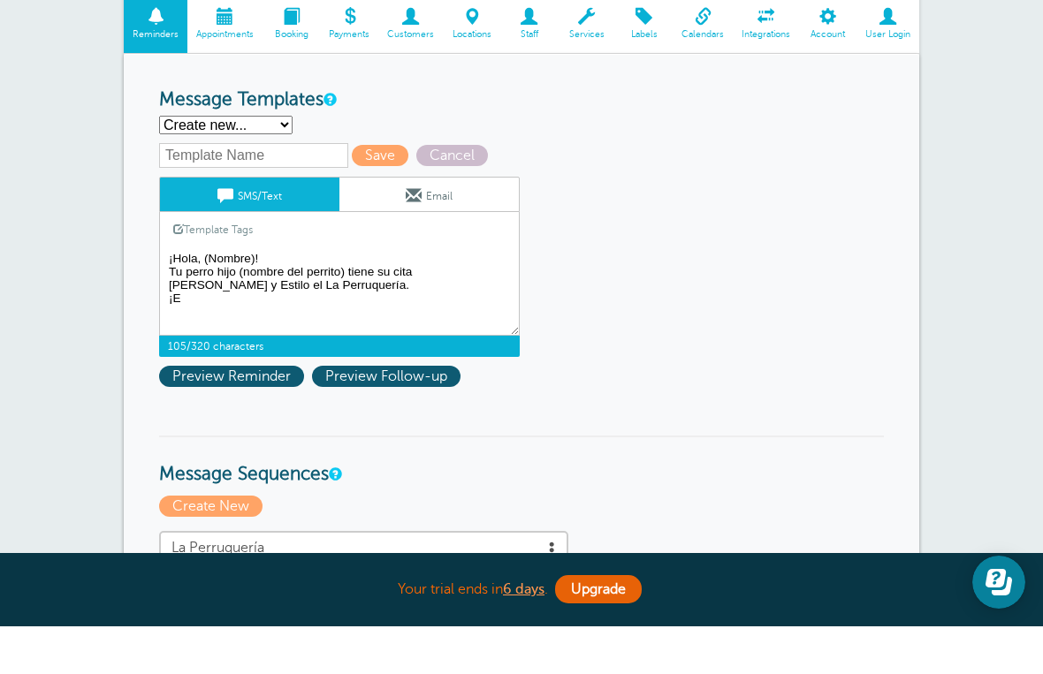
scroll to position [140, 0]
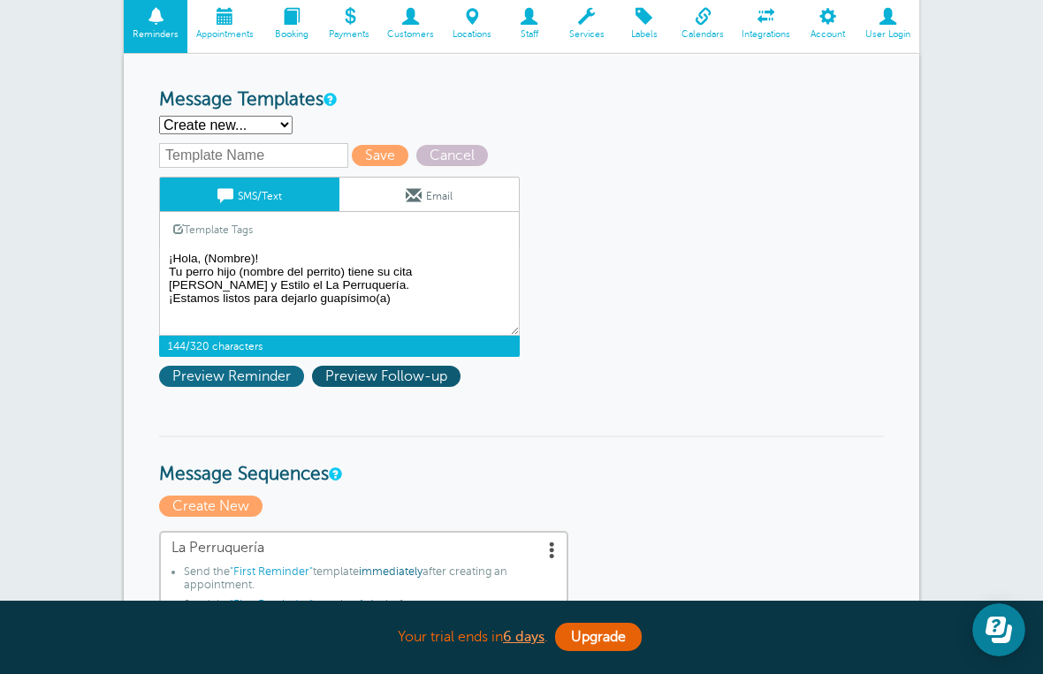
click at [256, 387] on span "Preview Reminder" at bounding box center [231, 376] width 145 height 21
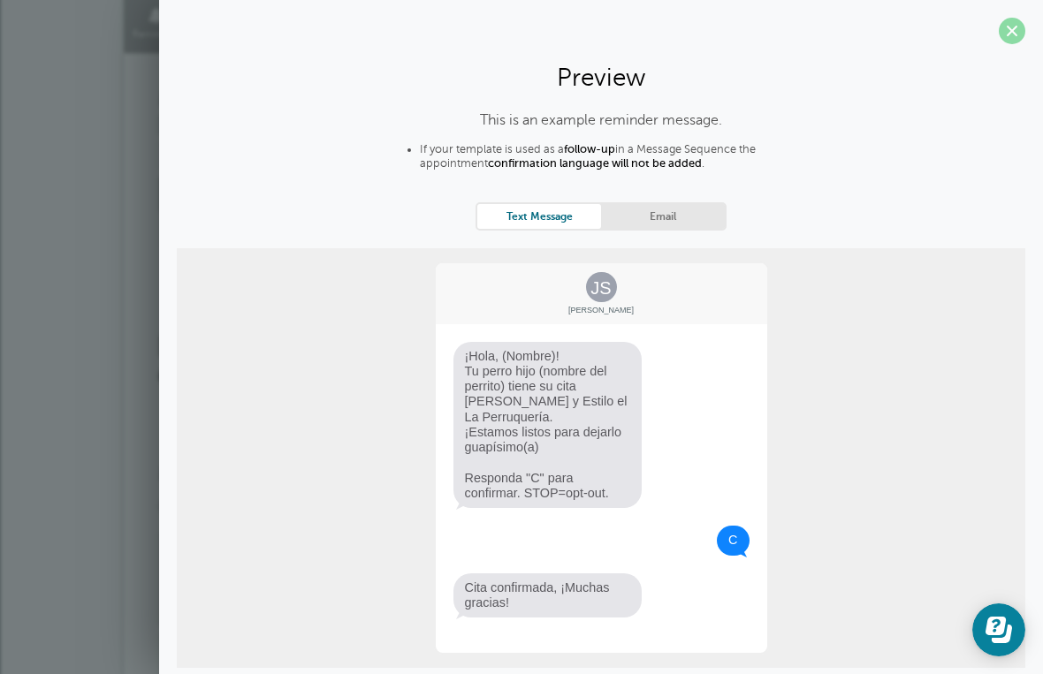
click at [1013, 43] on span at bounding box center [1011, 31] width 27 height 27
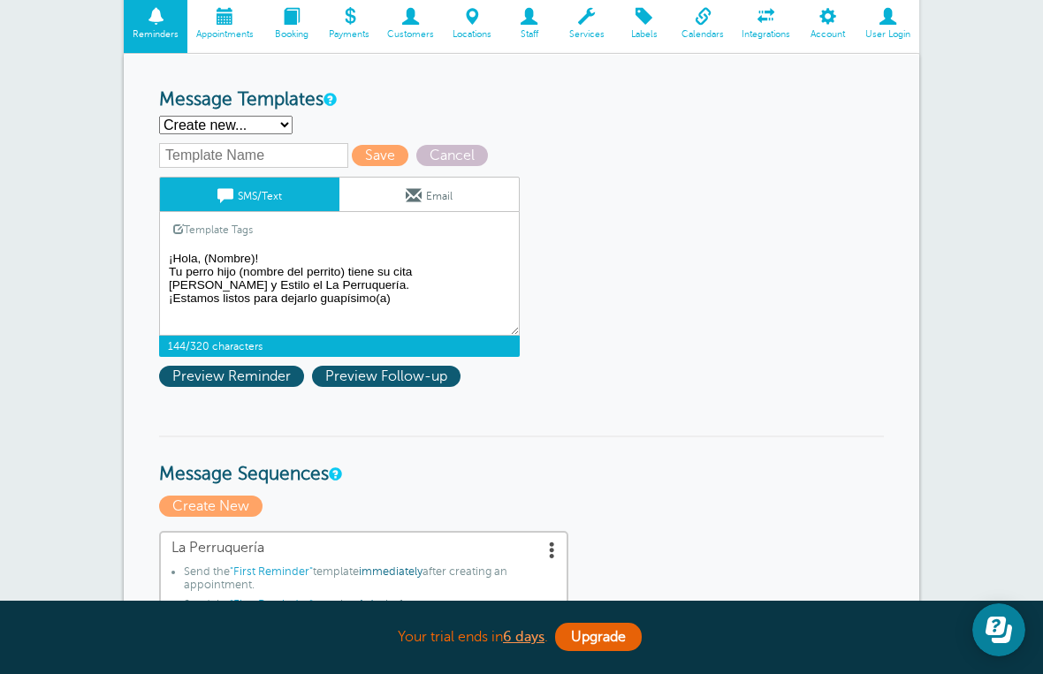
click at [227, 285] on textarea "Hi {{First Name}}, your appointment with La Perruquería has been scheduled for …" at bounding box center [339, 291] width 360 height 88
type textarea "¡Hola, (Nombre)! Tu perrihijo (nombre del perrito) tiene su [PERSON_NAME] y Est…"
click at [254, 372] on span "Preview Reminder" at bounding box center [231, 376] width 145 height 21
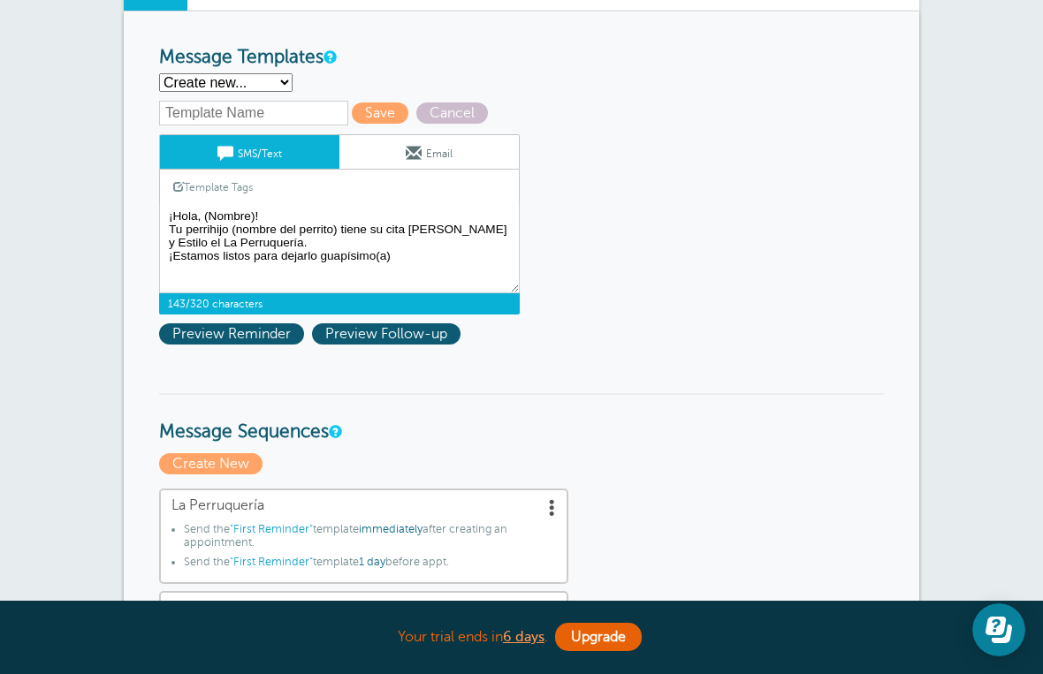
scroll to position [185, 0]
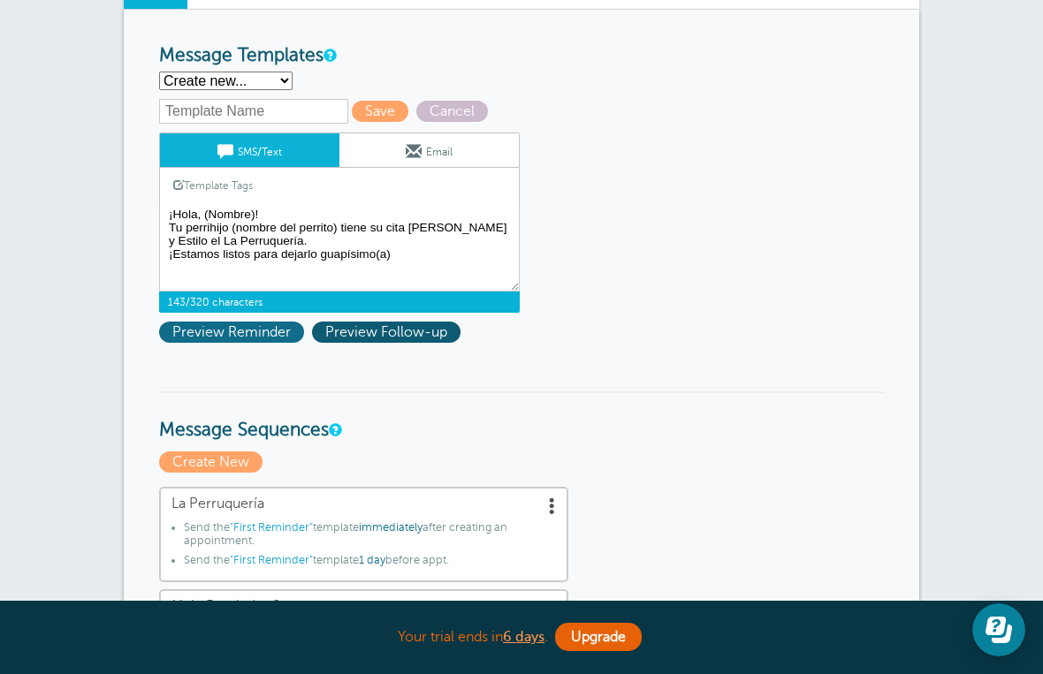
click at [255, 342] on span "Preview Reminder" at bounding box center [231, 332] width 145 height 21
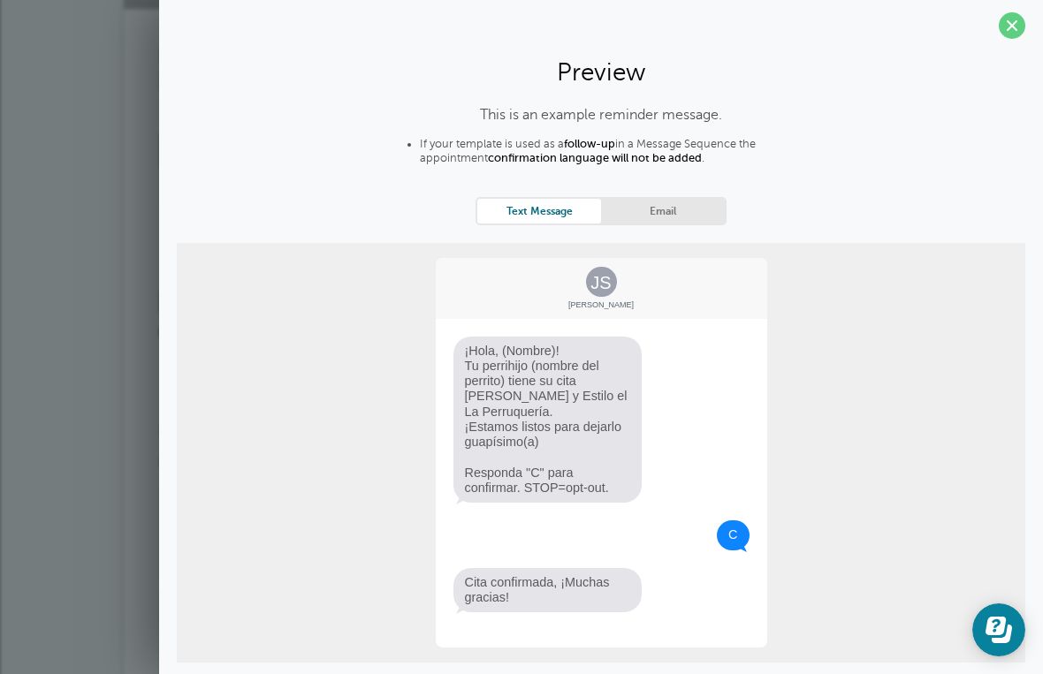
scroll to position [4, 0]
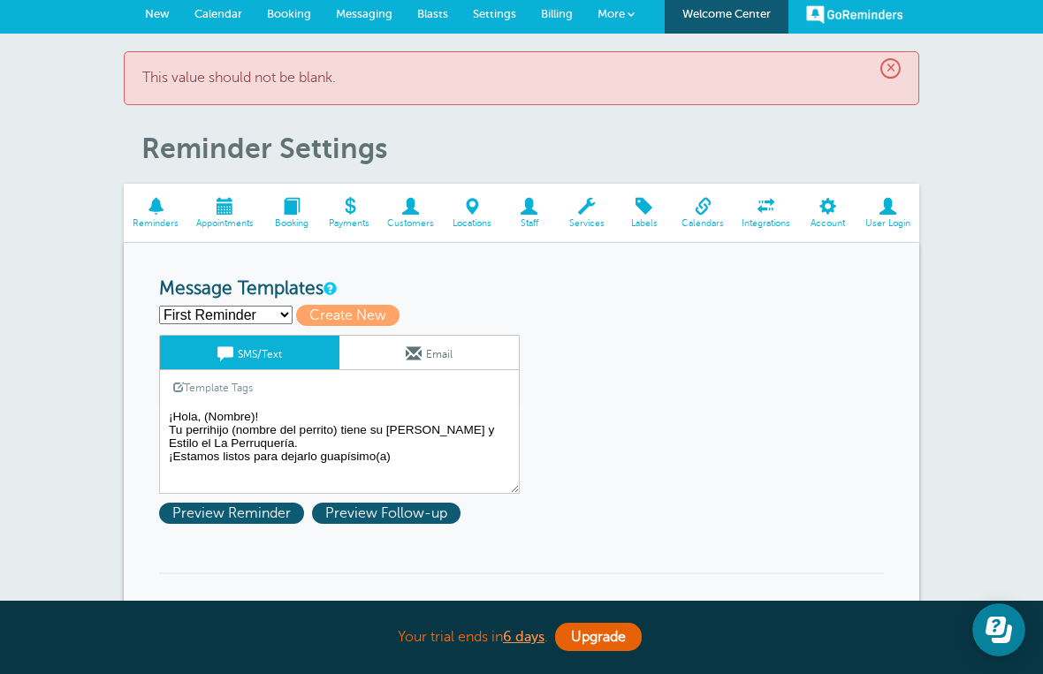
scroll to position [3, 0]
